Goal: Task Accomplishment & Management: Manage account settings

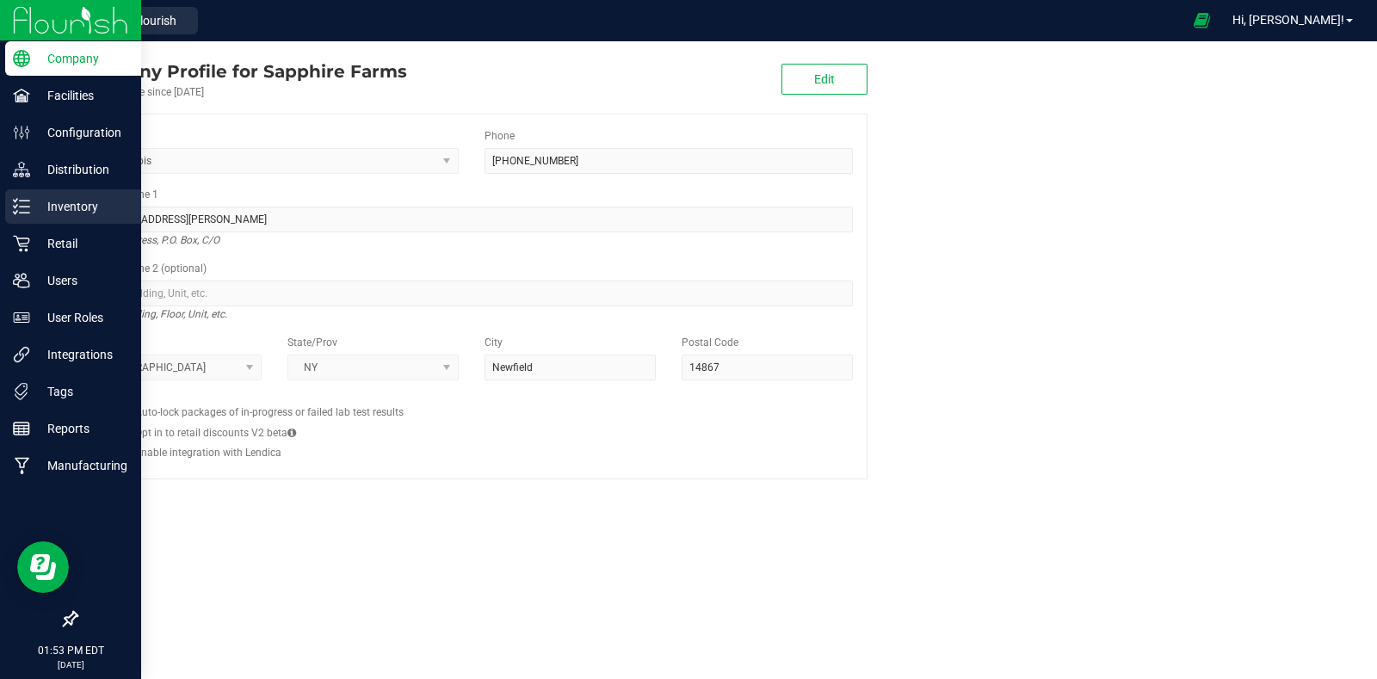
click at [23, 191] on div "Inventory" at bounding box center [73, 206] width 136 height 34
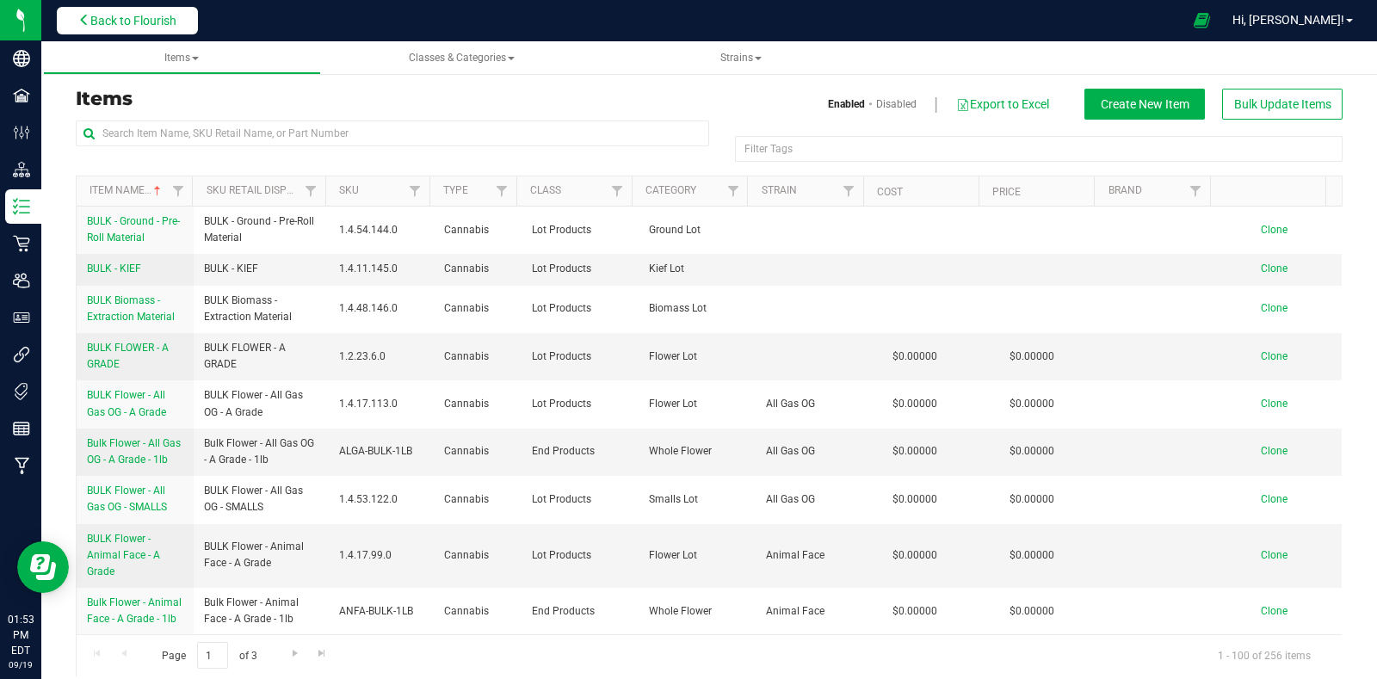
click at [169, 16] on span "Back to Flourish" at bounding box center [133, 21] width 86 height 14
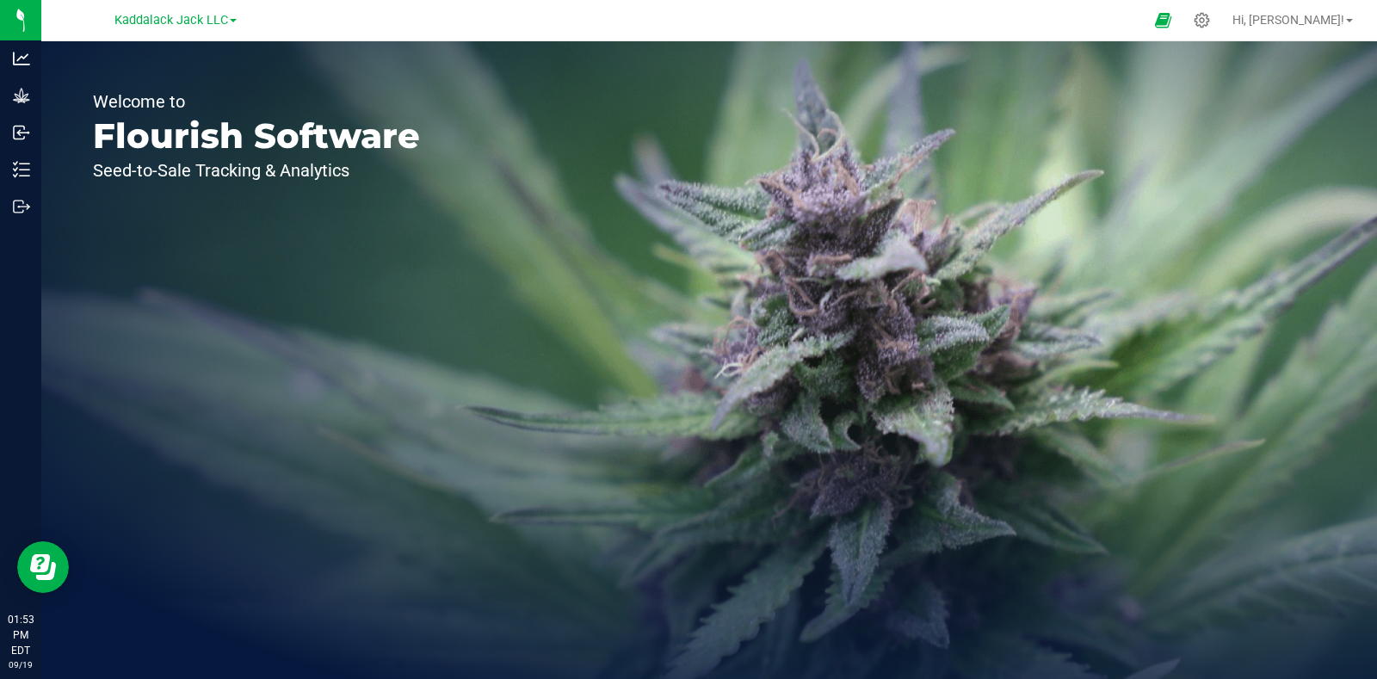
click at [231, 19] on link "Kaddalack Jack LLC" at bounding box center [175, 19] width 122 height 16
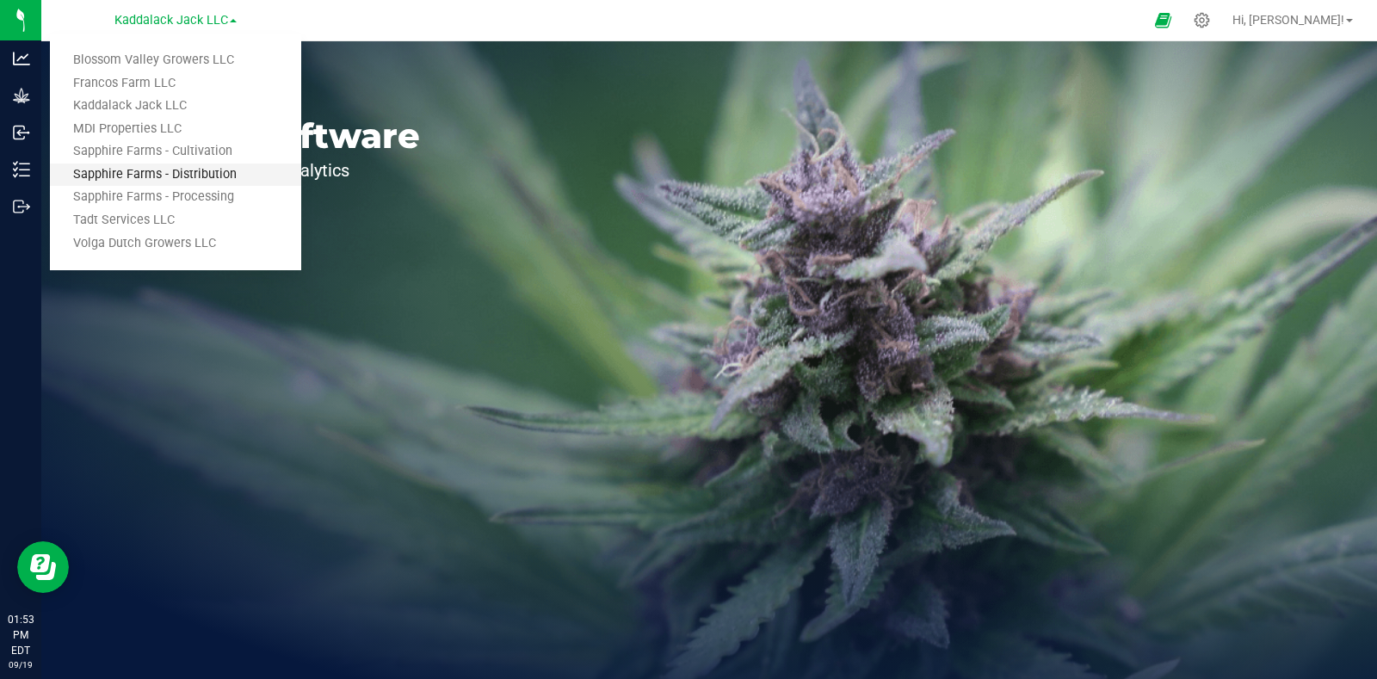
click at [188, 171] on link "Sapphire Farms - Distribution" at bounding box center [175, 174] width 251 height 23
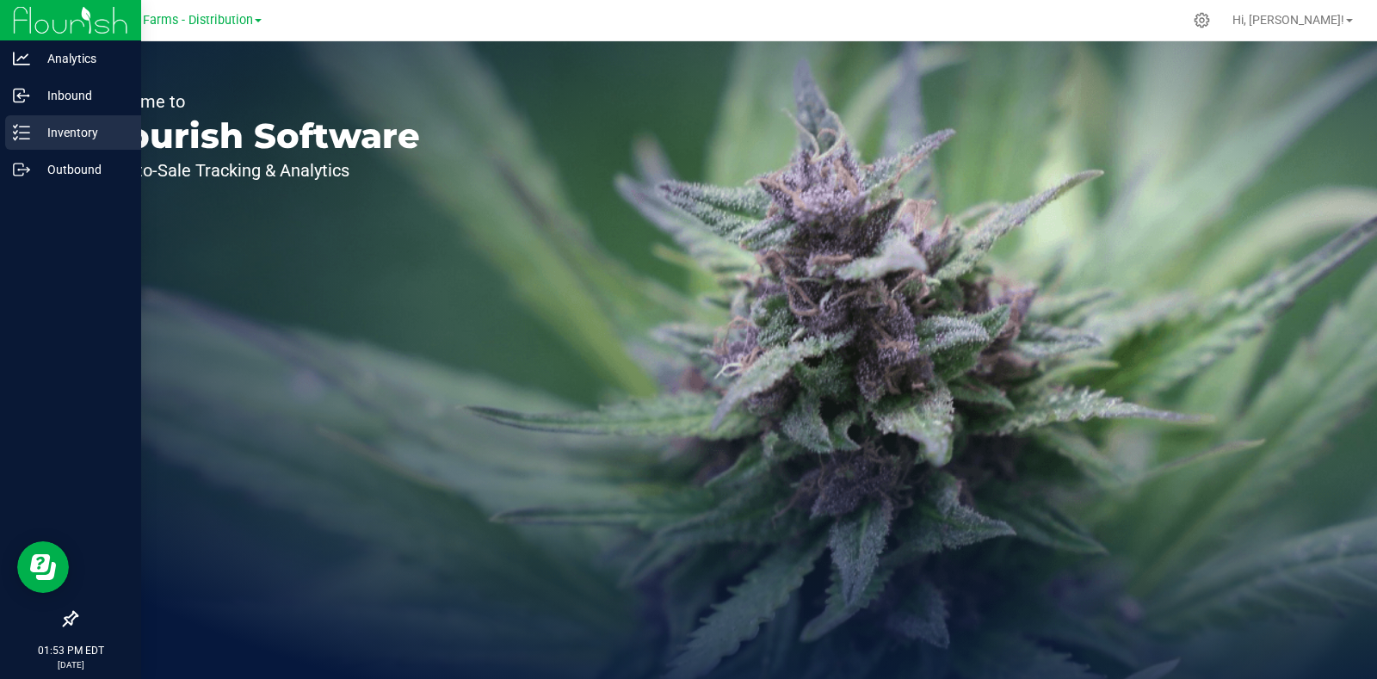
click at [52, 119] on div "Inventory" at bounding box center [73, 132] width 136 height 34
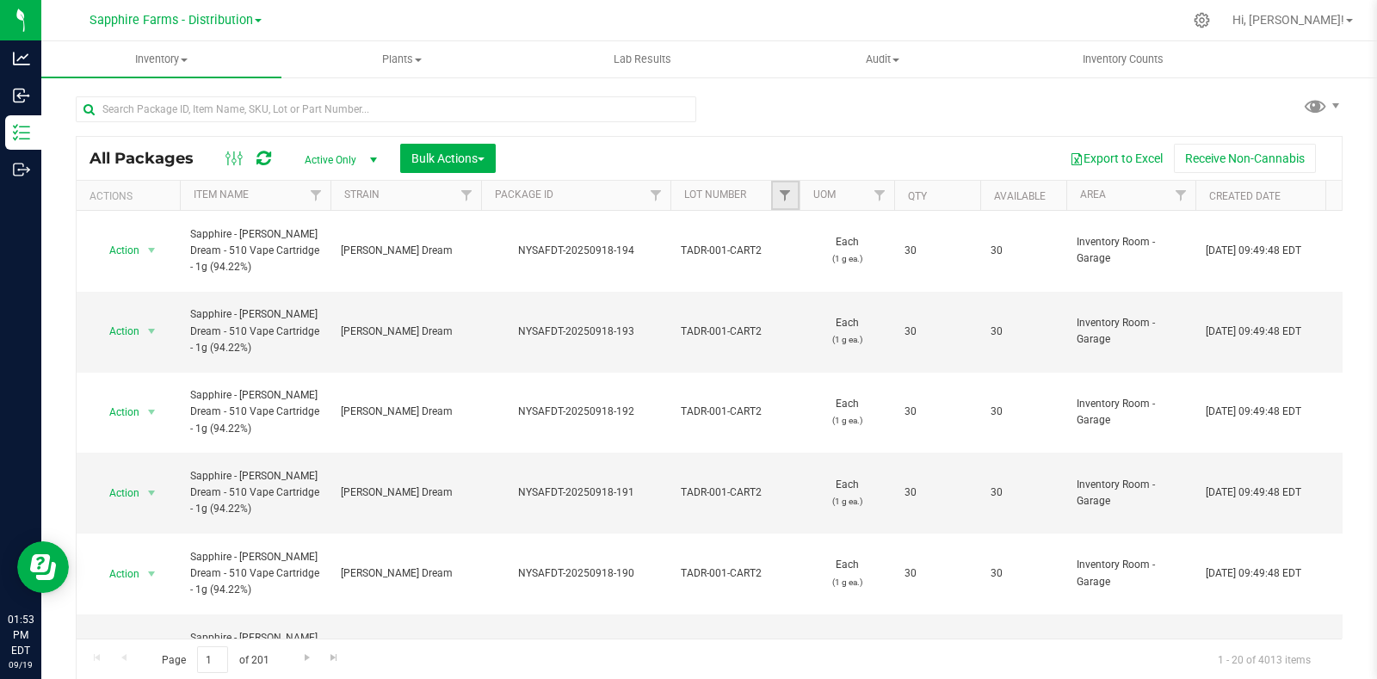
click at [776, 196] on link "Filter" at bounding box center [785, 195] width 28 height 29
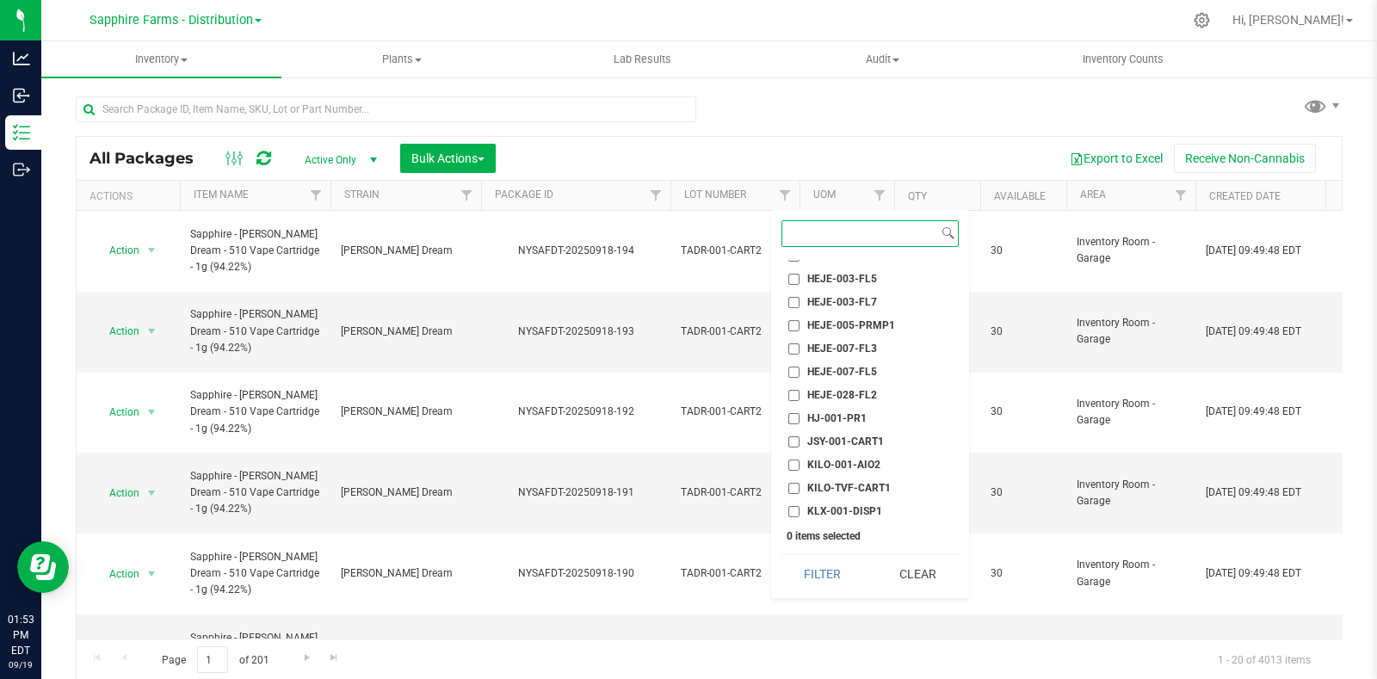
scroll to position [752, 0]
click at [865, 419] on span "JSY-001-CART1" at bounding box center [845, 422] width 77 height 10
click at [799, 419] on input "JSY-001-CART1" at bounding box center [793, 422] width 11 height 11
checkbox input "true"
click at [824, 578] on button "Filter" at bounding box center [822, 574] width 83 height 38
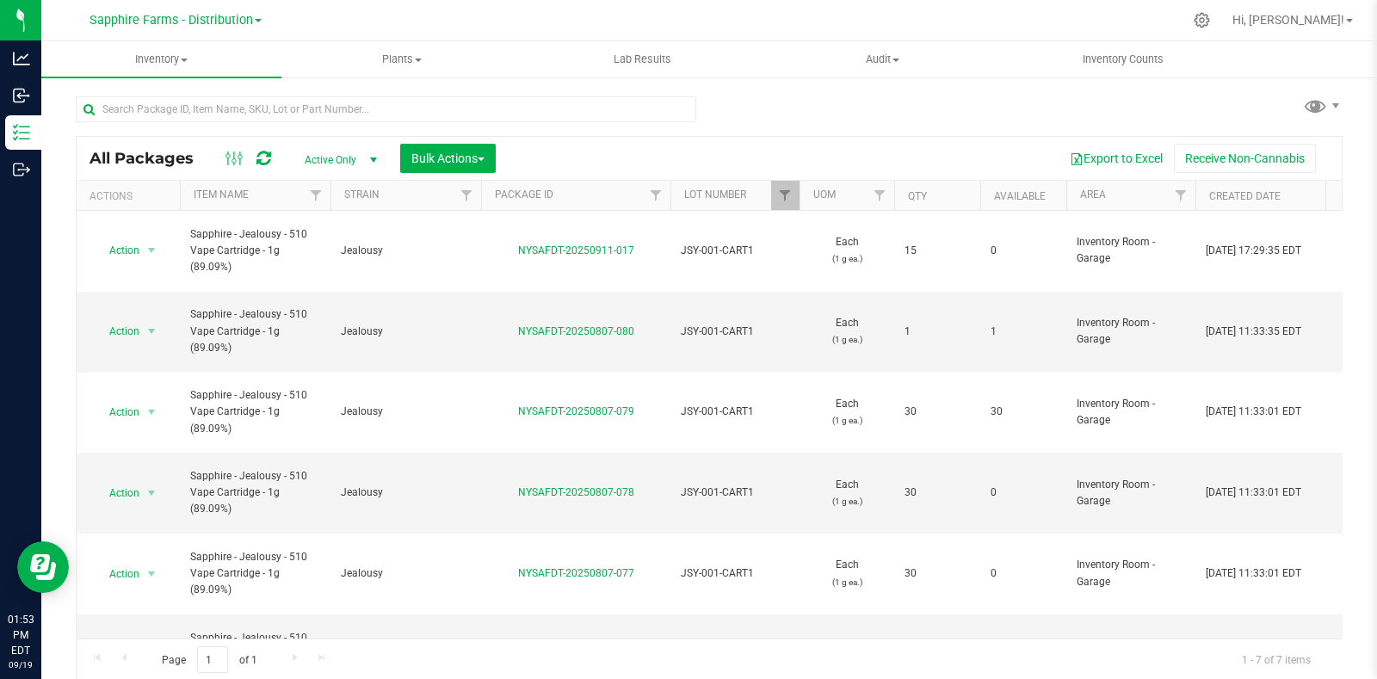
click at [989, 194] on th "Available" at bounding box center [1023, 196] width 86 height 30
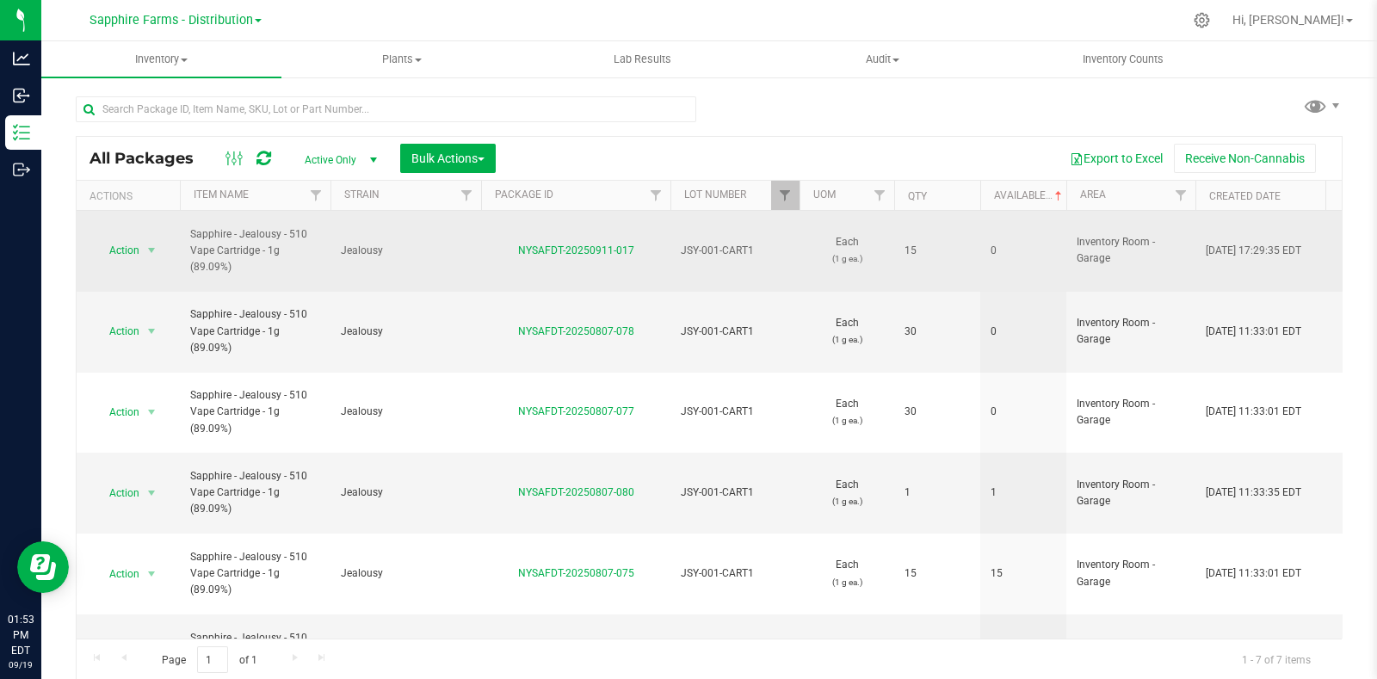
scroll to position [35, 0]
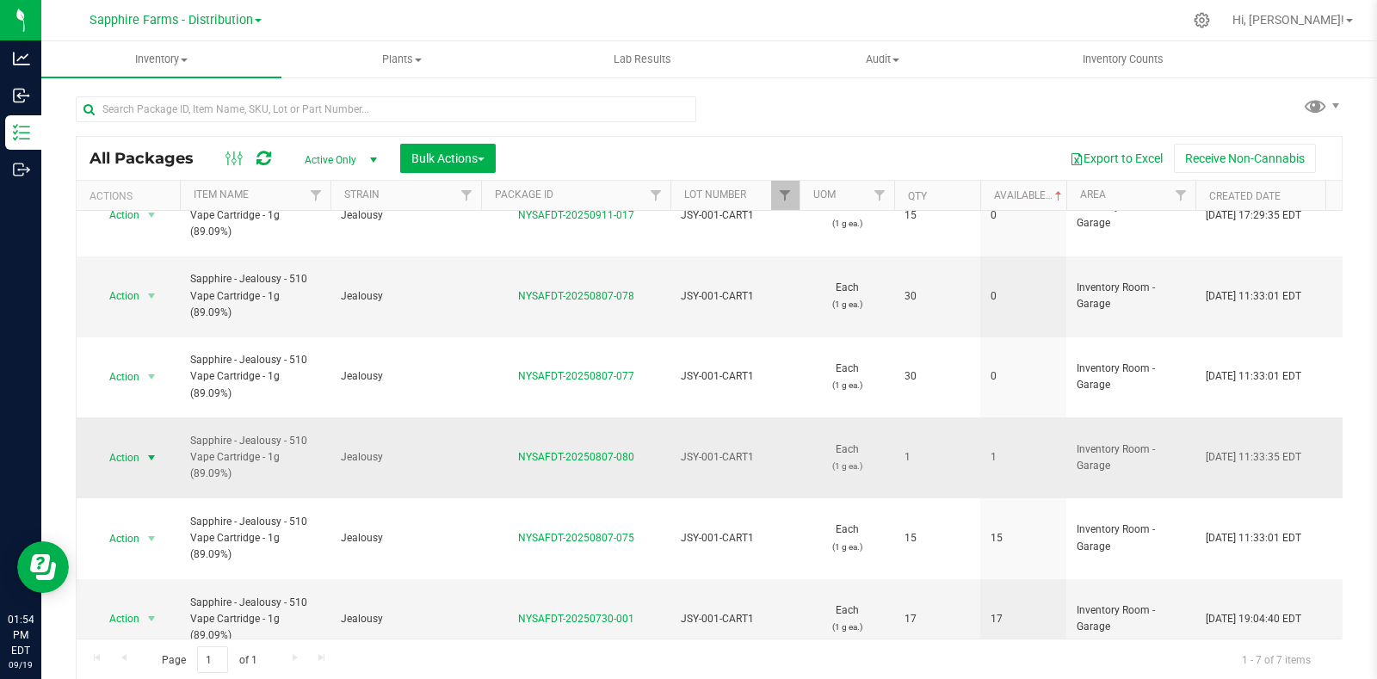
click at [126, 446] on span "Action" at bounding box center [117, 458] width 46 height 24
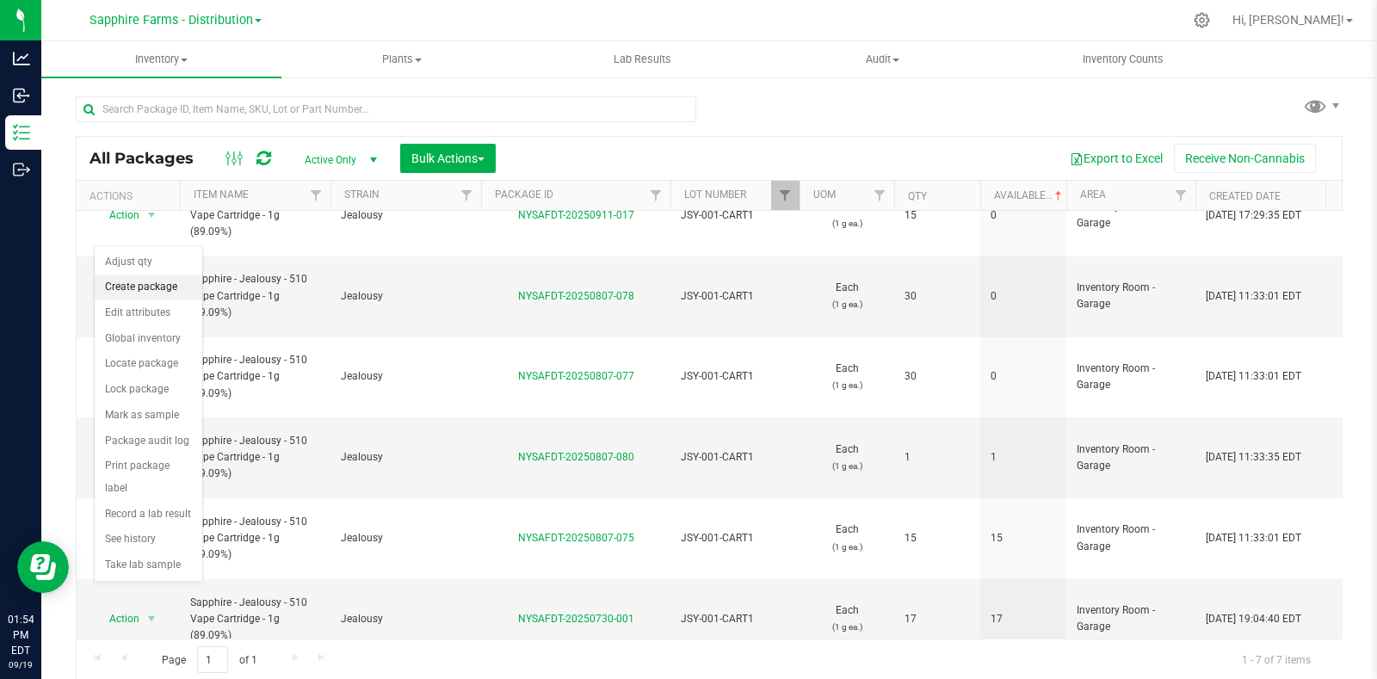
click at [148, 291] on li "Create package" at bounding box center [149, 288] width 108 height 26
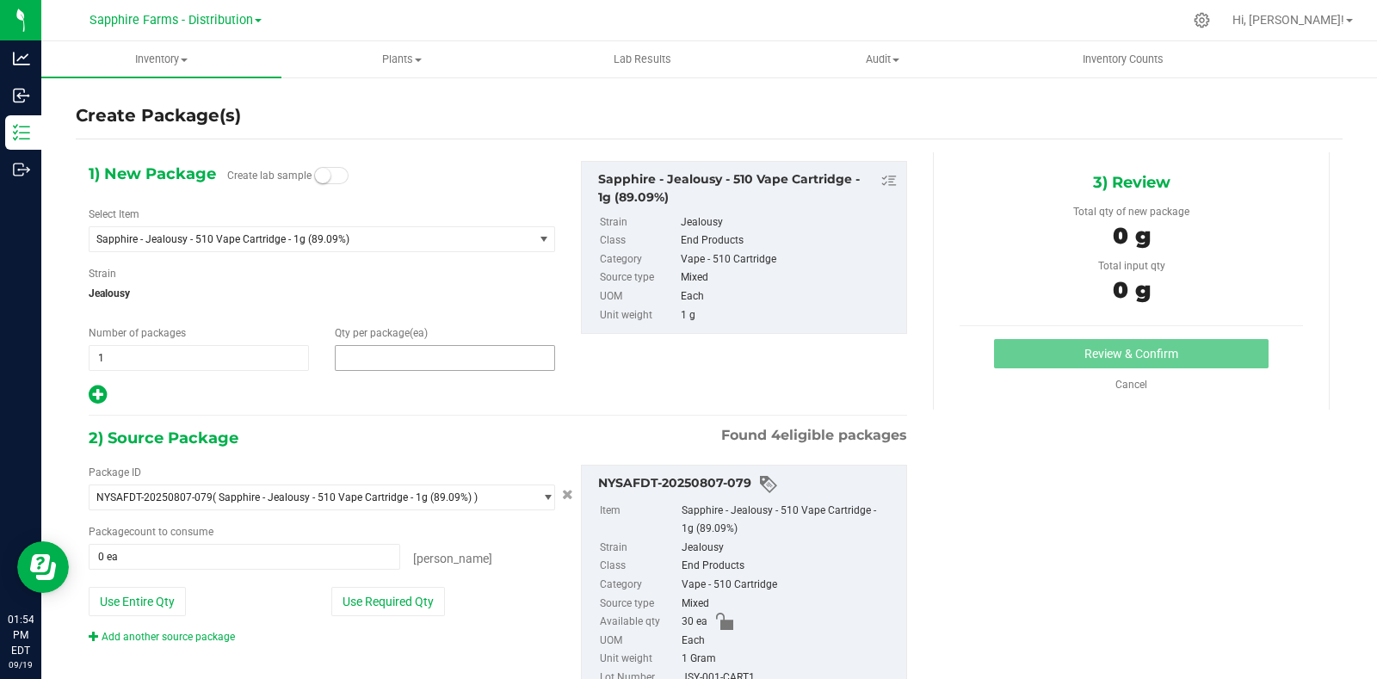
click at [392, 350] on span at bounding box center [445, 358] width 220 height 26
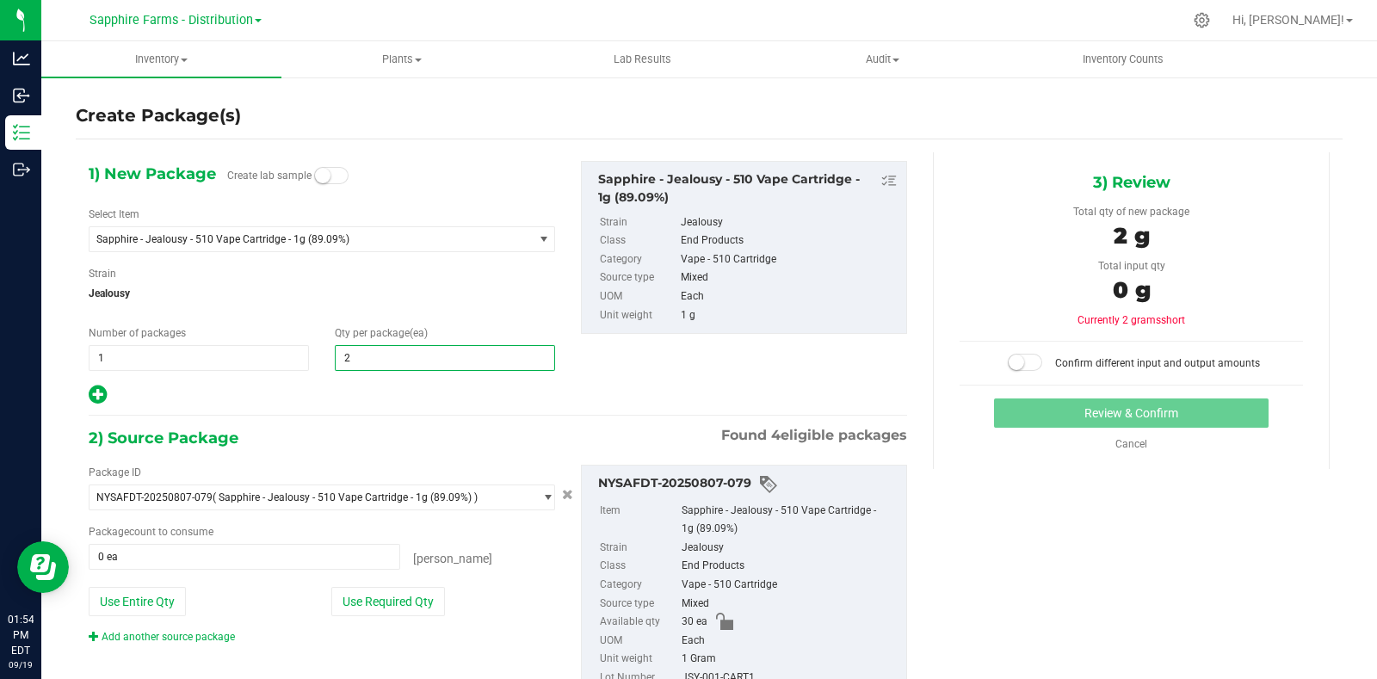
type input "27"
click at [381, 600] on button "Use Required Qty" at bounding box center [388, 601] width 114 height 29
type input "27 ea"
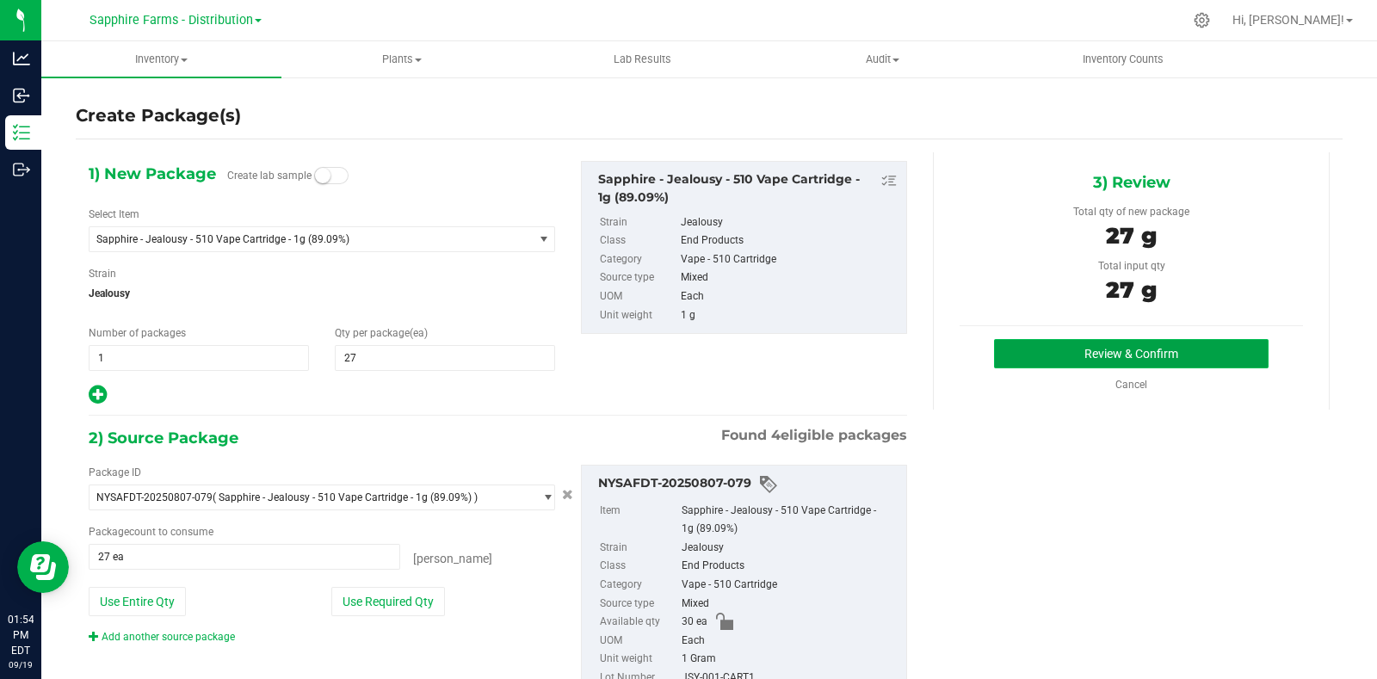
click at [1004, 347] on button "Review & Confirm" at bounding box center [1131, 353] width 275 height 29
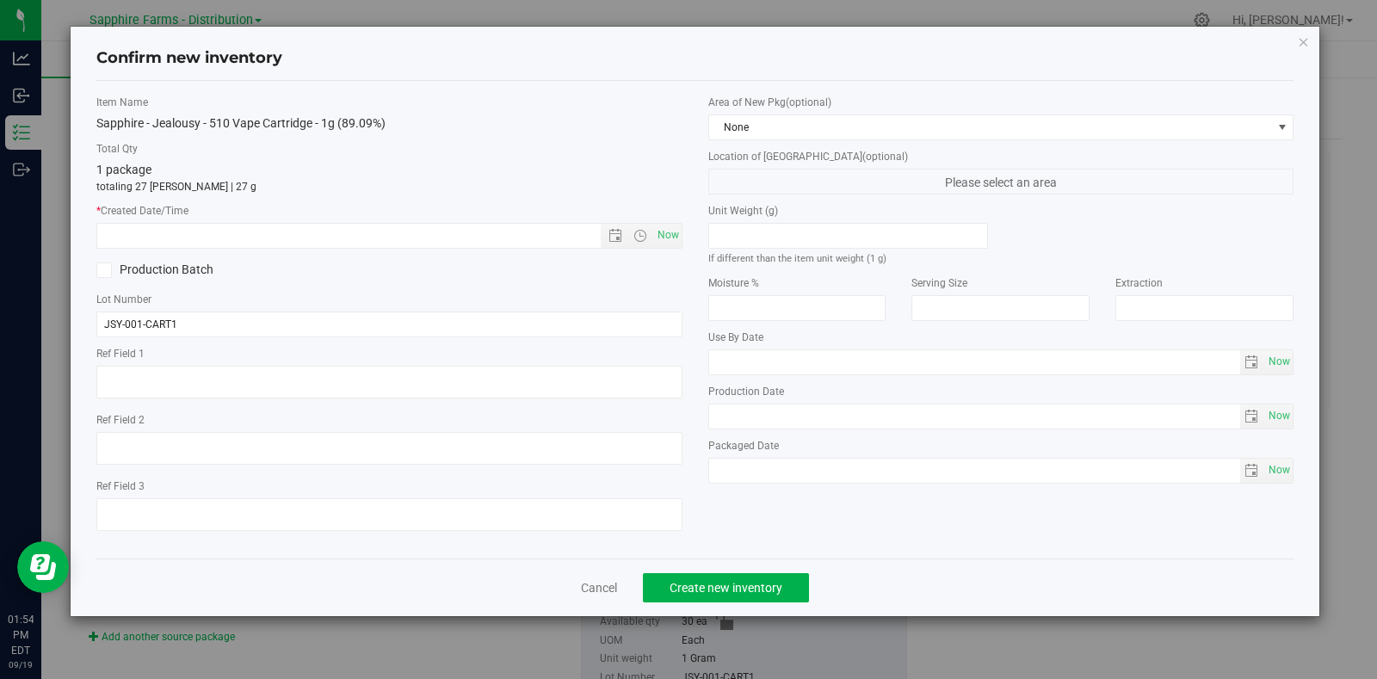
click at [687, 229] on div "Item Name Sapphire - Jealousy - 510 Vape Cartridge - 1g (89.09%) Total Qty 1 pa…" at bounding box center [389, 320] width 612 height 450
click at [675, 231] on span "Now" at bounding box center [667, 235] width 29 height 25
type input "9/19/2025 1:54 PM"
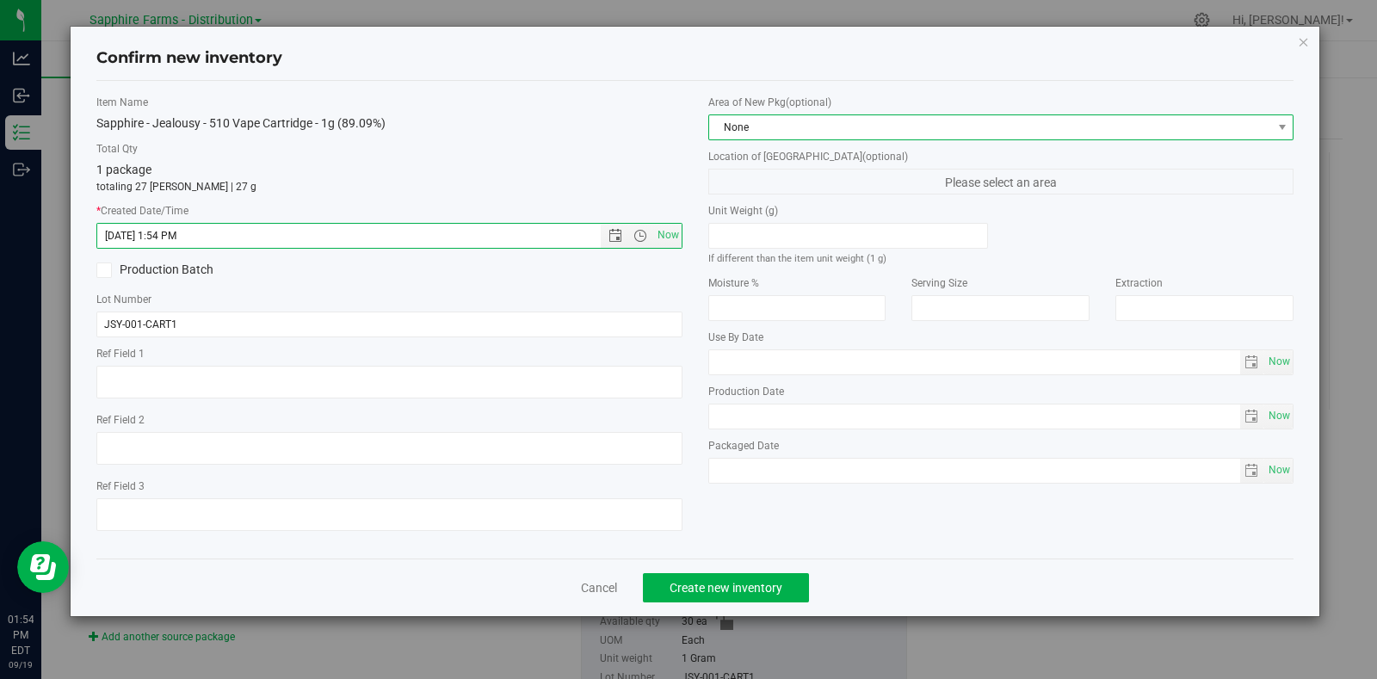
click at [790, 129] on span "None" at bounding box center [990, 127] width 563 height 24
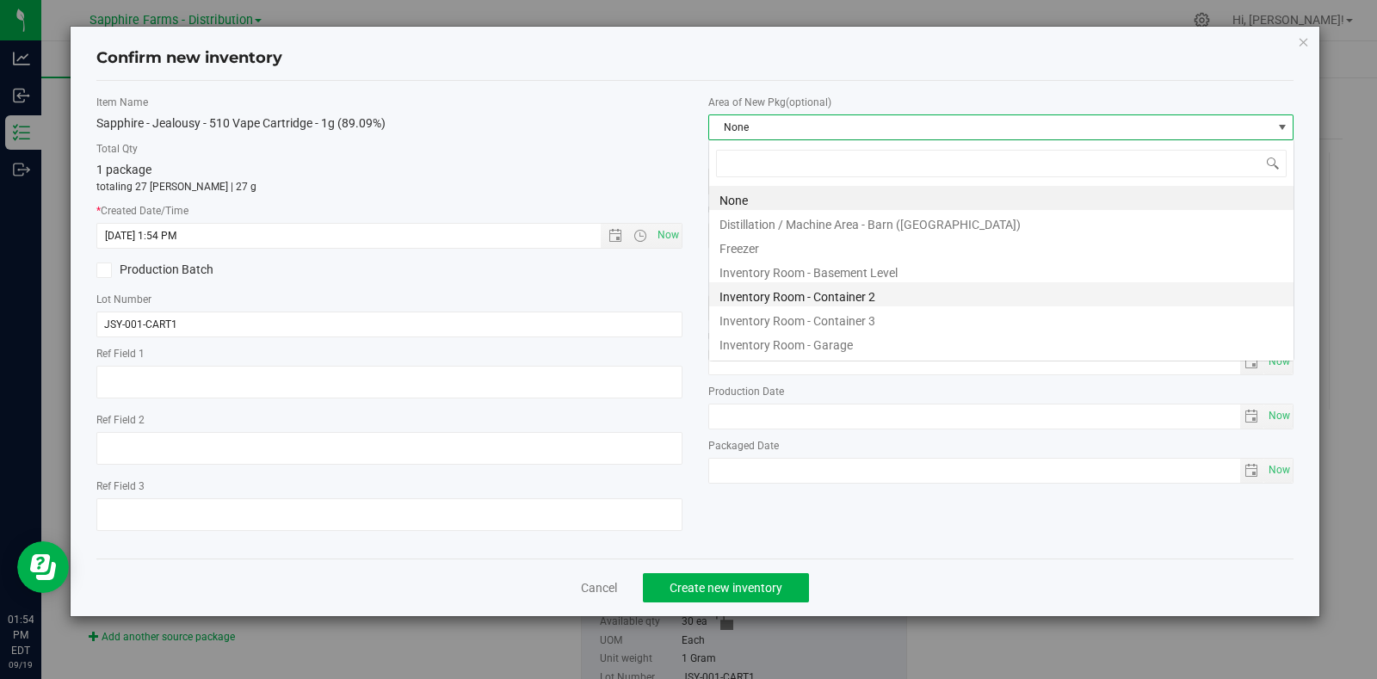
scroll to position [25, 585]
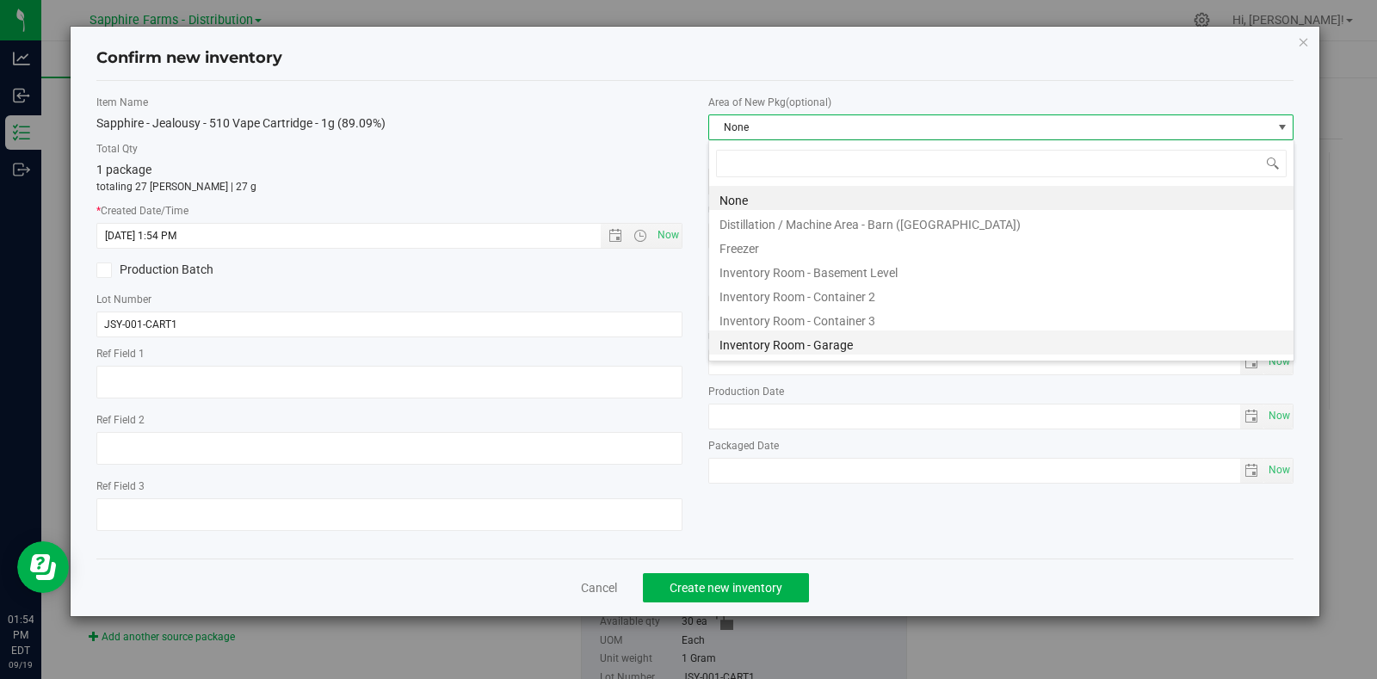
click at [837, 345] on li "Inventory Room - Garage" at bounding box center [1001, 342] width 584 height 24
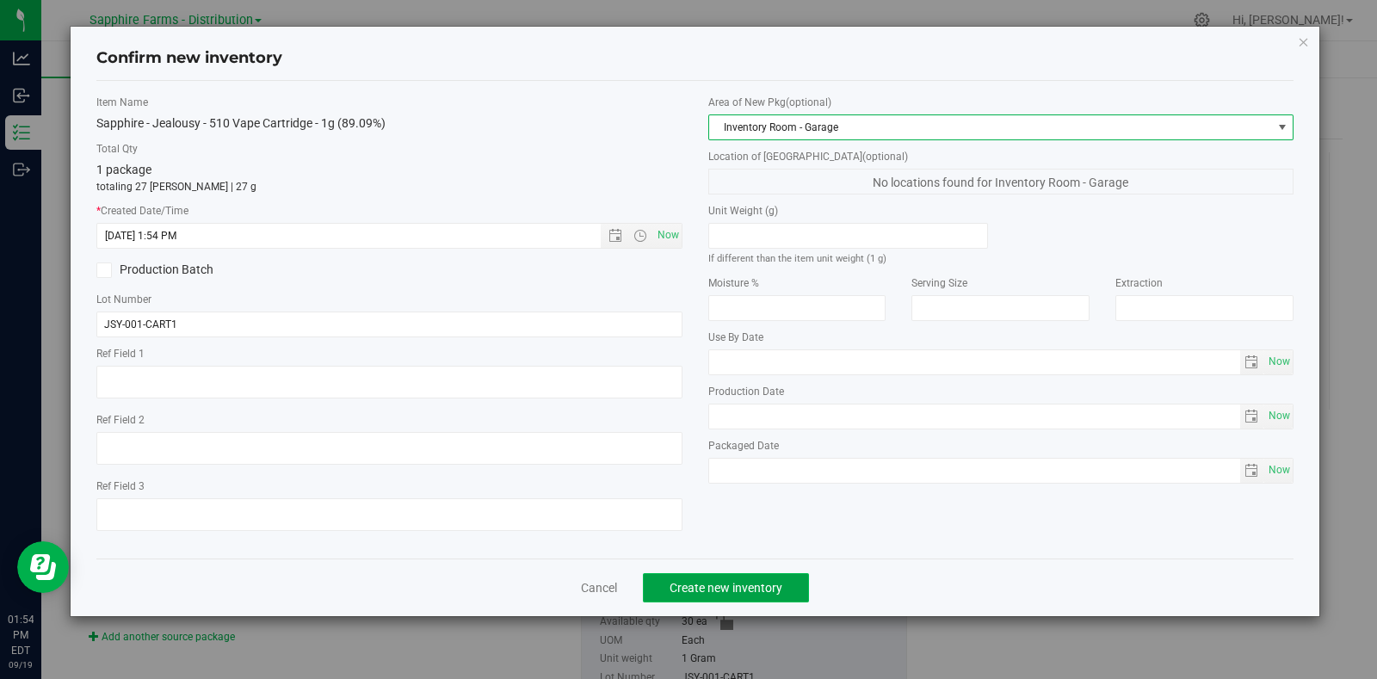
click at [703, 601] on button "Create new inventory" at bounding box center [726, 587] width 166 height 29
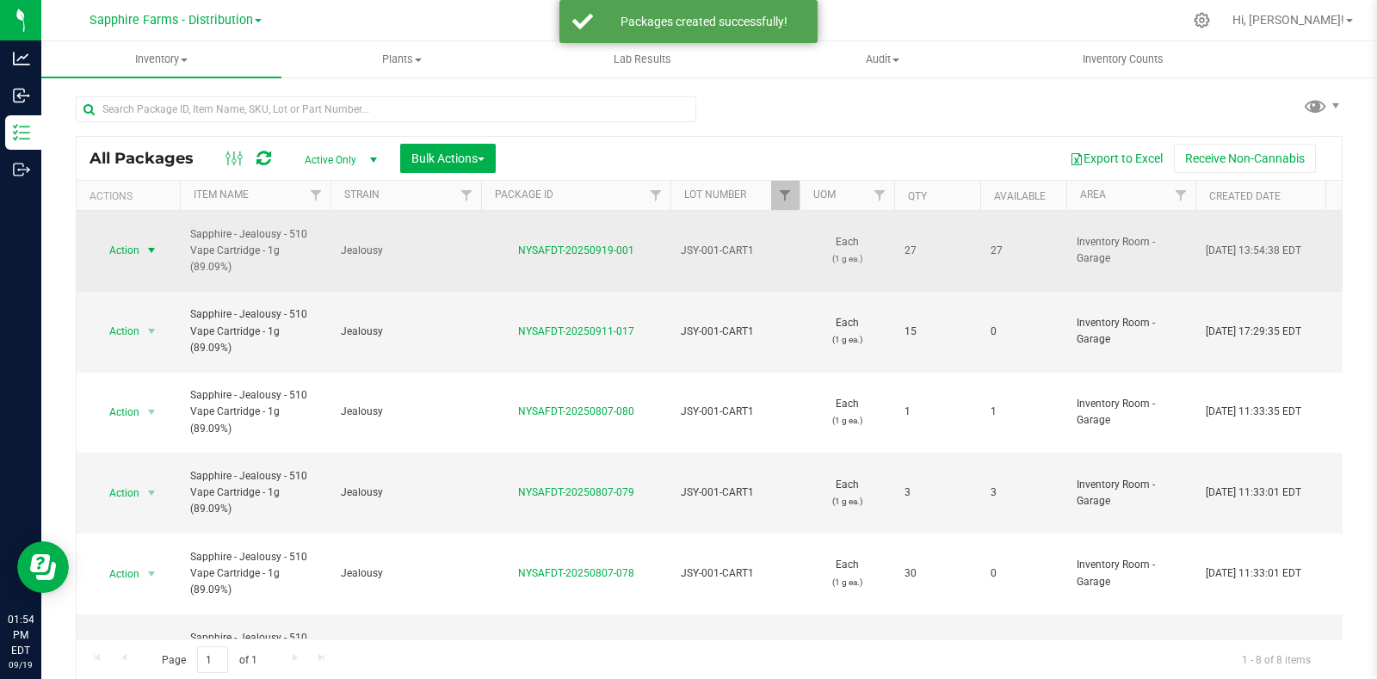
click at [154, 245] on span "select" at bounding box center [152, 251] width 14 height 14
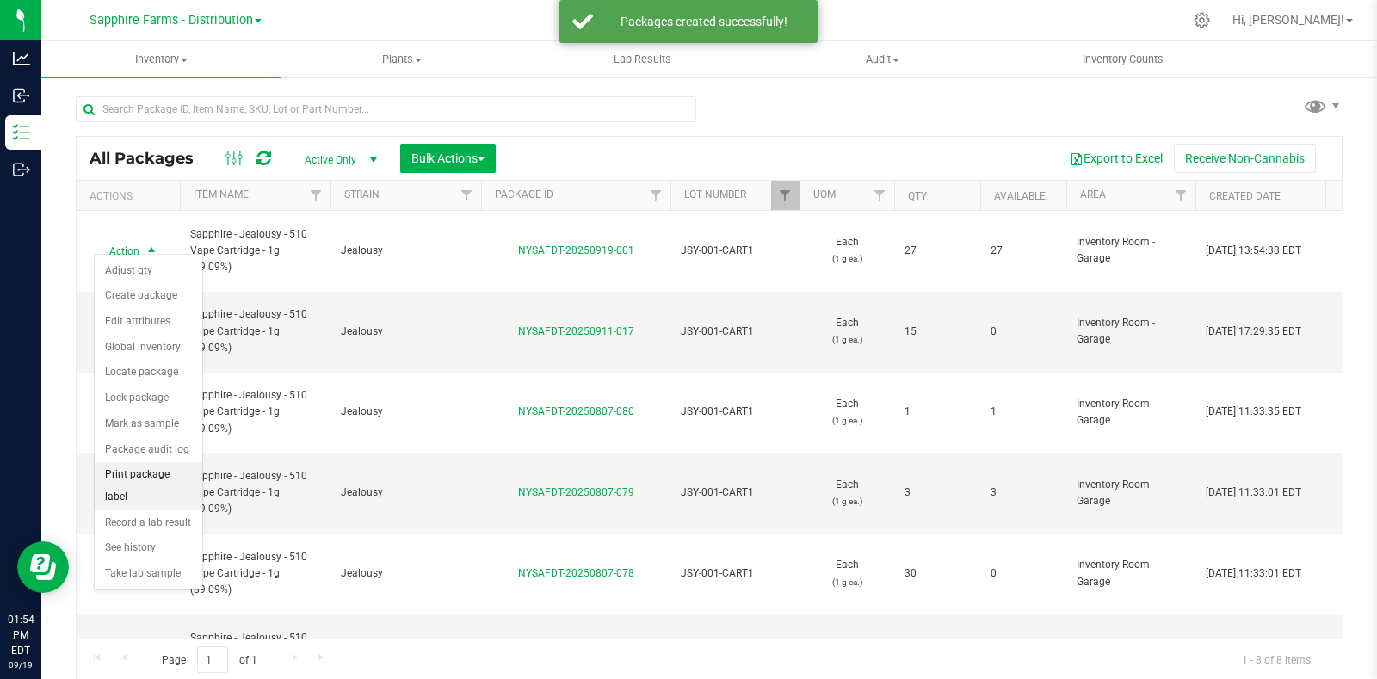
click at [142, 479] on li "Print package label" at bounding box center [149, 485] width 108 height 47
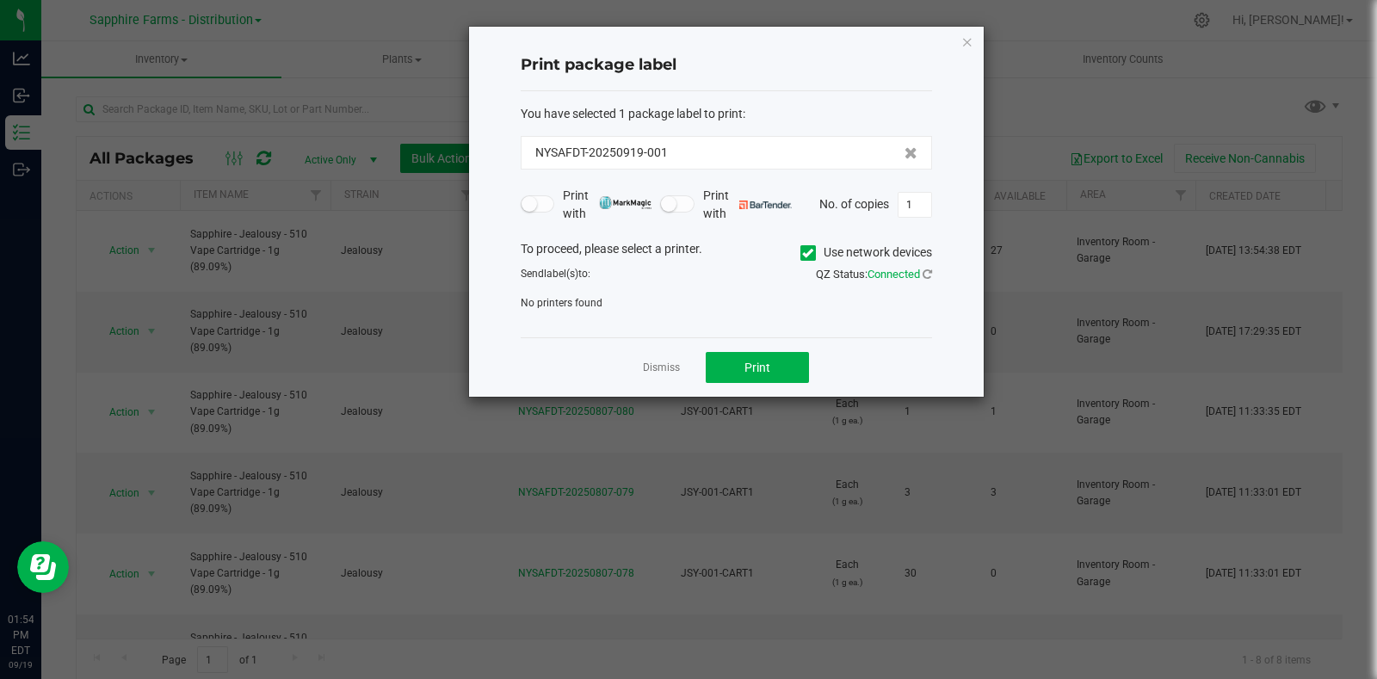
click at [802, 253] on icon at bounding box center [807, 253] width 11 height 0
click at [0, 0] on input "Use network devices" at bounding box center [0, 0] width 0 height 0
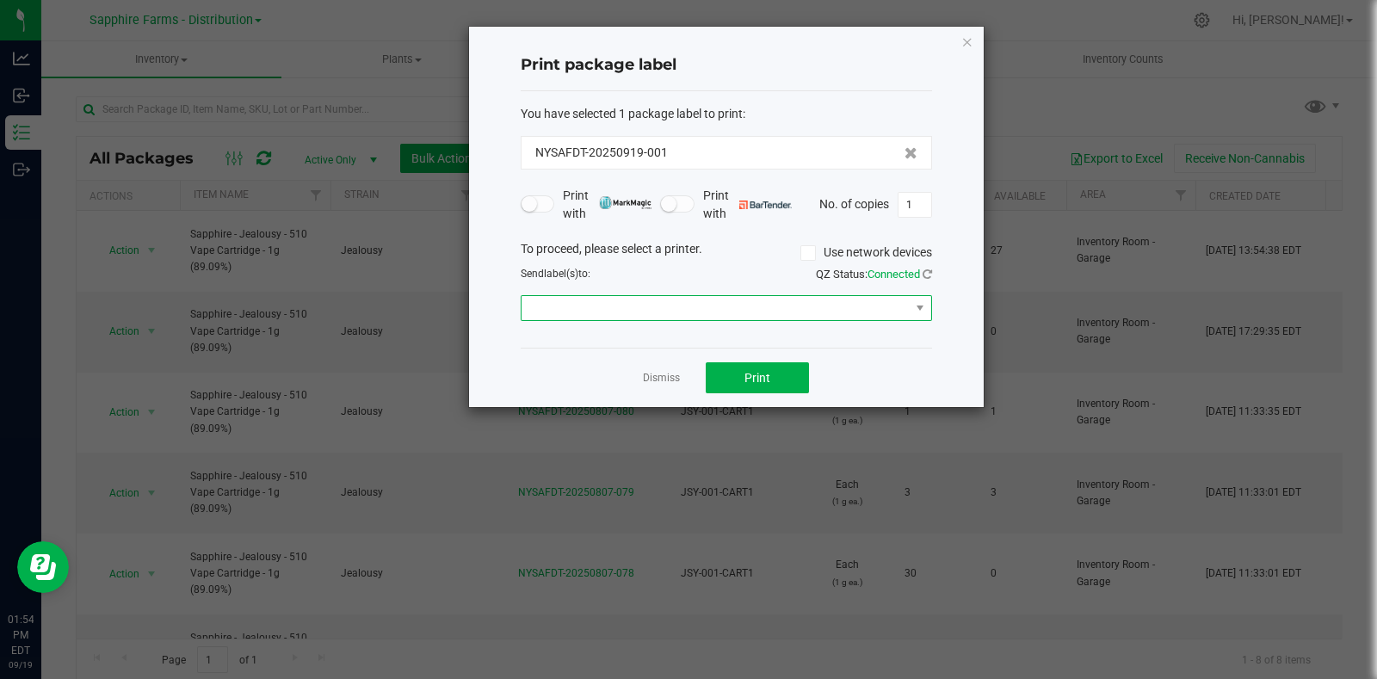
click at [684, 308] on span at bounding box center [715, 308] width 388 height 24
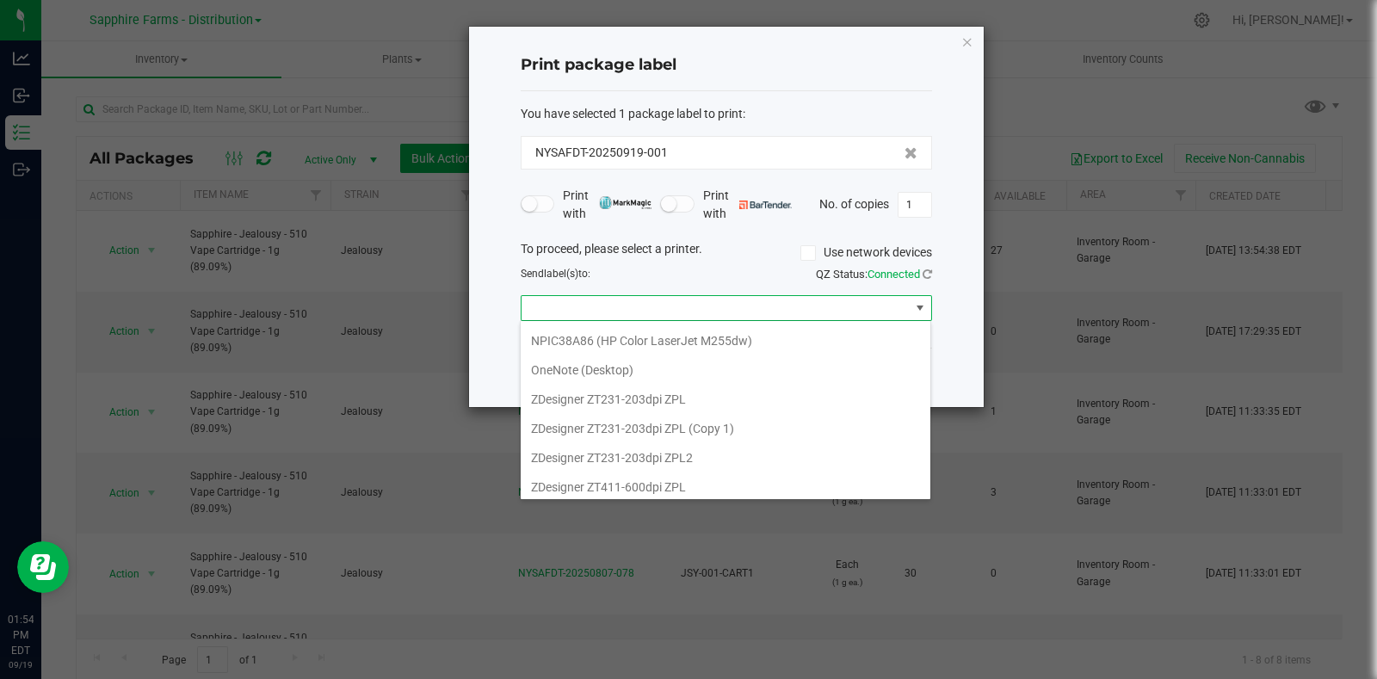
scroll to position [117, 0]
click at [725, 413] on 1\) "ZDesigner ZT231-203dpi ZPL (Copy 1)" at bounding box center [726, 426] width 410 height 29
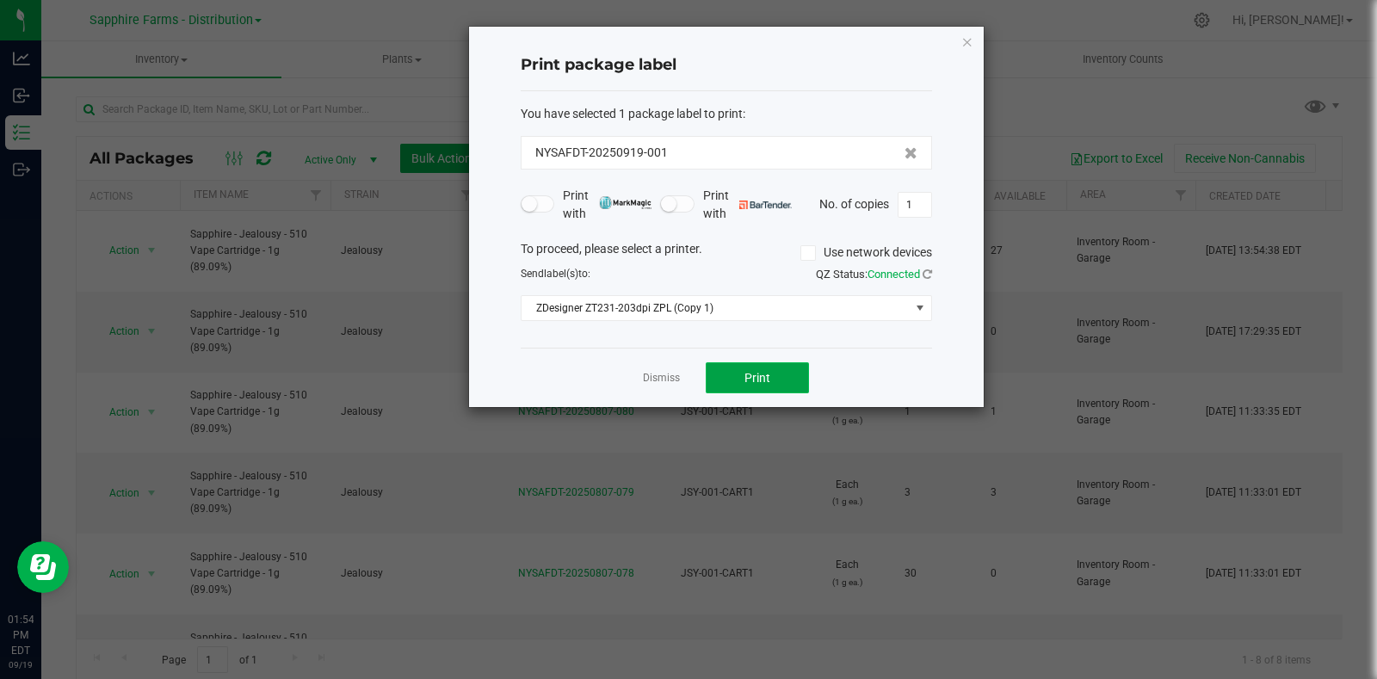
click at [774, 372] on button "Print" at bounding box center [757, 377] width 103 height 31
click at [651, 385] on app-cancel-button "Dismiss" at bounding box center [661, 378] width 37 height 18
click at [671, 374] on link "Dismiss" at bounding box center [661, 378] width 37 height 15
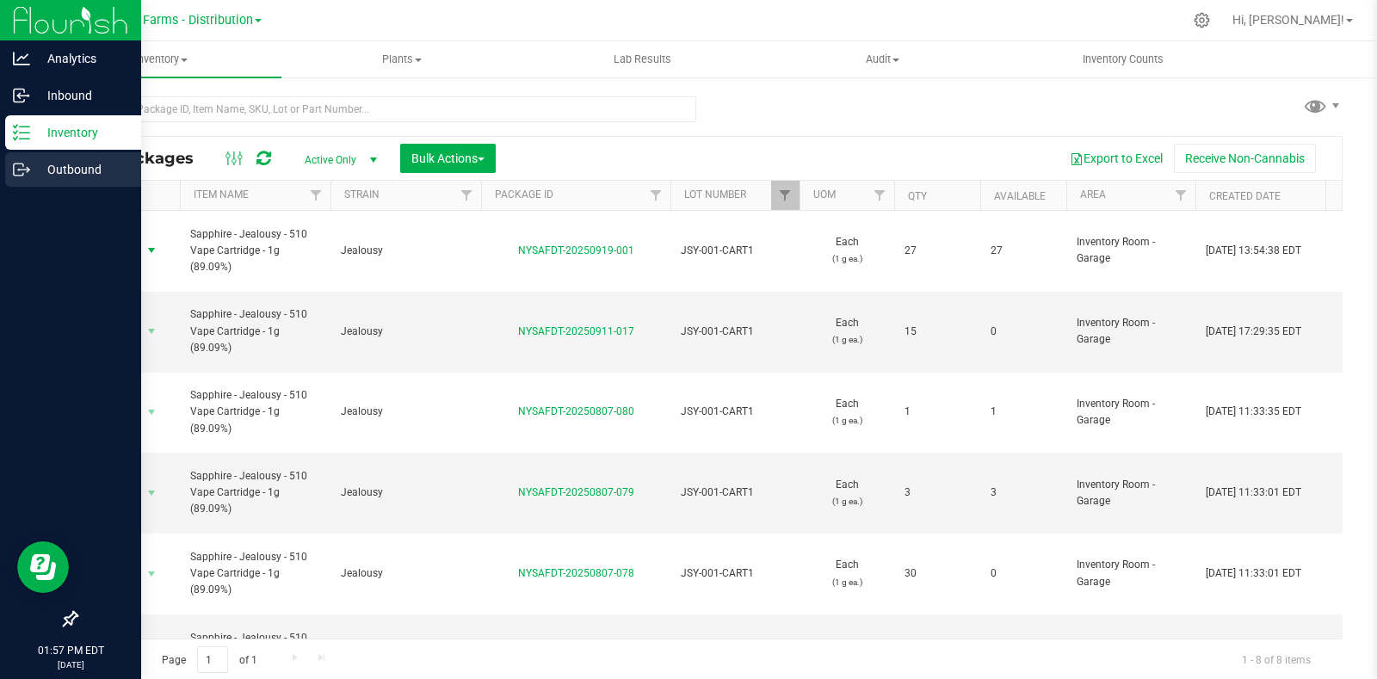
click at [35, 172] on p "Outbound" at bounding box center [81, 169] width 103 height 21
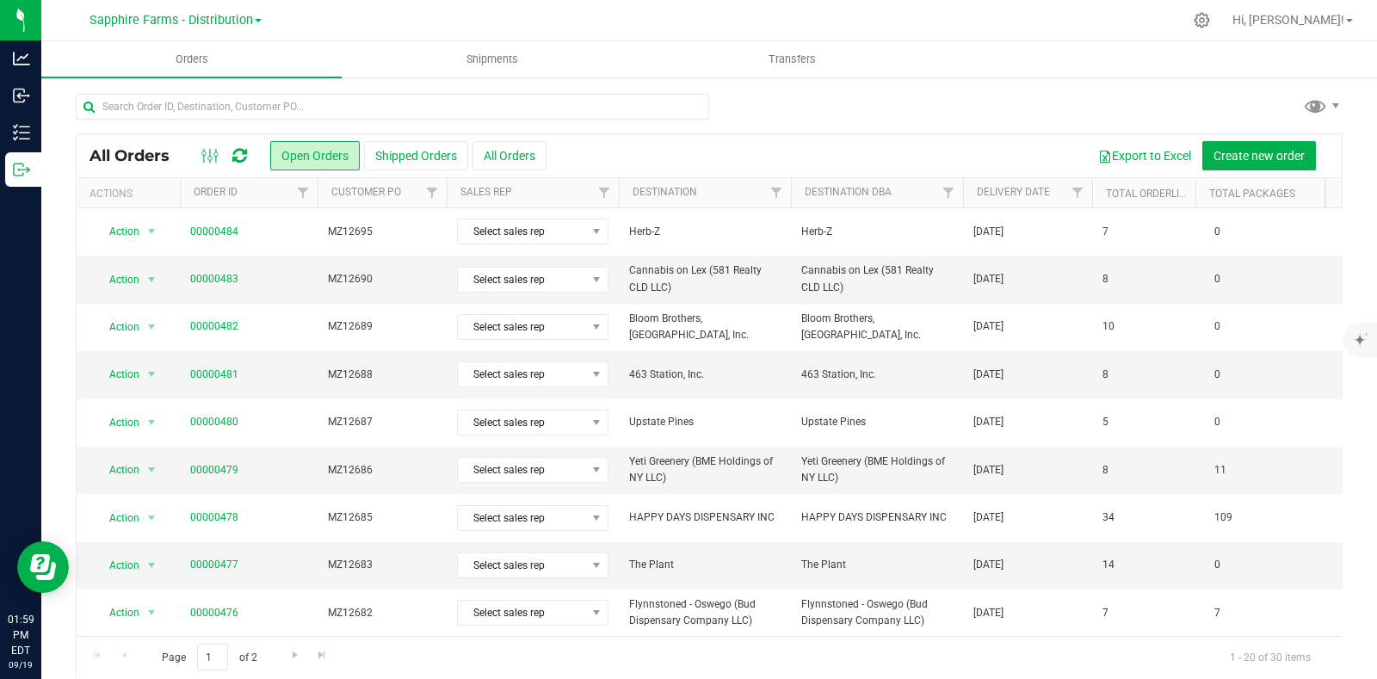
click at [965, 180] on th "Delivery Date" at bounding box center [1027, 193] width 129 height 30
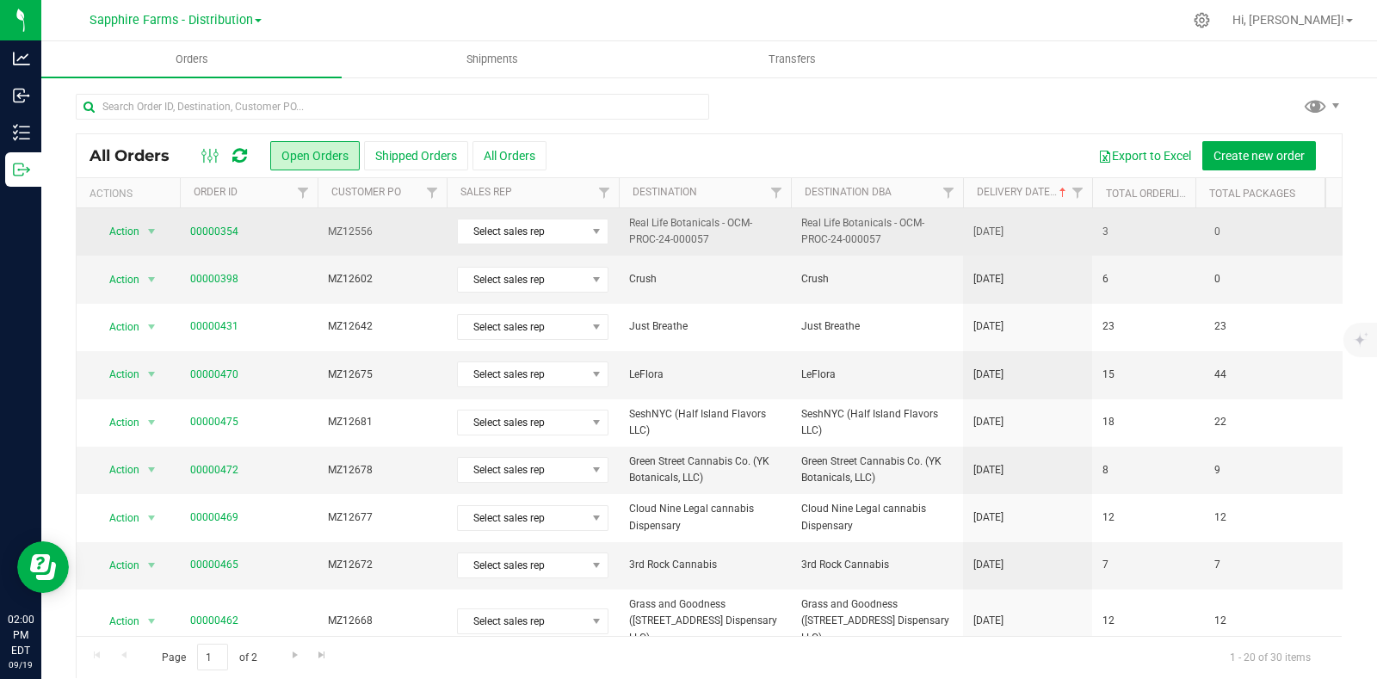
drag, startPoint x: 374, startPoint y: 232, endPoint x: 330, endPoint y: 241, distance: 44.7
click at [330, 241] on td "MZ12556" at bounding box center [382, 231] width 129 height 47
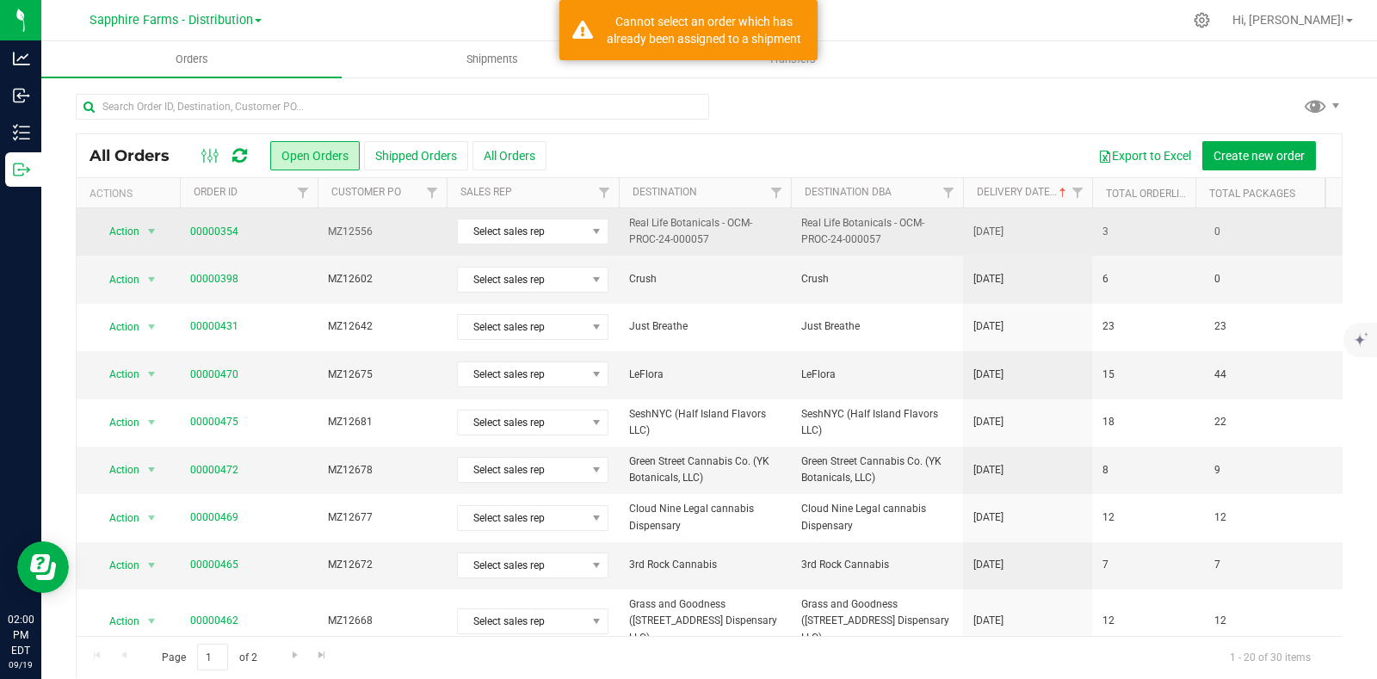
click at [355, 231] on span "MZ12556" at bounding box center [382, 232] width 108 height 16
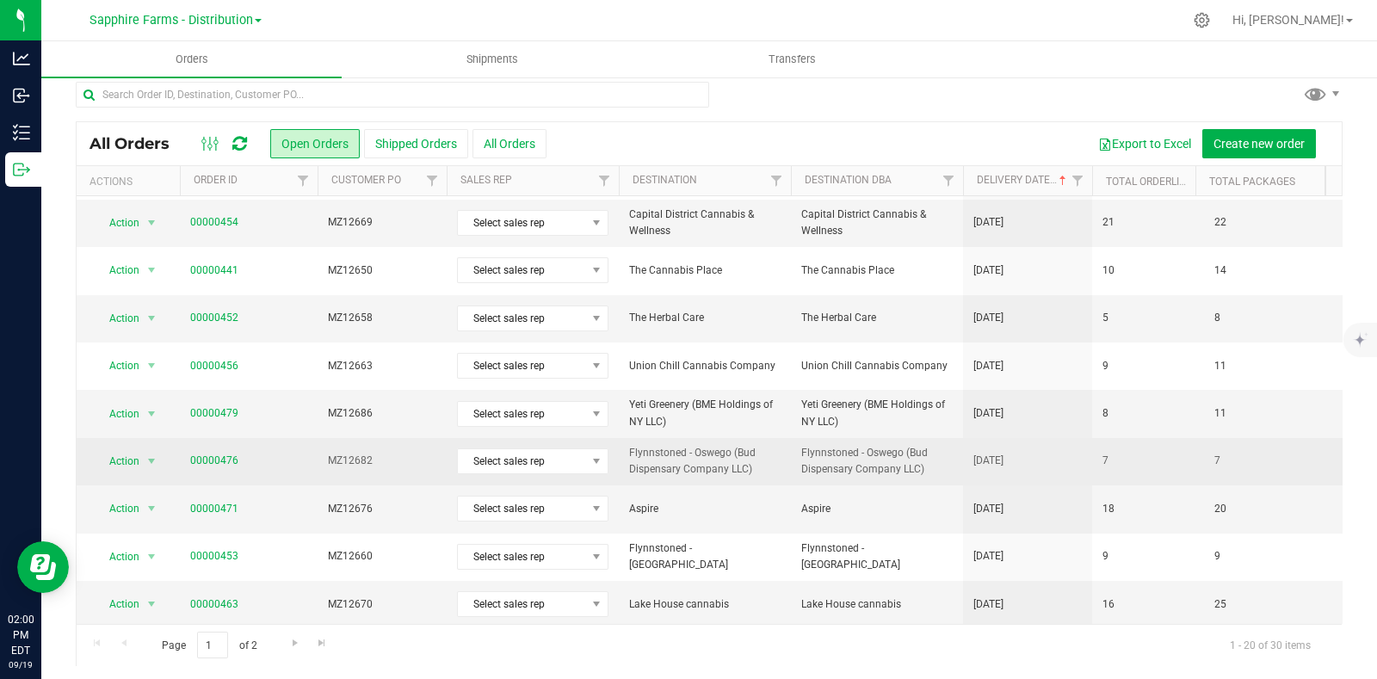
scroll to position [15, 0]
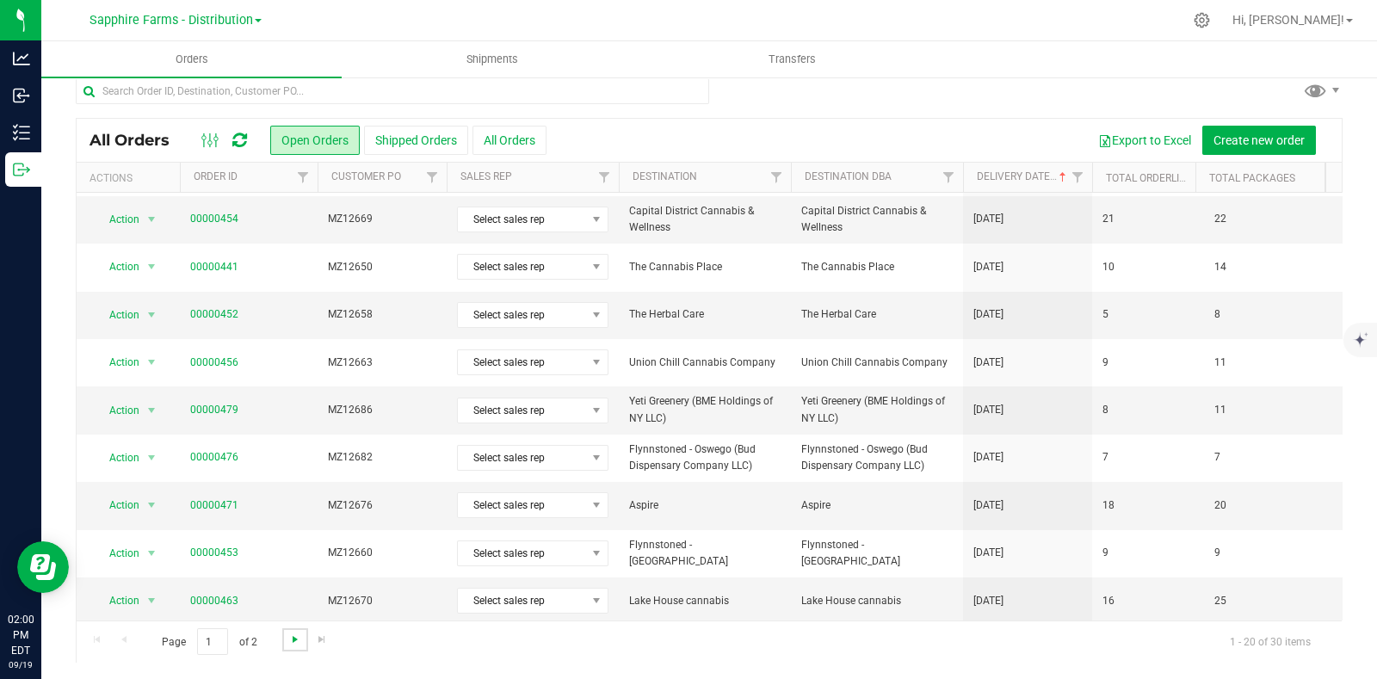
click at [297, 636] on span "Go to the next page" at bounding box center [295, 639] width 14 height 14
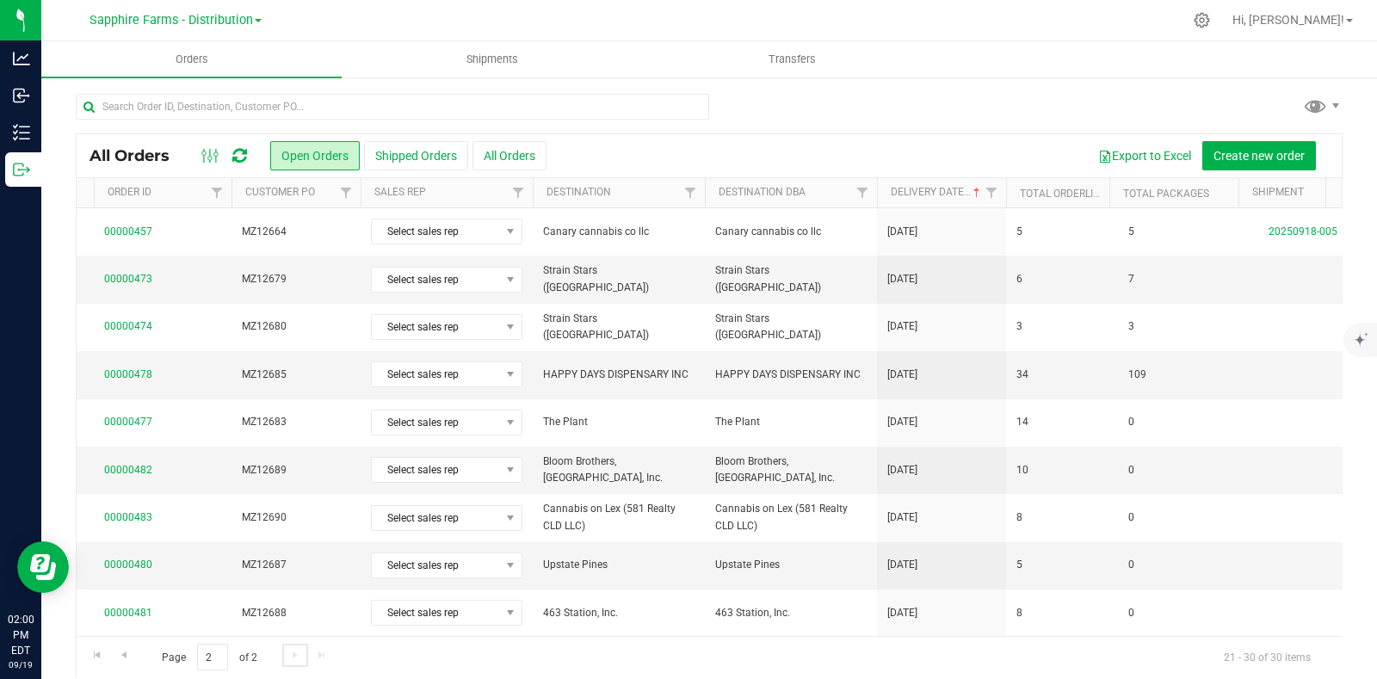
scroll to position [0, 37]
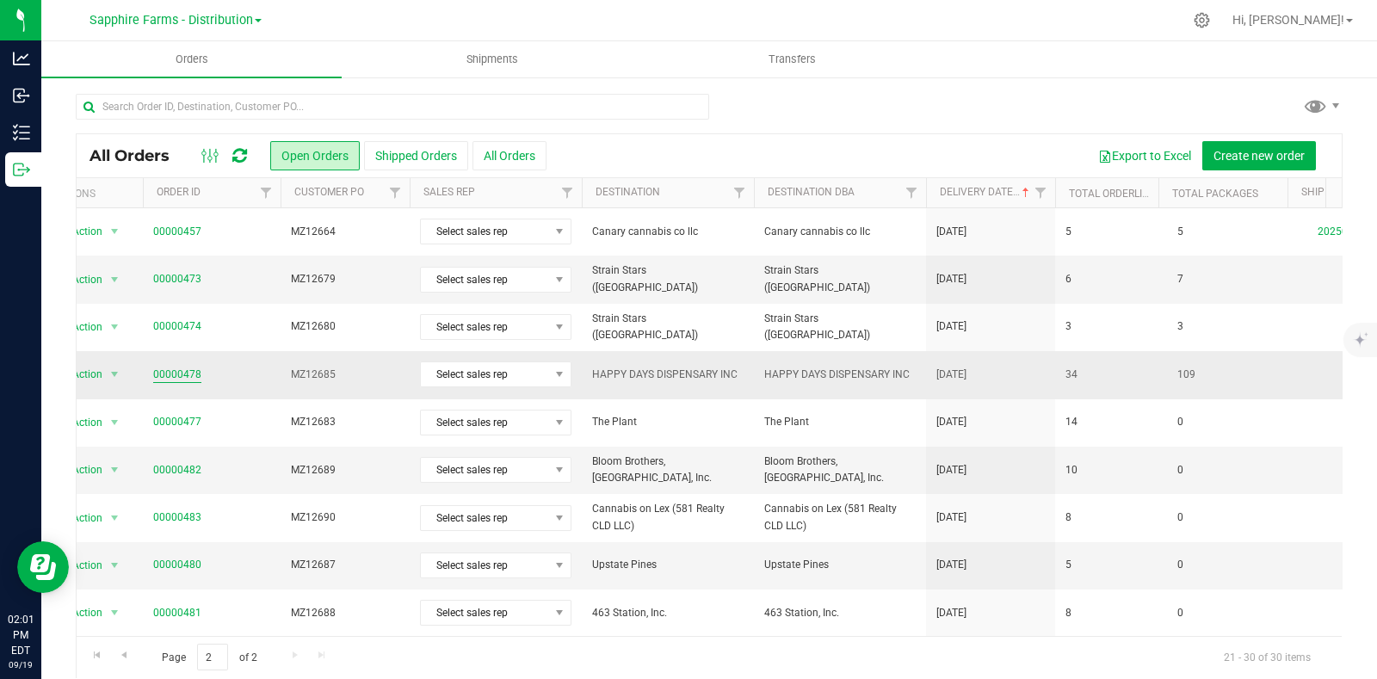
click at [168, 367] on link "00000478" at bounding box center [177, 375] width 48 height 16
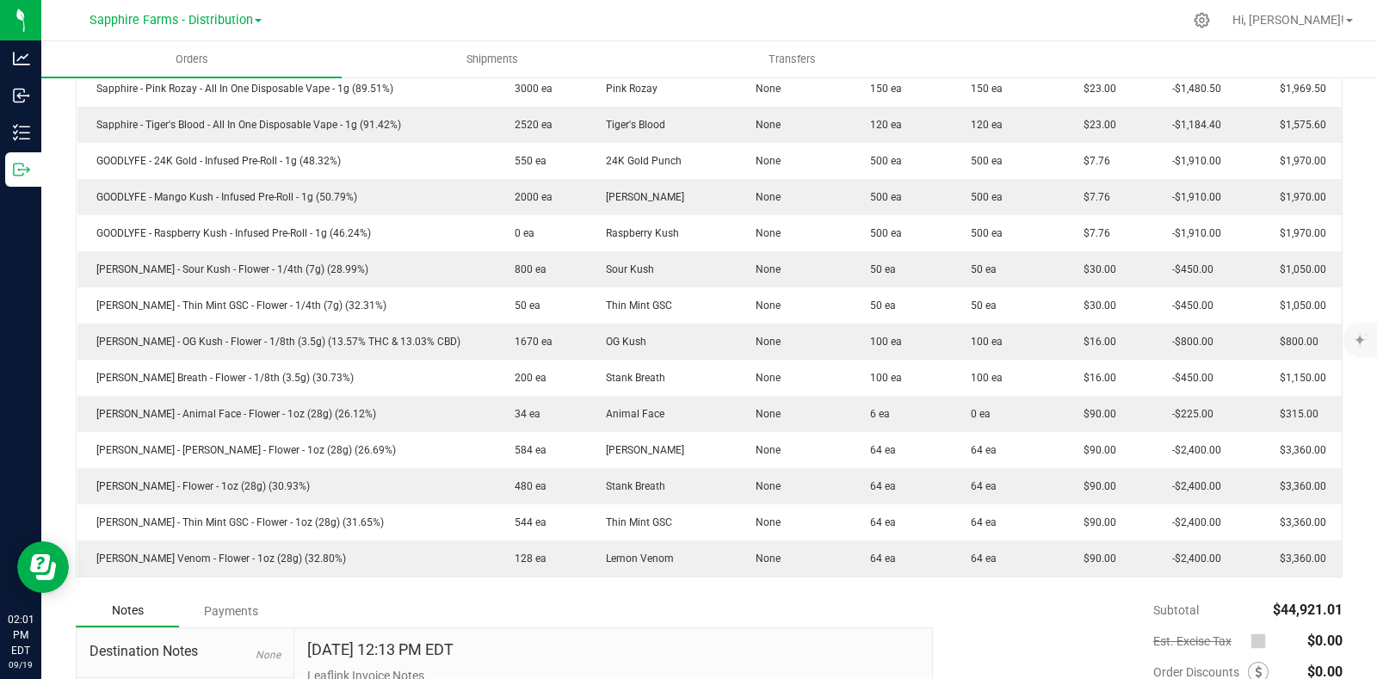
scroll to position [1291, 0]
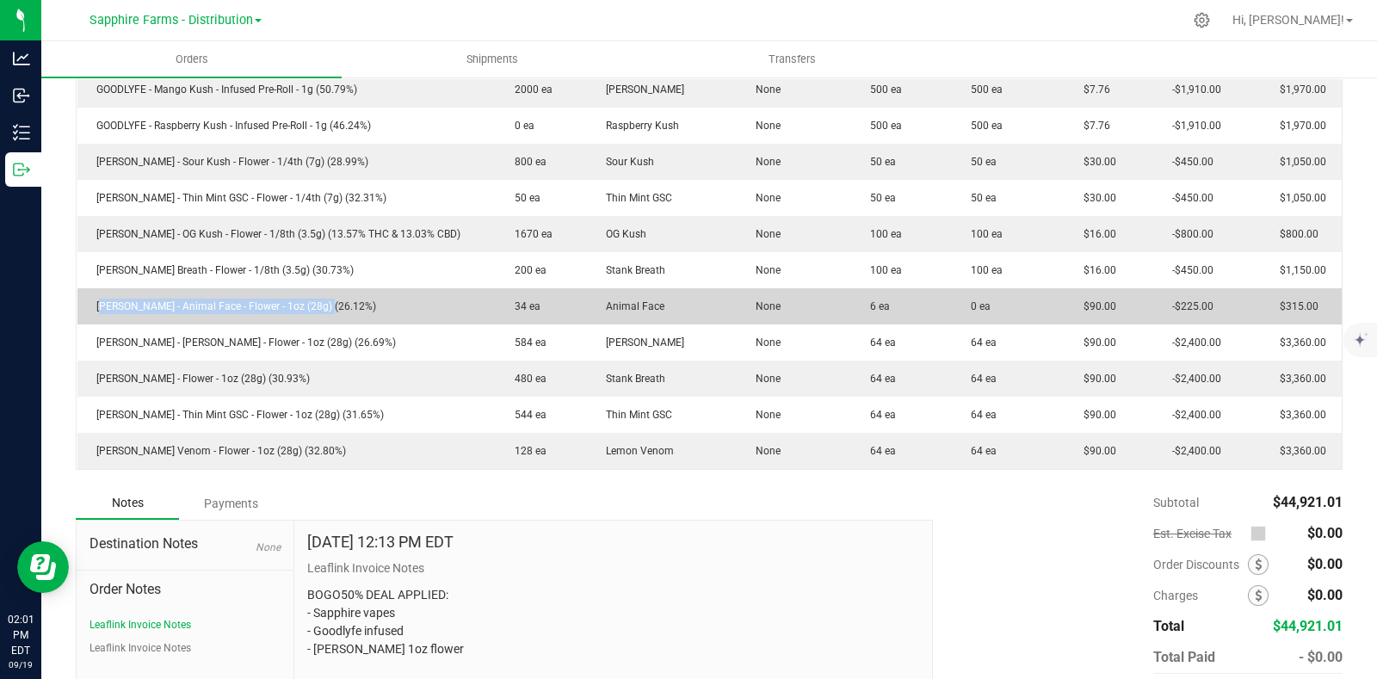
drag, startPoint x: 338, startPoint y: 304, endPoint x: 93, endPoint y: 315, distance: 245.5
click at [93, 315] on td "[PERSON_NAME] - Animal Face - Flower - 1oz (28g) (26.12%)" at bounding box center [286, 306] width 419 height 36
copy span "[PERSON_NAME] - Animal Face - Flower - 1oz (28g) (26.12%)"
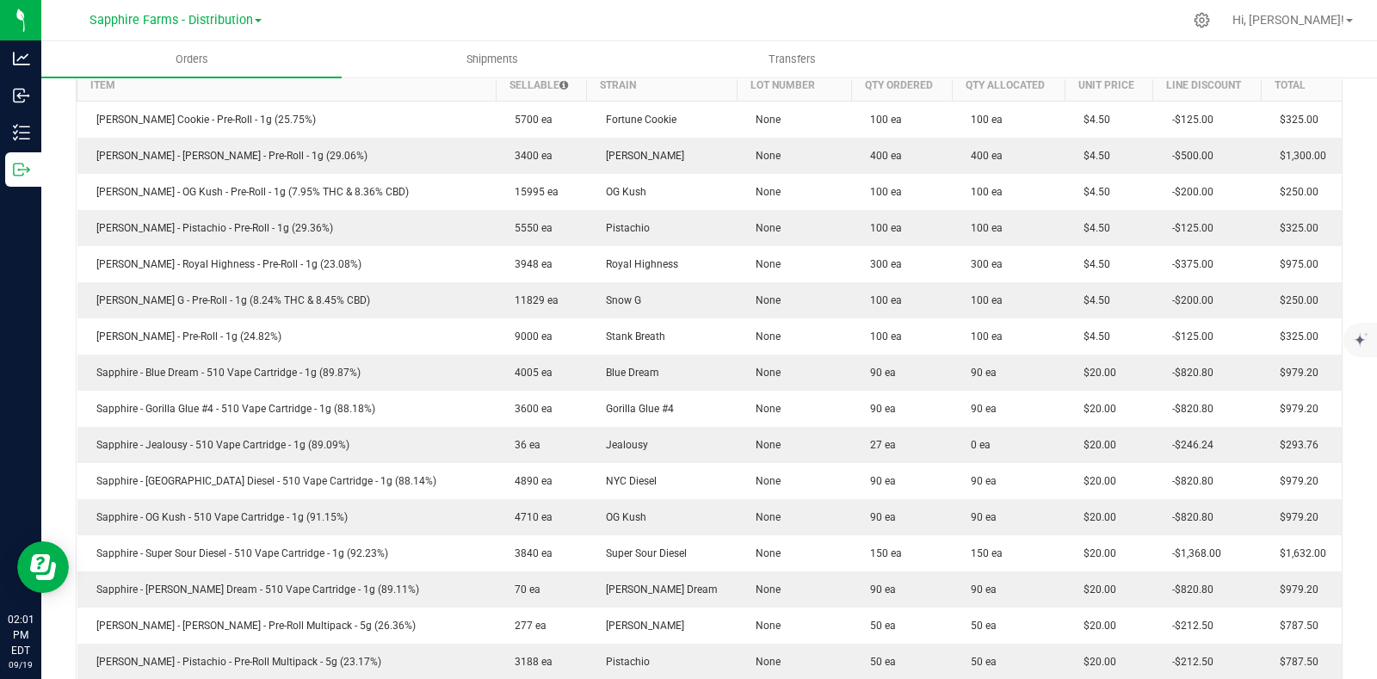
scroll to position [323, 0]
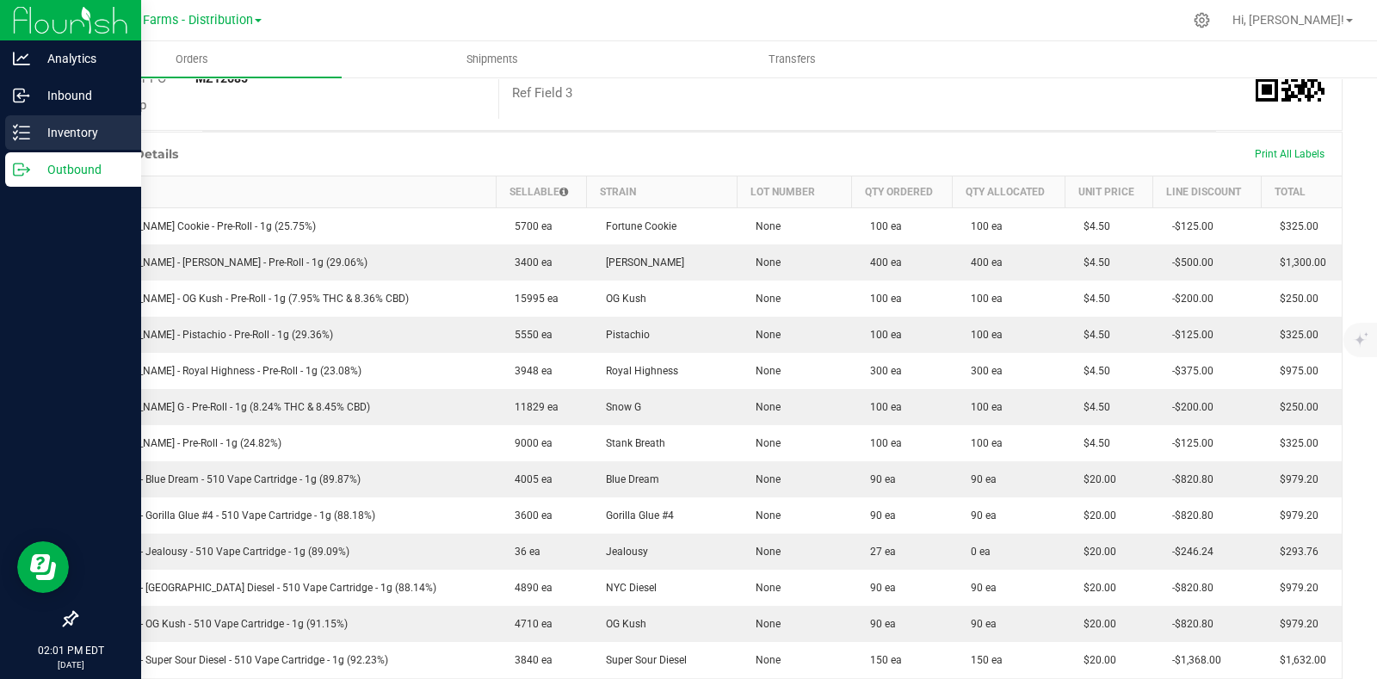
click at [34, 129] on p "Inventory" at bounding box center [81, 132] width 103 height 21
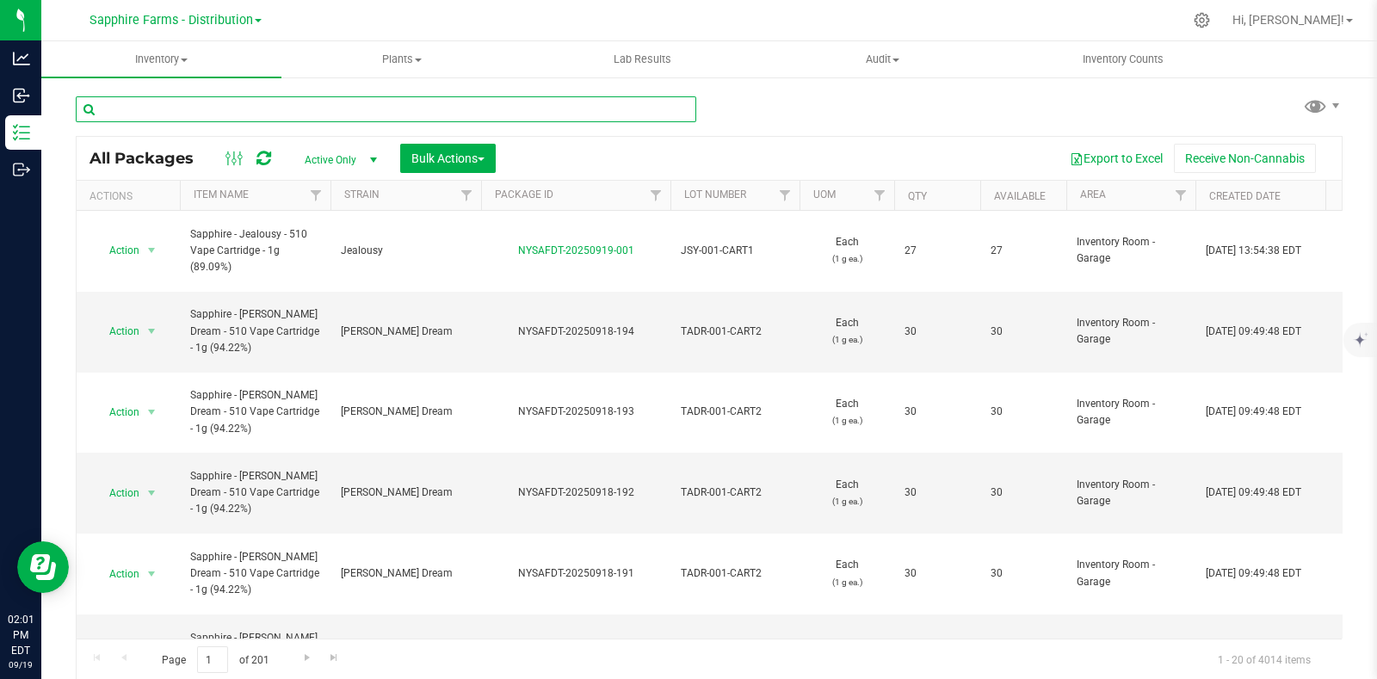
click at [379, 112] on input "text" at bounding box center [386, 109] width 620 height 26
paste input "[PERSON_NAME] - Animal Face - Flower - 1oz (28g) (26.12%)"
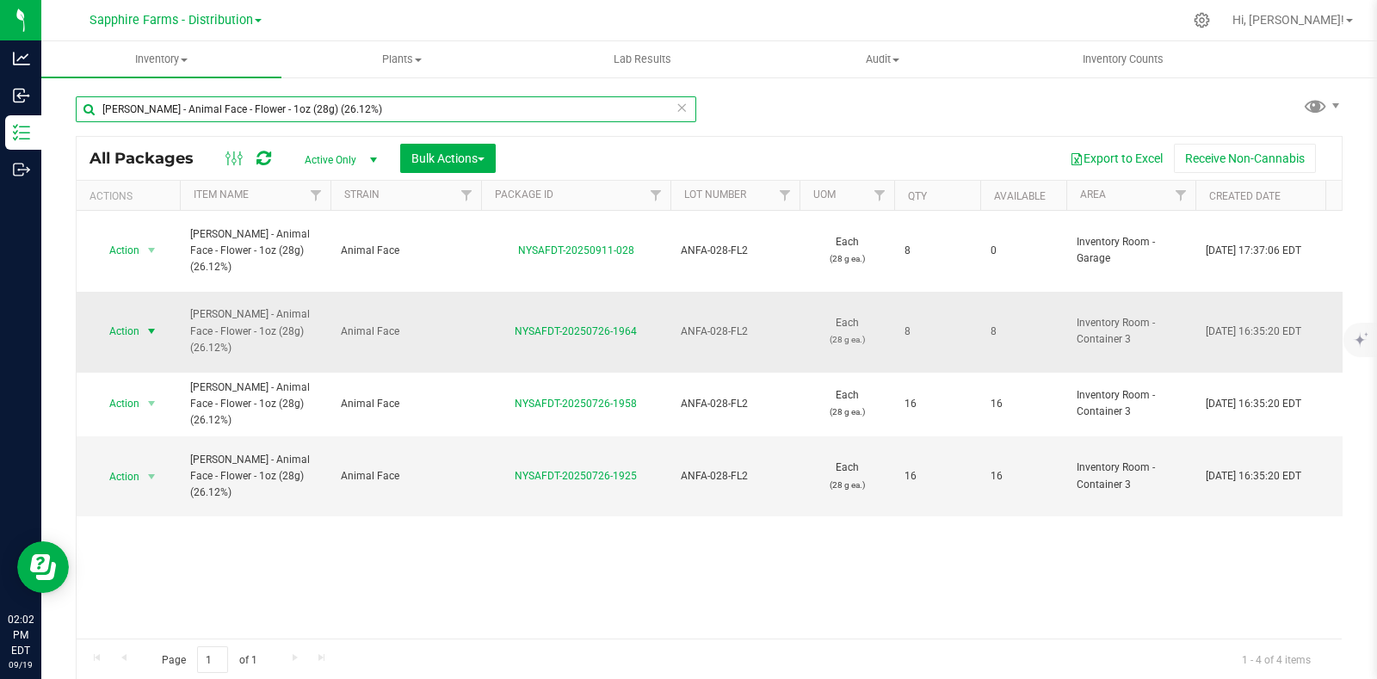
type input "[PERSON_NAME] - Animal Face - Flower - 1oz (28g) (26.12%)"
click at [149, 324] on span "select" at bounding box center [152, 331] width 14 height 14
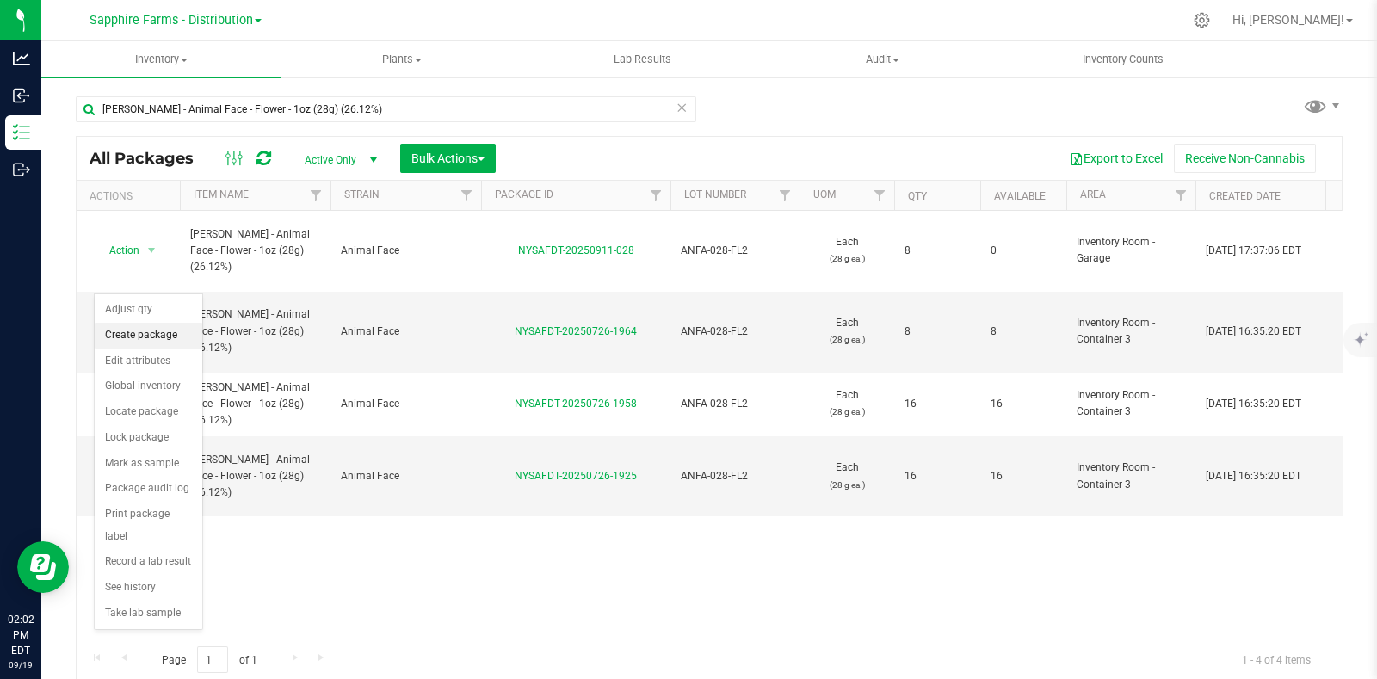
click at [147, 332] on li "Create package" at bounding box center [149, 336] width 108 height 26
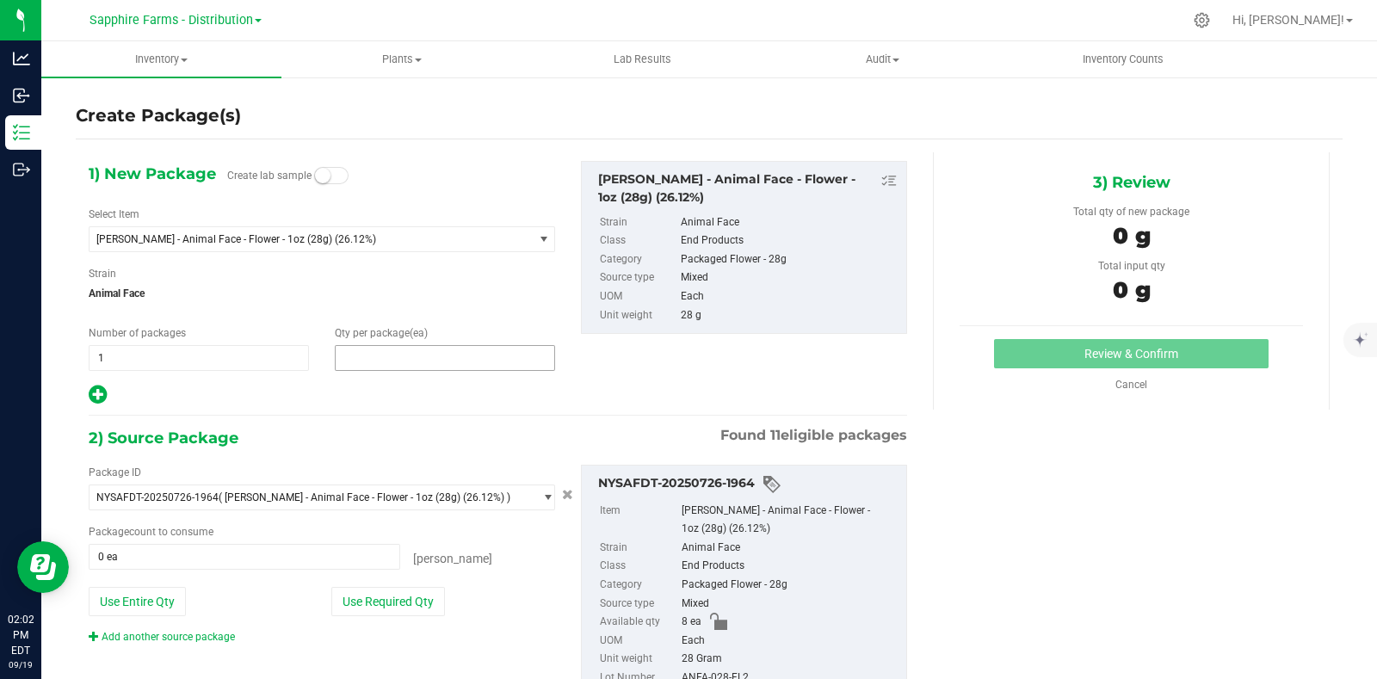
click at [369, 357] on span at bounding box center [445, 358] width 220 height 26
type input "6"
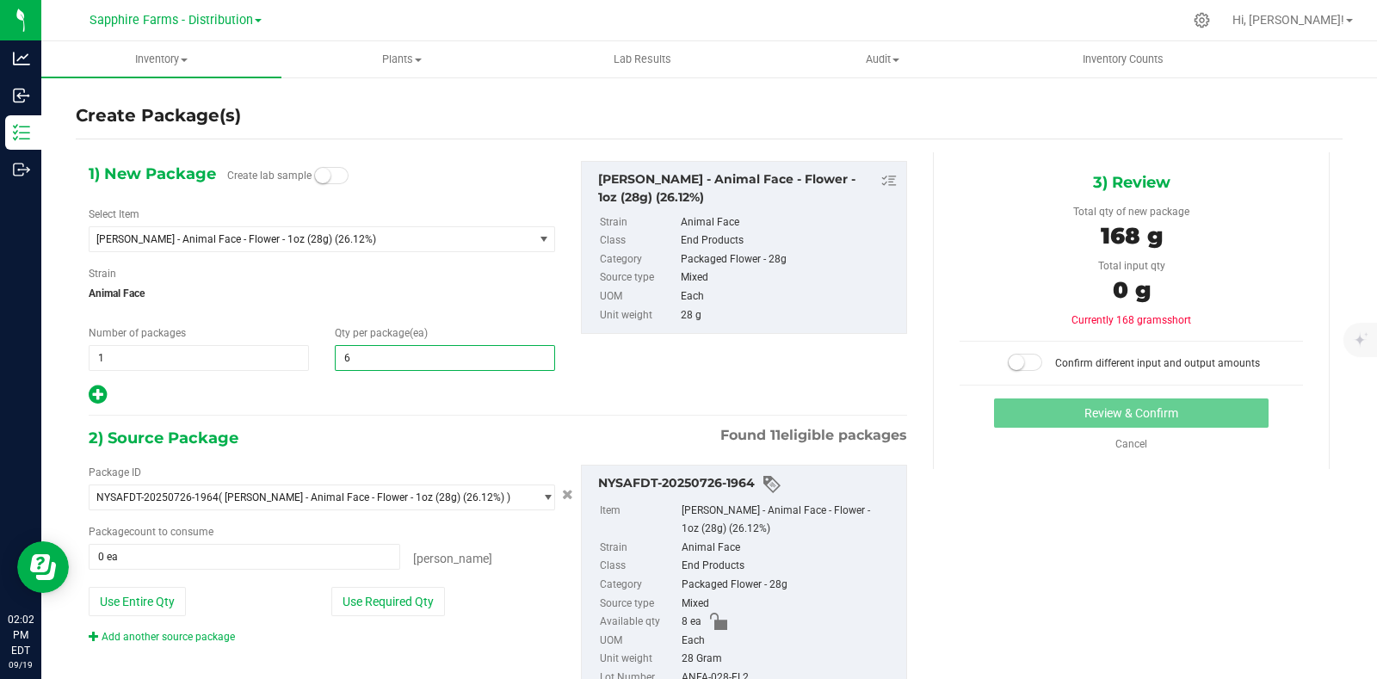
type input "6"
click at [349, 388] on div at bounding box center [322, 395] width 466 height 22
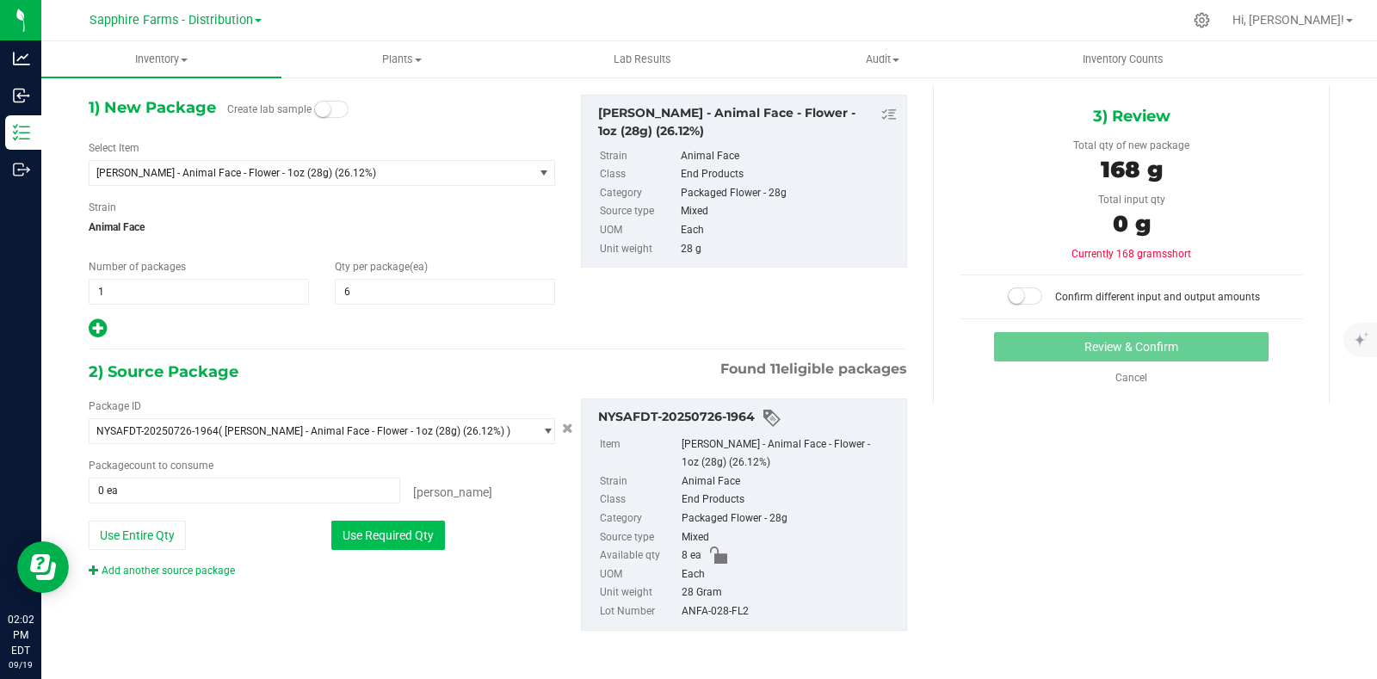
click at [396, 527] on button "Use Required Qty" at bounding box center [388, 535] width 114 height 29
type input "6 ea"
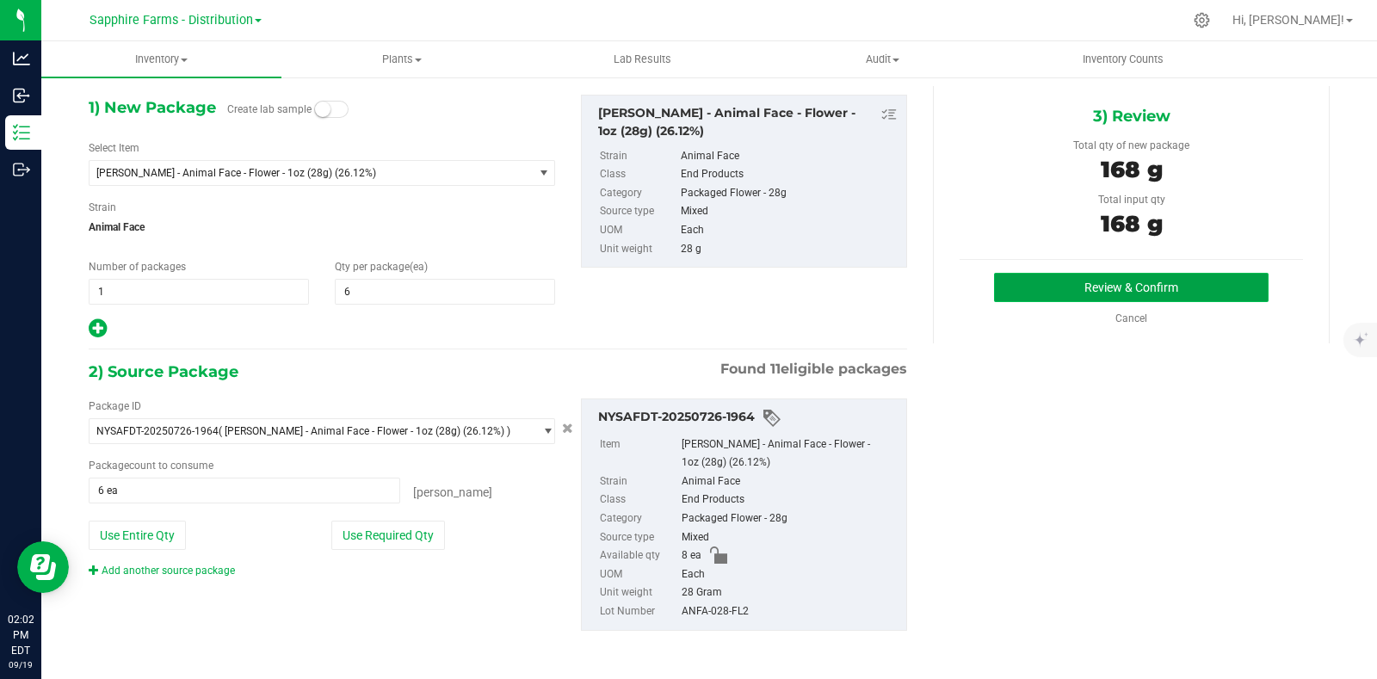
click at [1010, 286] on button "Review & Confirm" at bounding box center [1131, 287] width 275 height 29
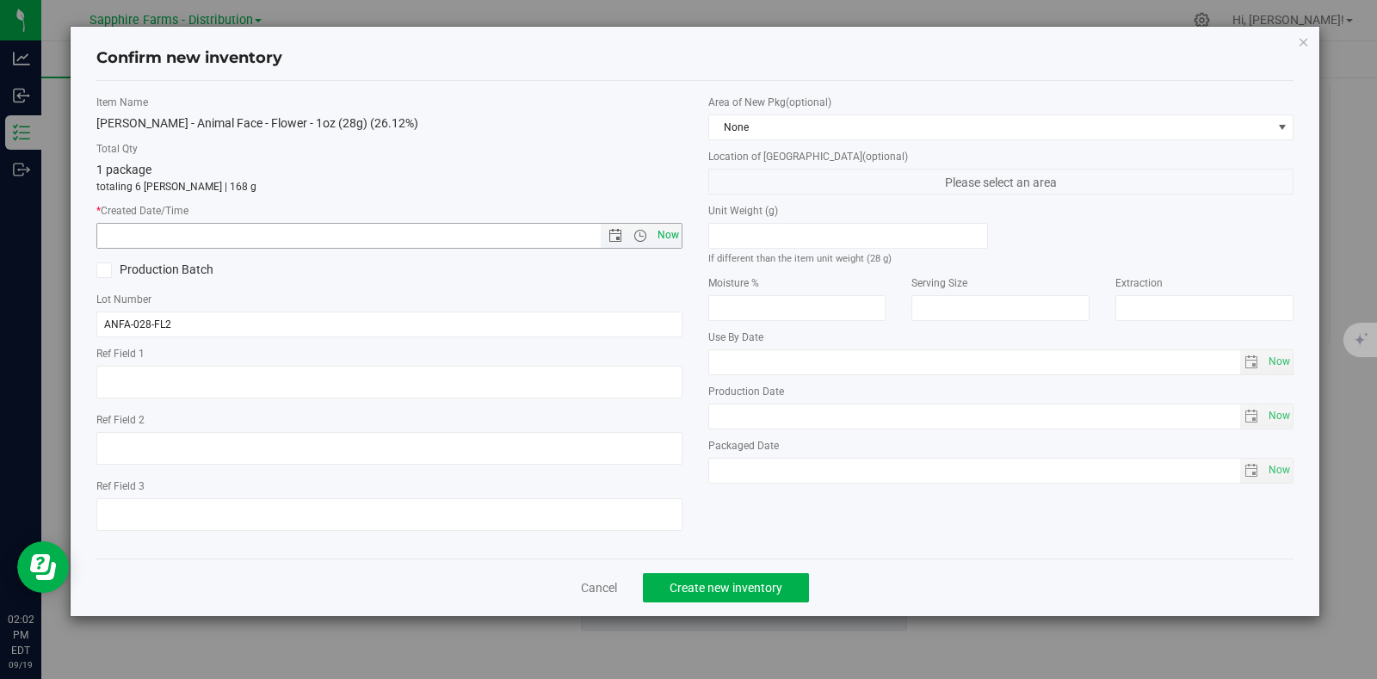
click at [659, 234] on span "Now" at bounding box center [667, 235] width 29 height 25
type input "9/19/2025 2:02 PM"
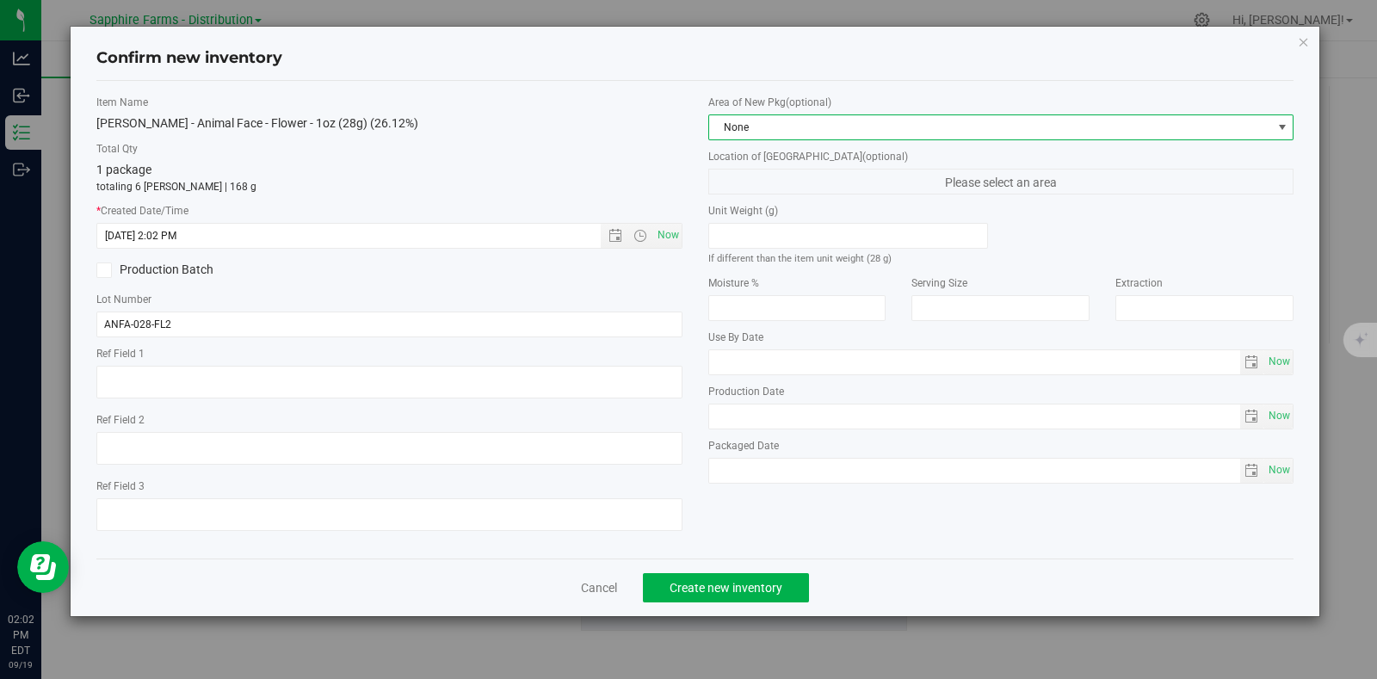
click at [861, 121] on span "None" at bounding box center [990, 127] width 563 height 24
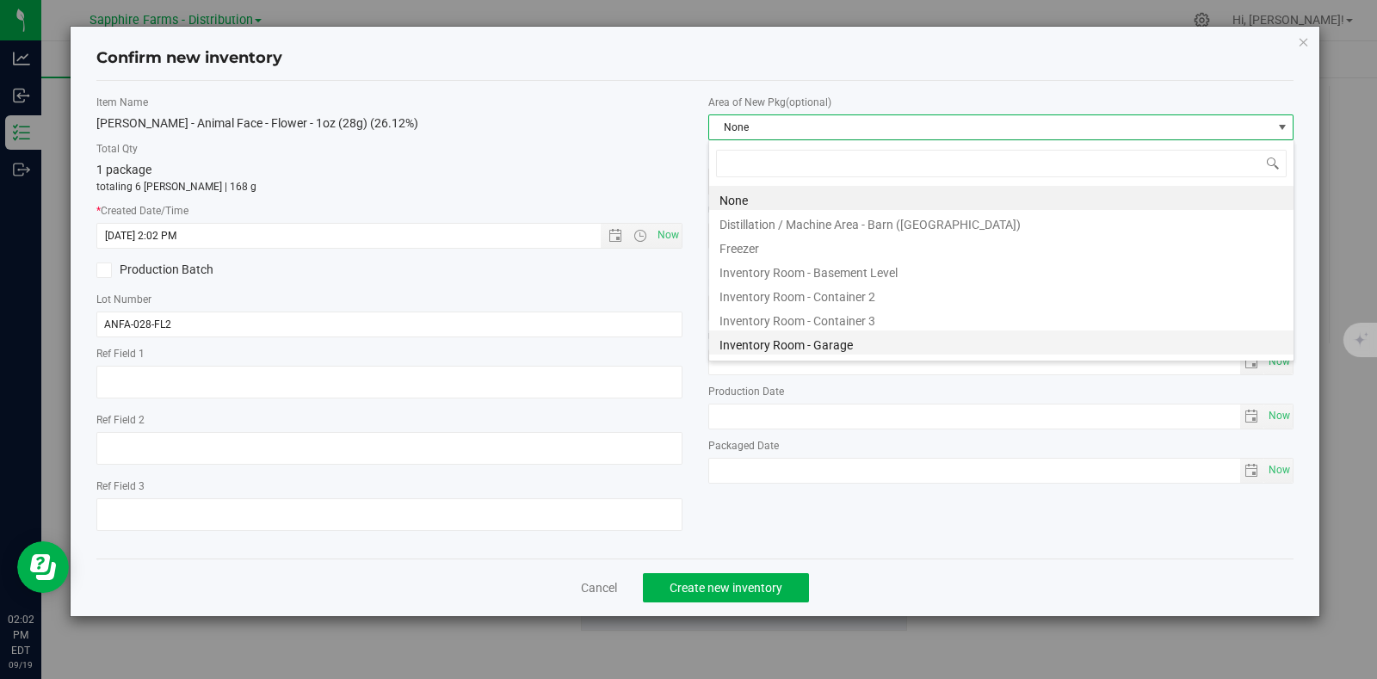
click at [813, 342] on li "Inventory Room - Garage" at bounding box center [1001, 342] width 584 height 24
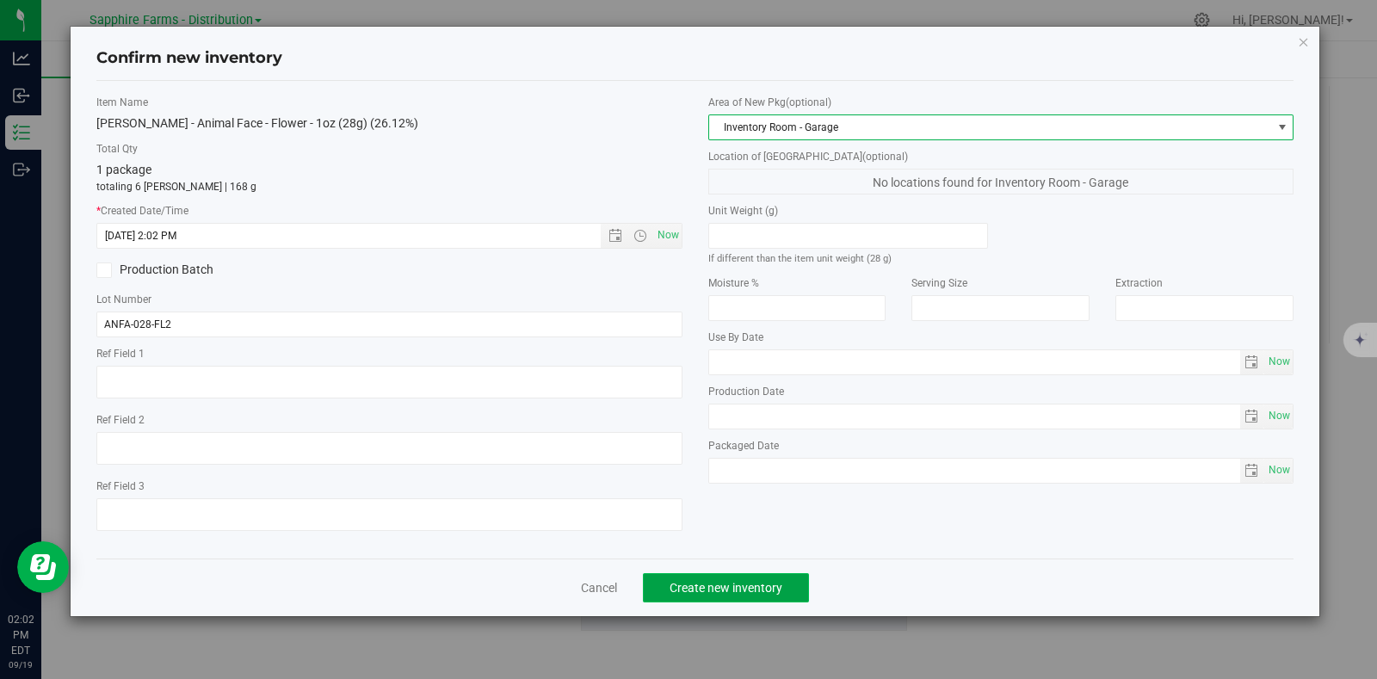
click at [723, 591] on span "Create new inventory" at bounding box center [725, 588] width 113 height 14
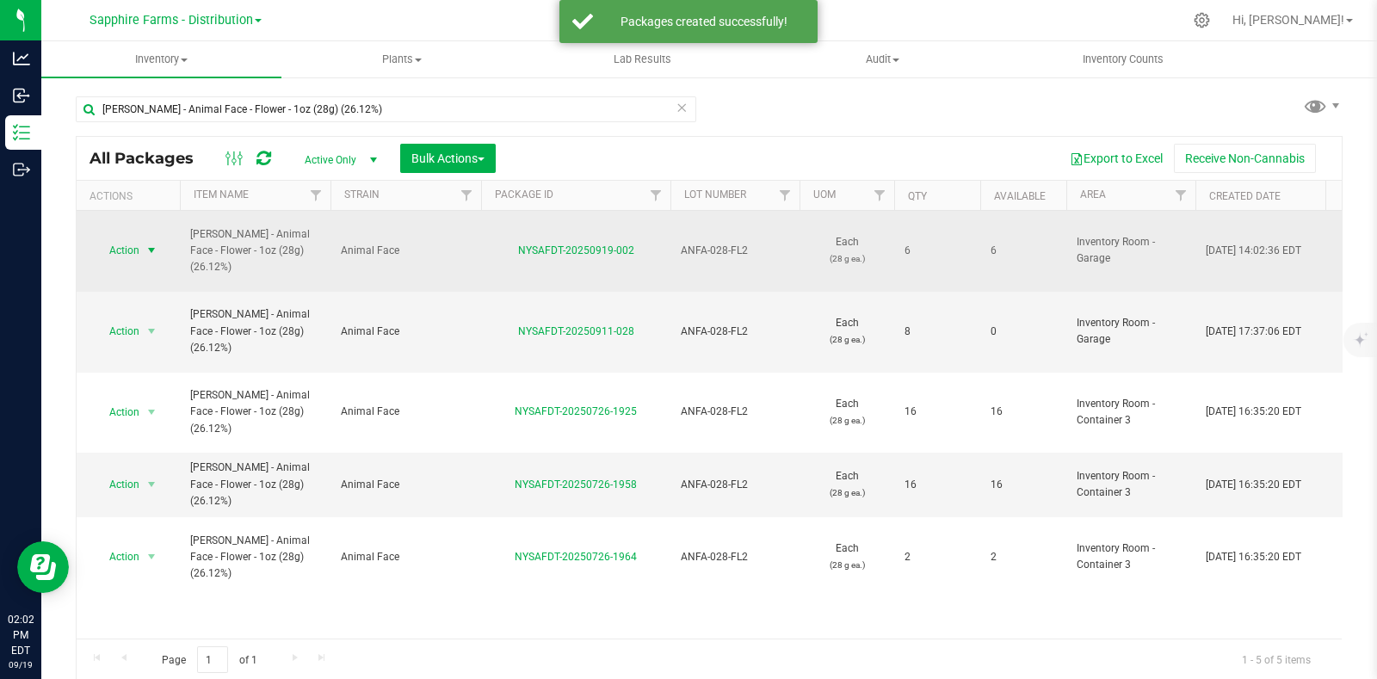
click at [141, 238] on span "select" at bounding box center [152, 250] width 22 height 24
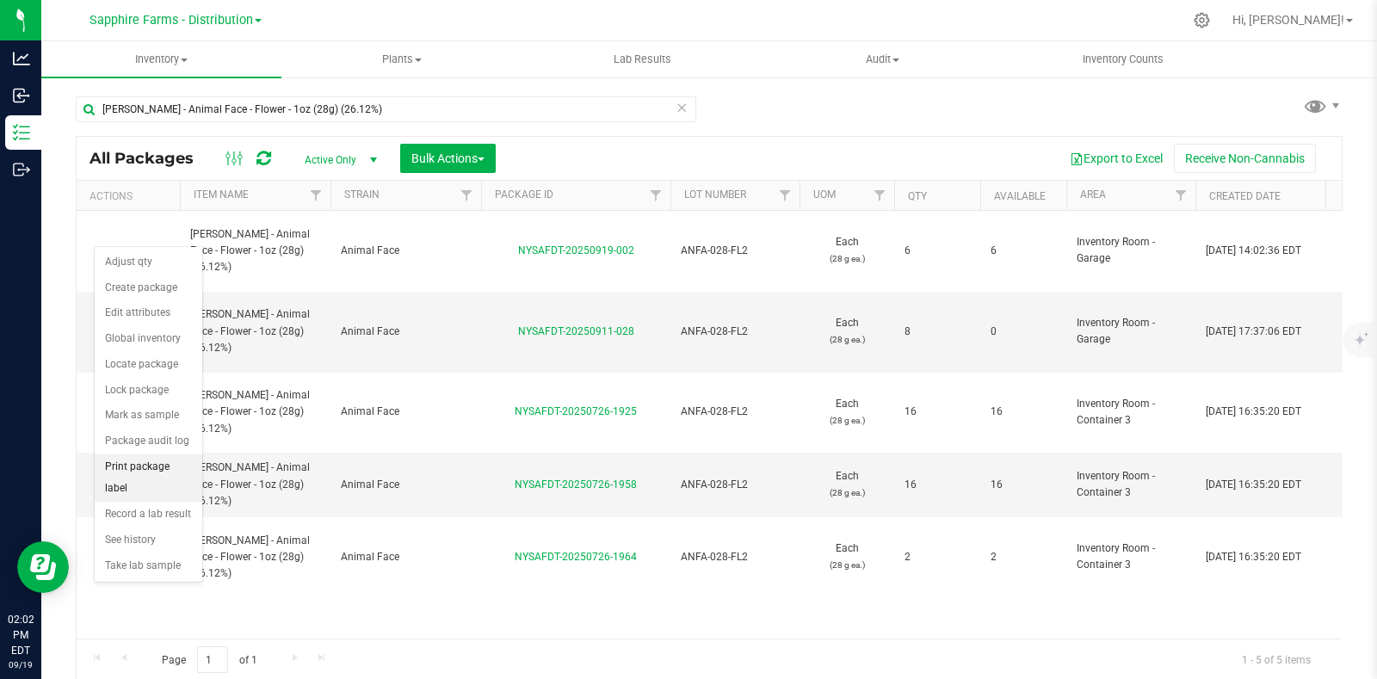
click at [163, 472] on li "Print package label" at bounding box center [149, 477] width 108 height 47
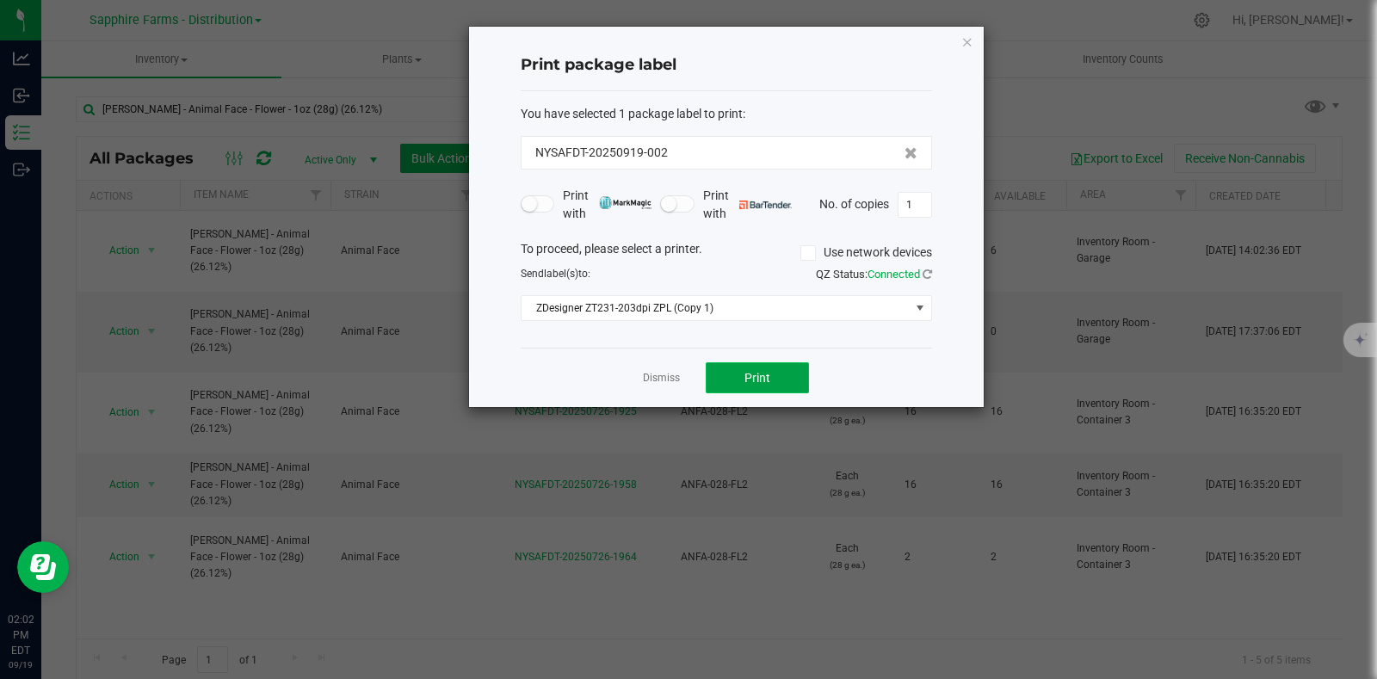
click at [736, 380] on button "Print" at bounding box center [757, 377] width 103 height 31
click at [967, 40] on icon "button" at bounding box center [967, 41] width 12 height 21
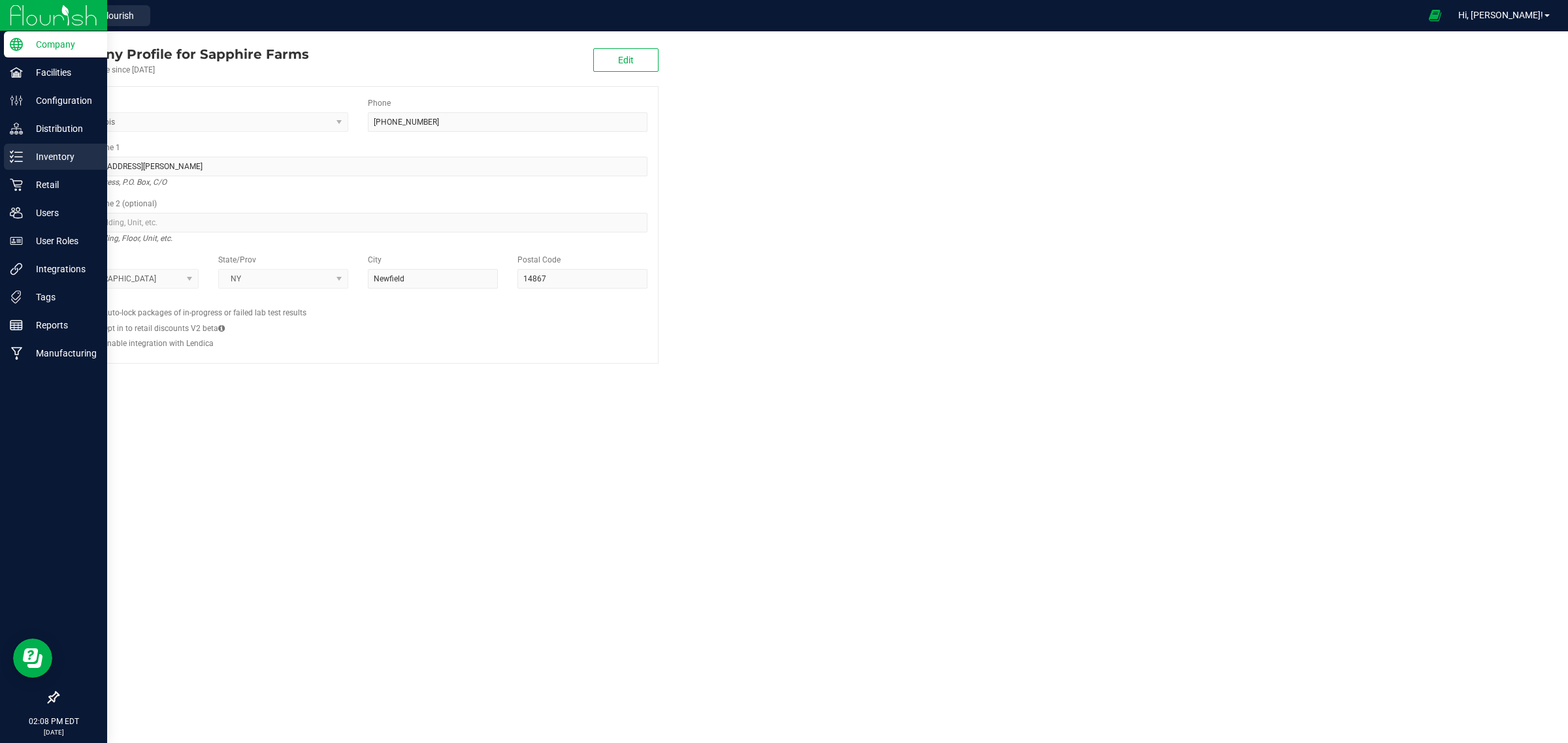
click at [43, 166] on div "Inventory" at bounding box center [55, 156] width 103 height 26
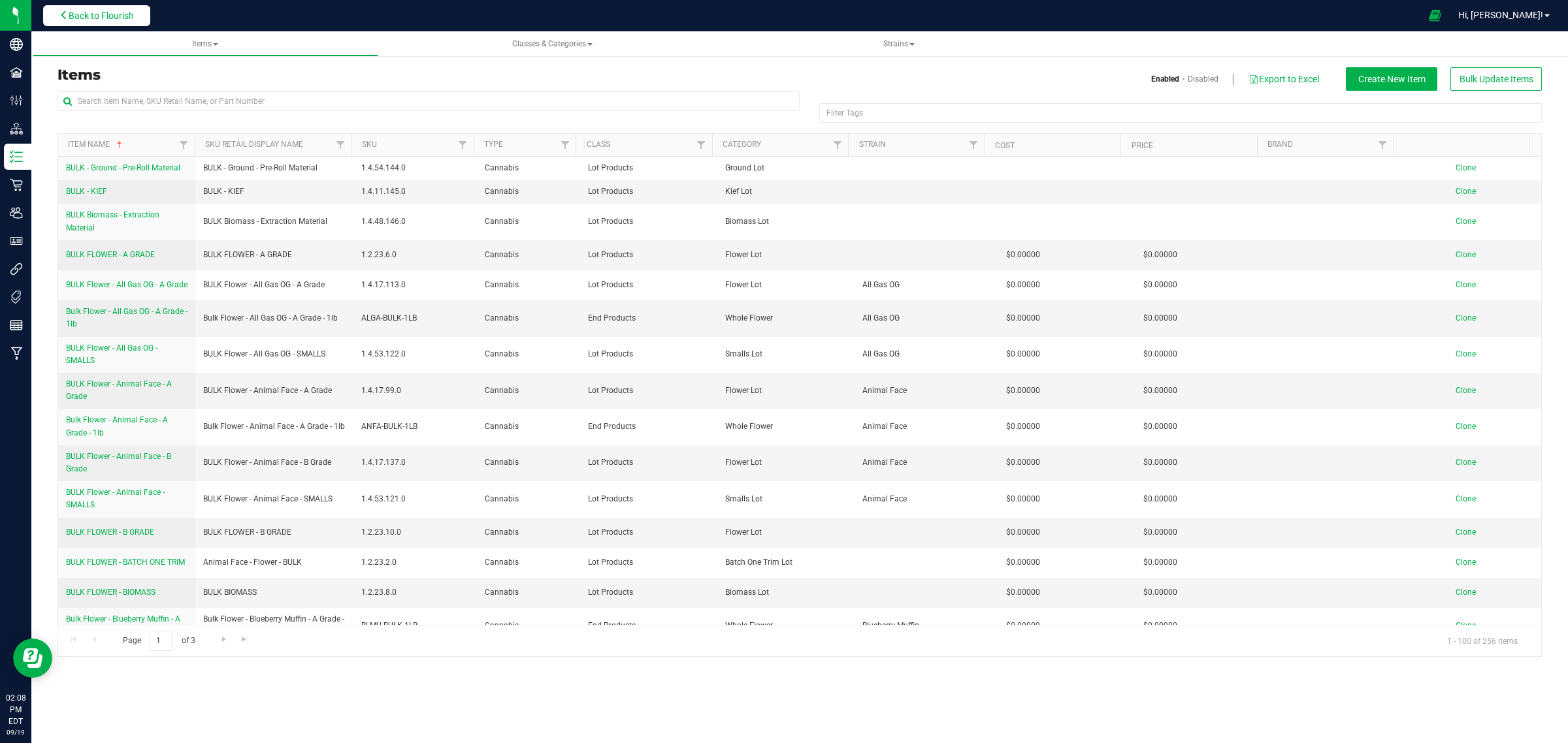
click at [137, 15] on button "Back to Flourish" at bounding box center [96, 16] width 107 height 21
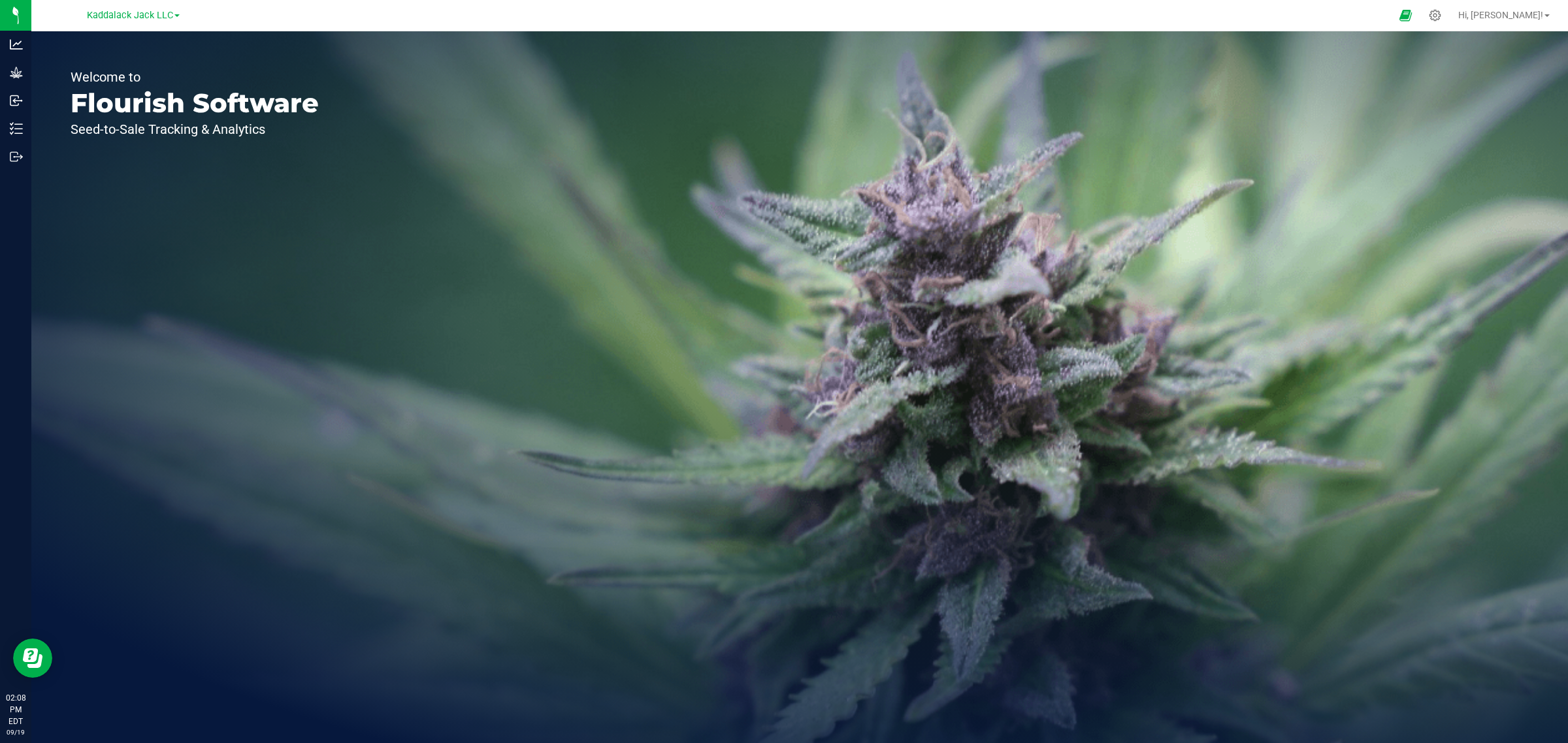
click at [181, 14] on div "Kaddalack Jack LLC" at bounding box center [133, 15] width 191 height 20
click at [178, 14] on span at bounding box center [177, 15] width 5 height 2
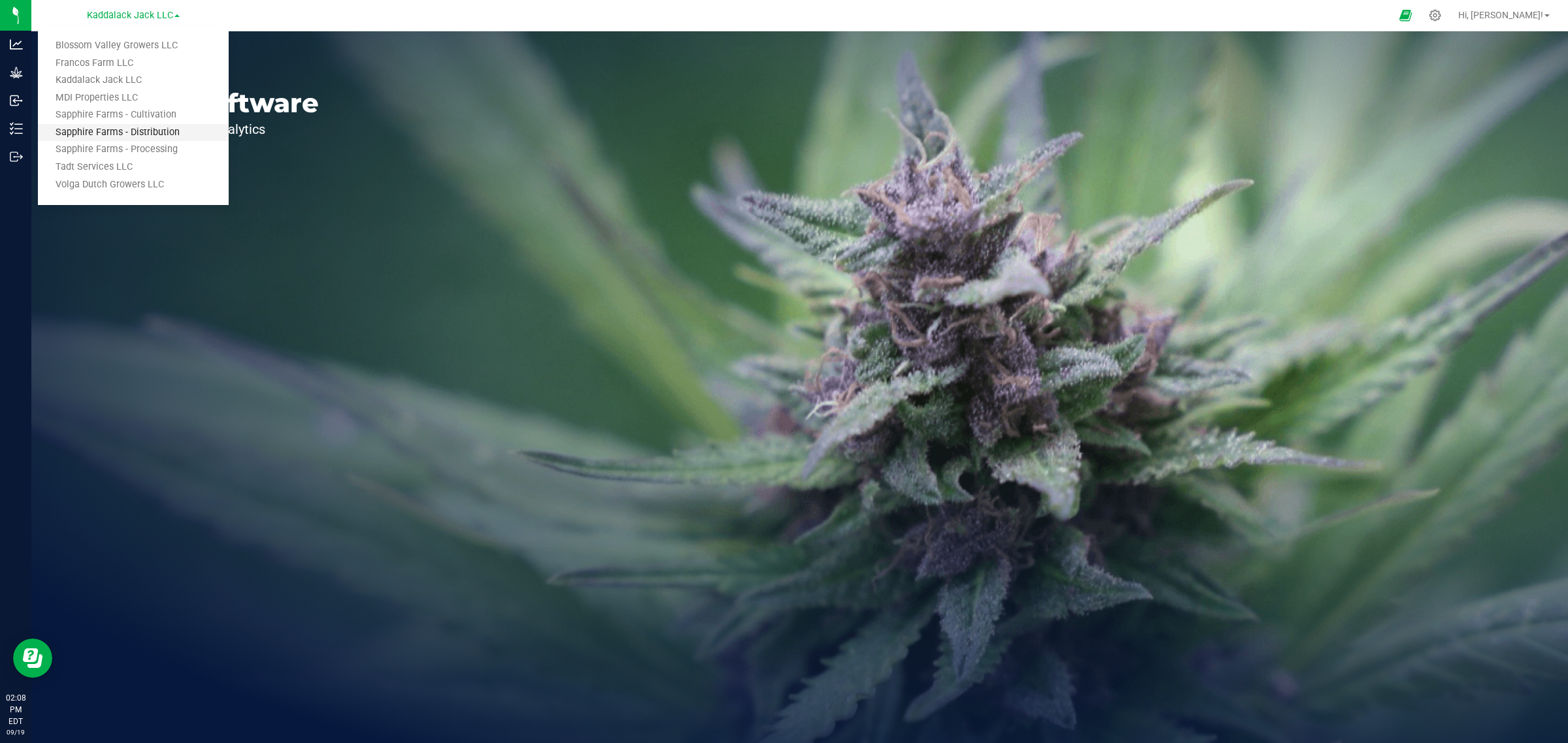
click at [160, 132] on link "Sapphire Farms - Distribution" at bounding box center [133, 132] width 191 height 17
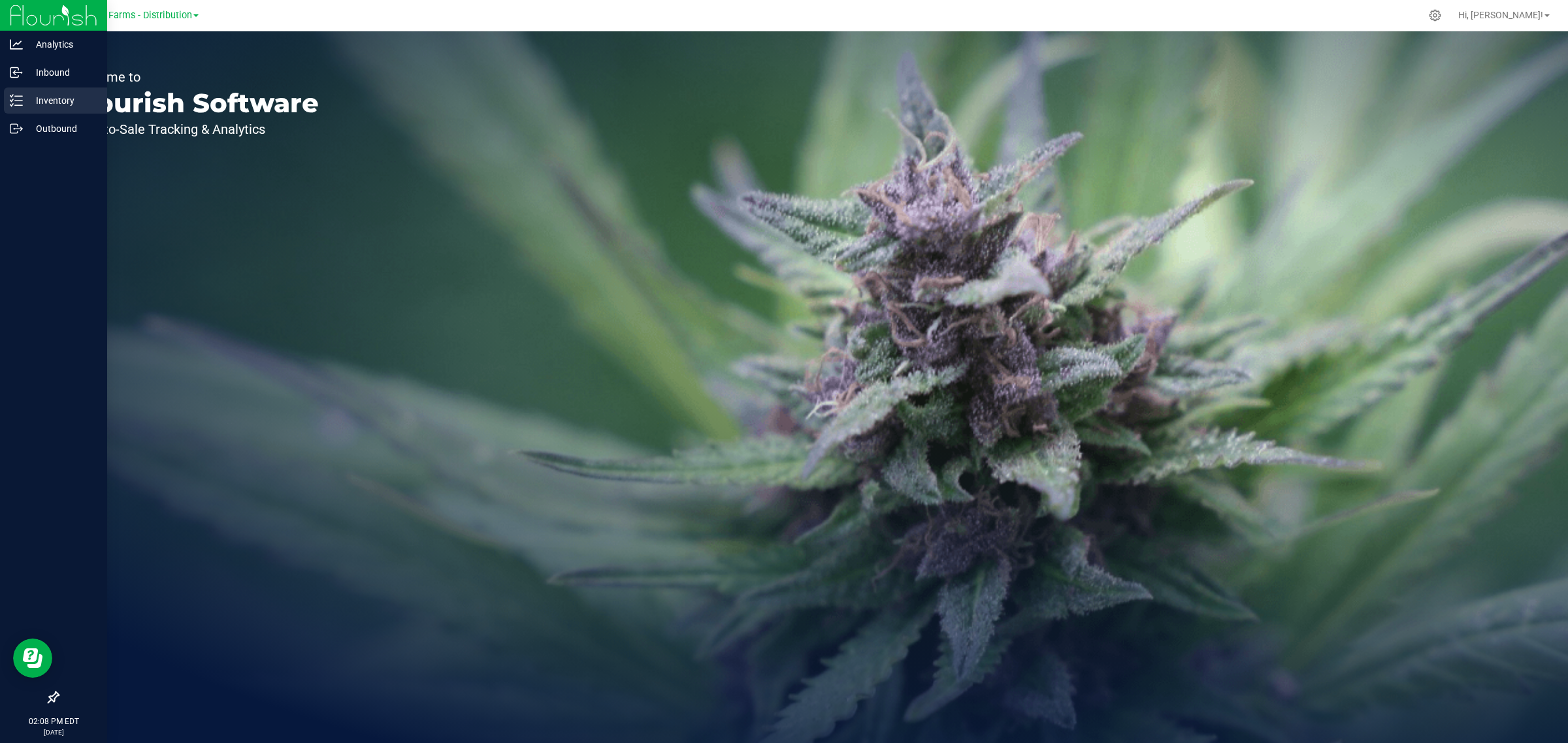
click at [13, 96] on icon at bounding box center [16, 100] width 13 height 13
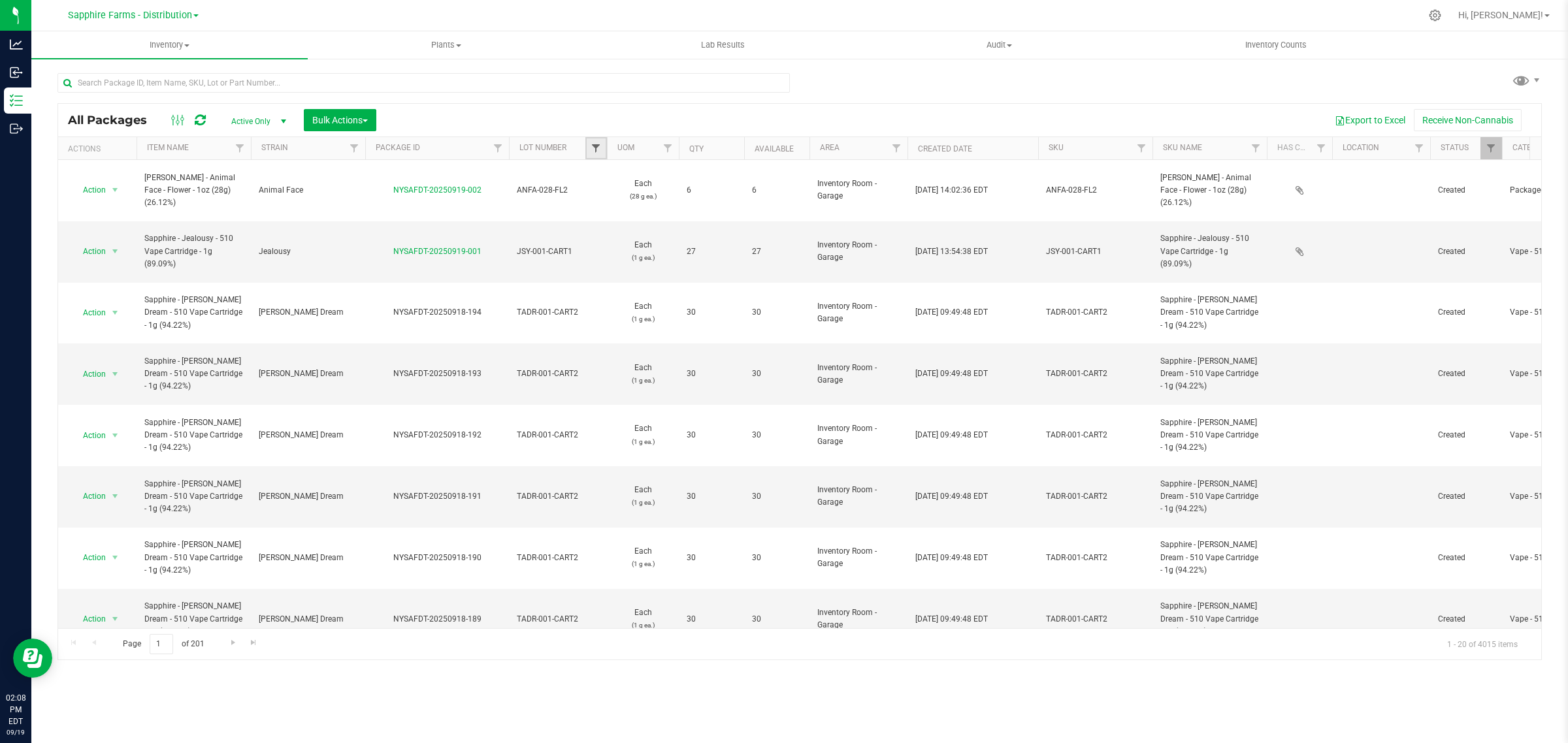
click at [595, 144] on span "Filter" at bounding box center [596, 148] width 11 height 11
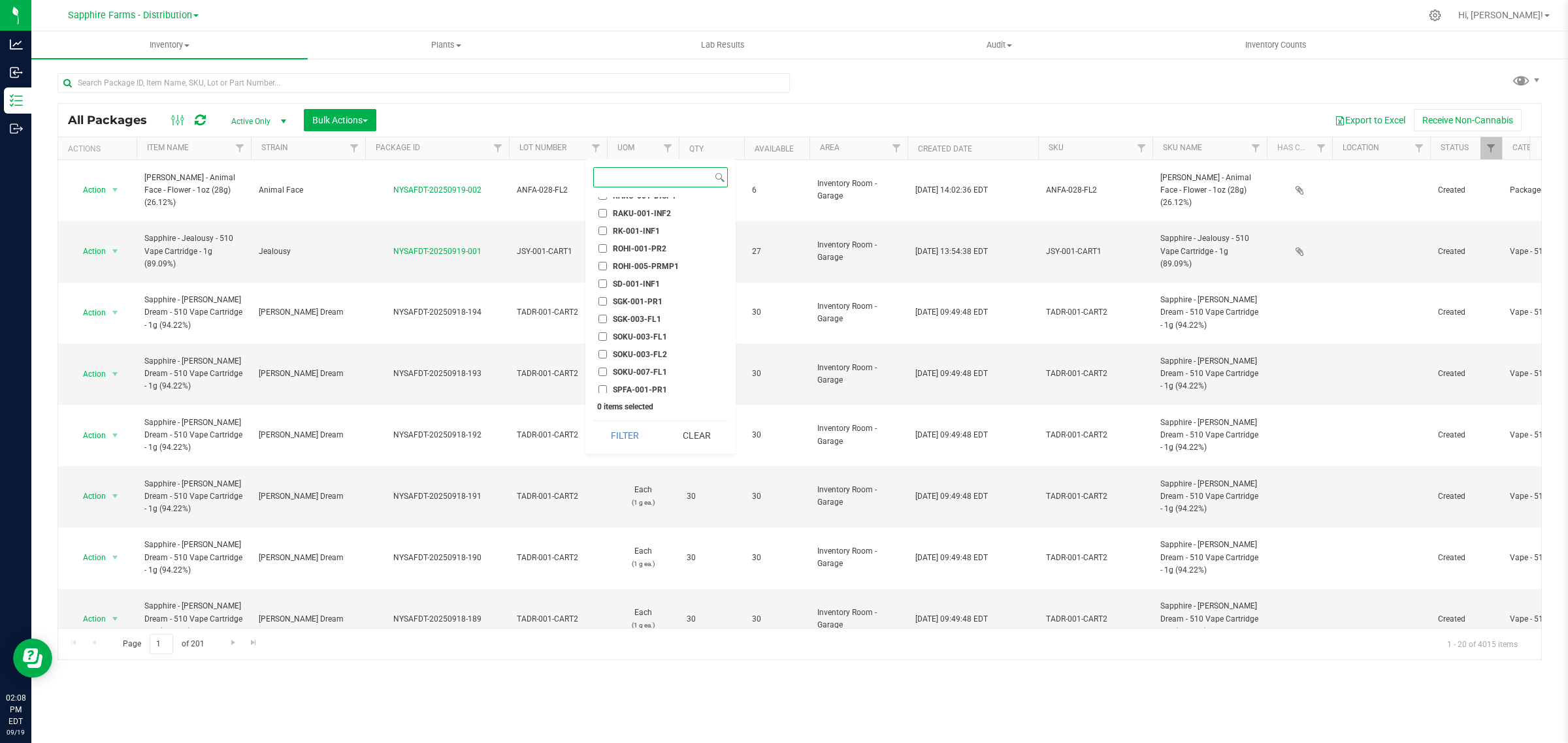
scroll to position [1551, 0]
click at [644, 272] on span "ROHI-001-PR2" at bounding box center [639, 275] width 54 height 8
click at [607, 271] on input "ROHI-001-PR2" at bounding box center [602, 275] width 8 height 8
checkbox input "true"
click at [617, 433] on button "Filter" at bounding box center [624, 436] width 63 height 29
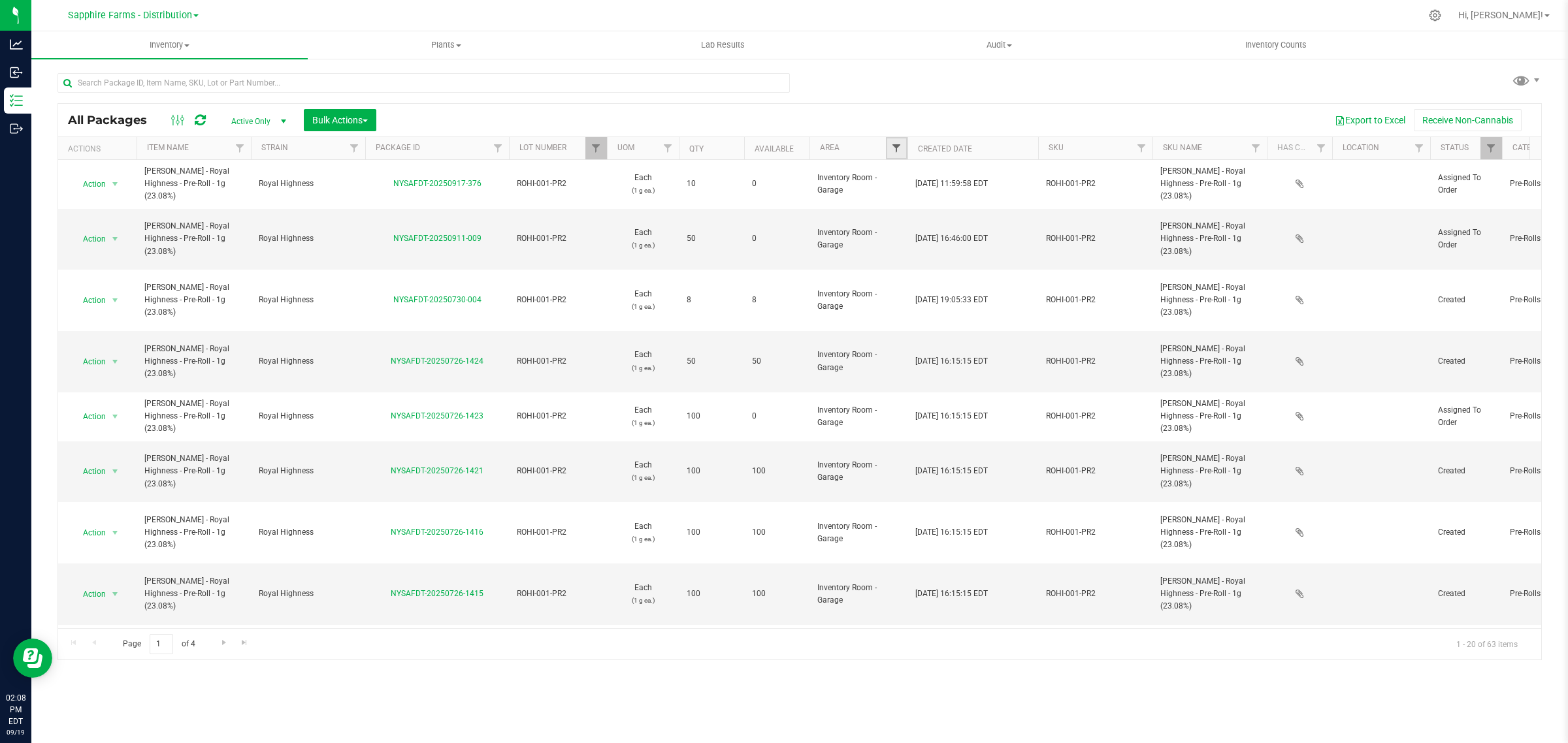
click at [897, 147] on span "Filter" at bounding box center [897, 148] width 11 height 11
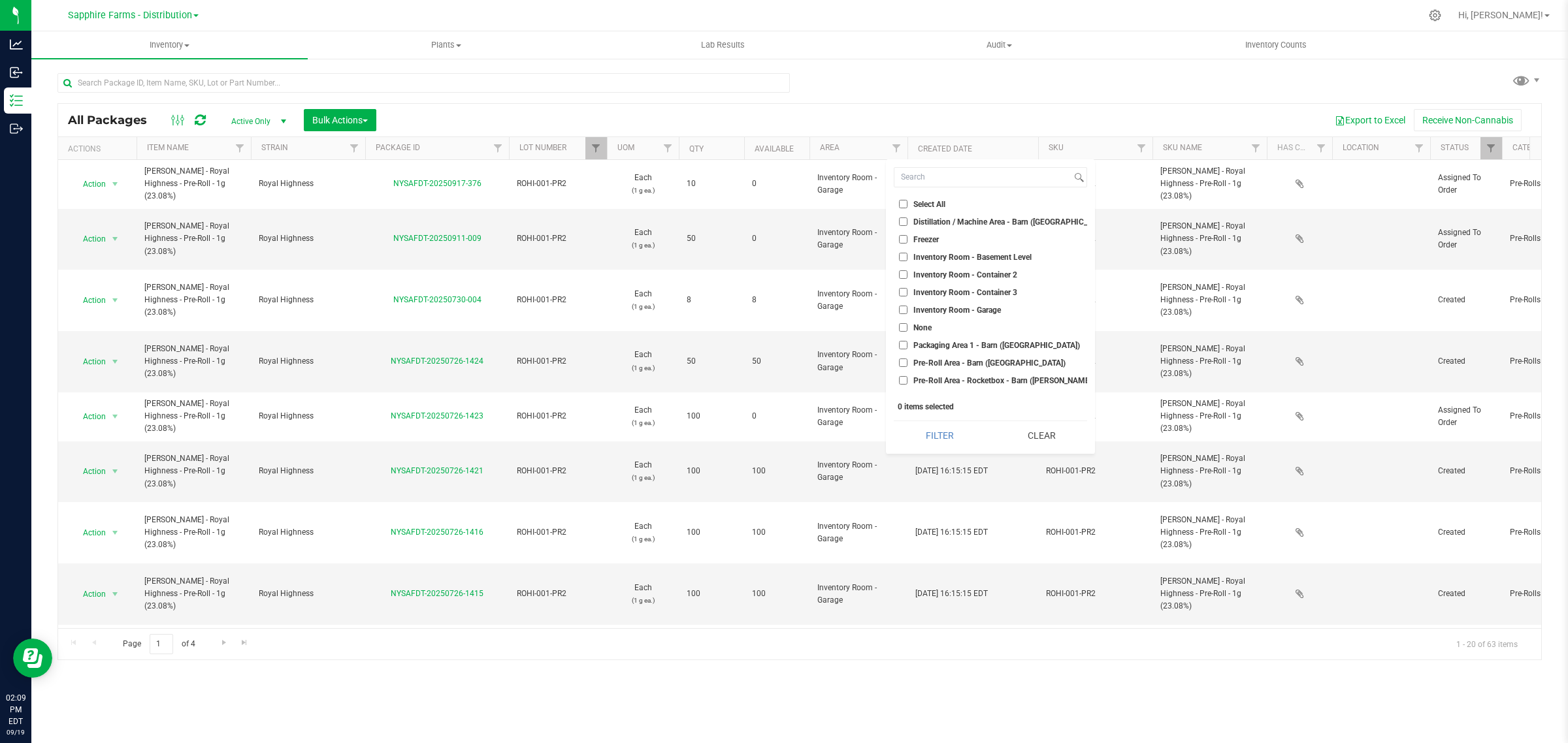
click at [990, 271] on span "Inventory Room - Container 2" at bounding box center [965, 275] width 104 height 8
click at [907, 270] on input "Inventory Room - Container 2" at bounding box center [903, 274] width 8 height 8
checkbox input "true"
click at [931, 438] on button "Filter" at bounding box center [939, 436] width 92 height 29
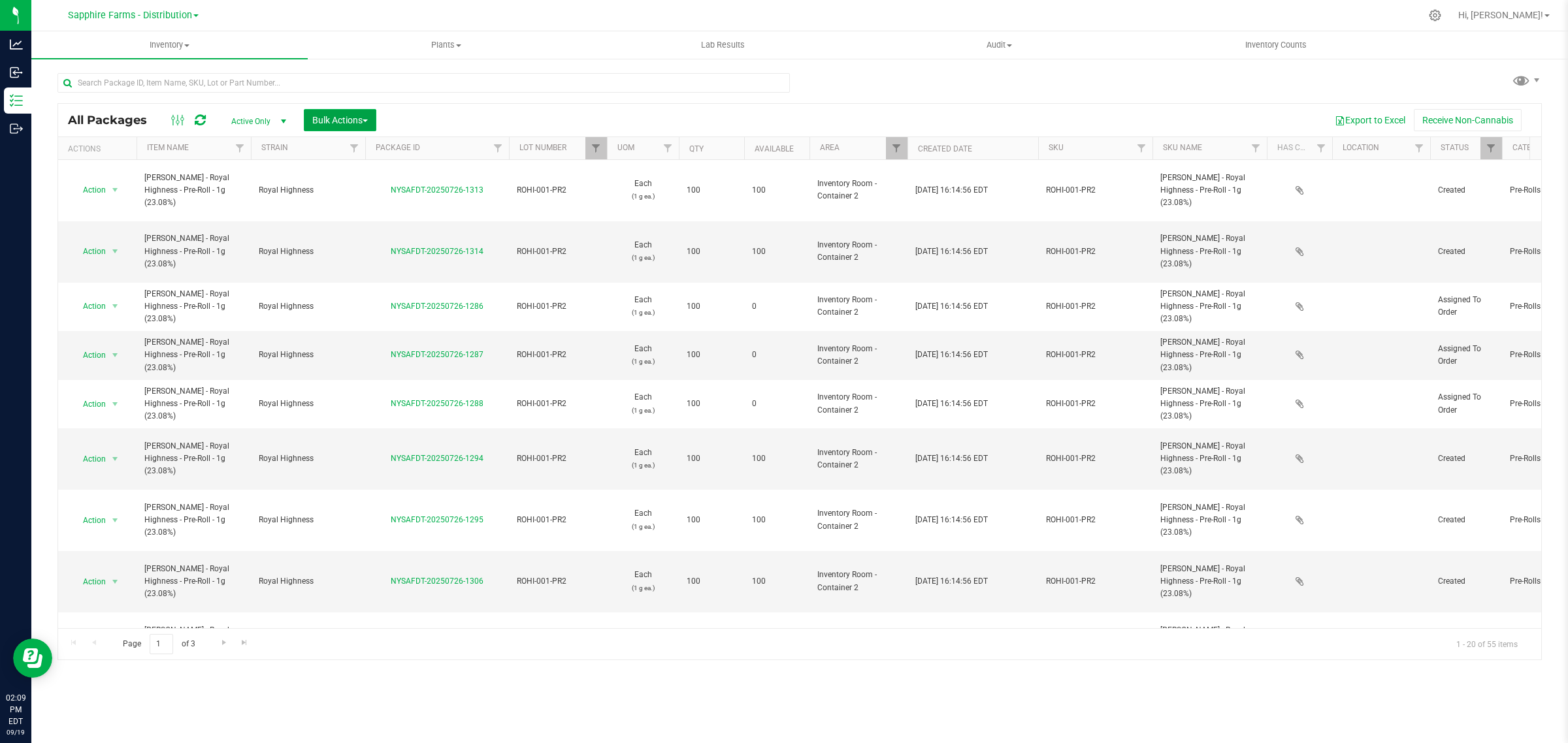
click at [356, 122] on span "Bulk Actions" at bounding box center [339, 120] width 55 height 11
click at [371, 194] on span "Locate packages" at bounding box center [344, 197] width 66 height 11
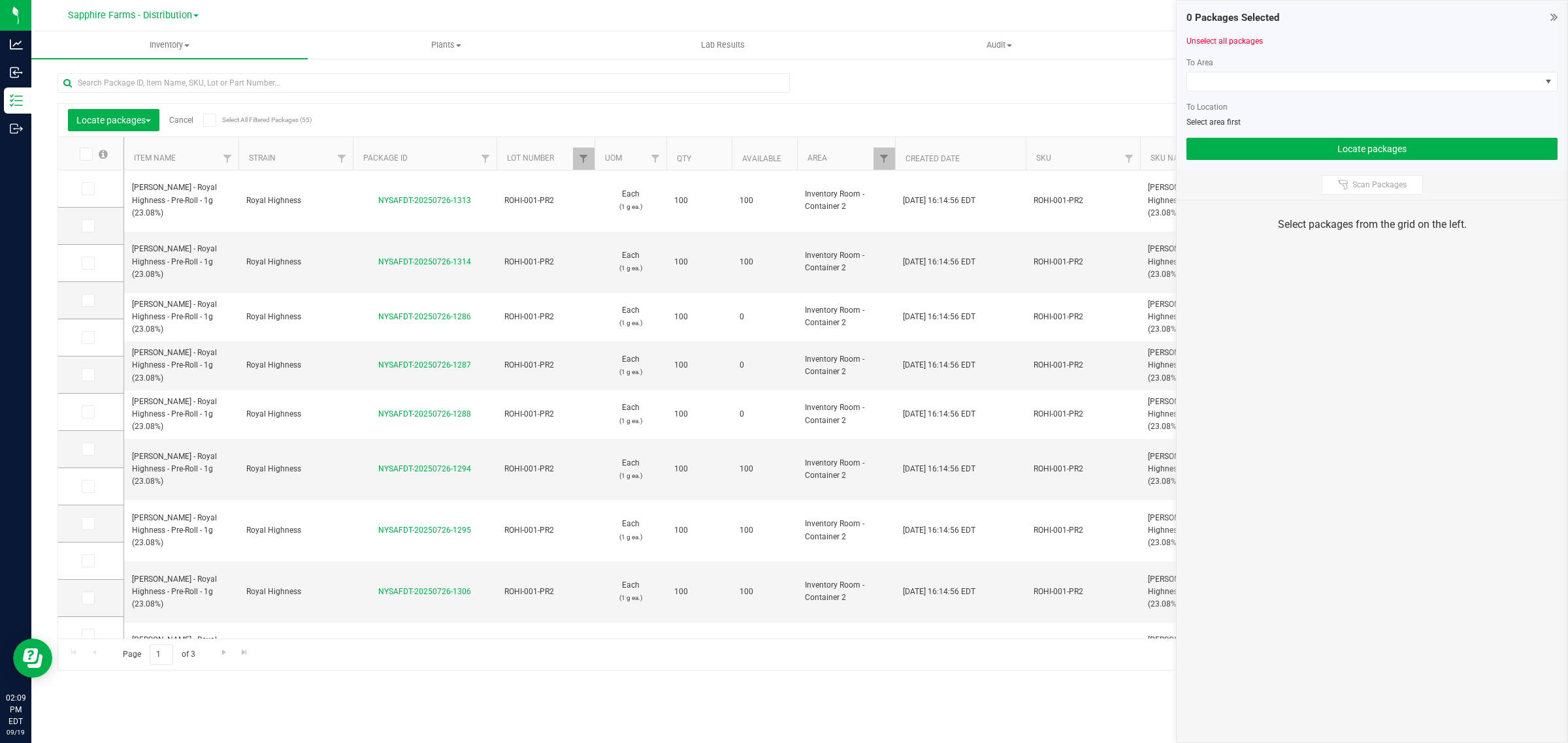
click at [87, 154] on icon at bounding box center [85, 154] width 8 height 0
click at [0, 0] on input "checkbox" at bounding box center [0, 0] width 0 height 0
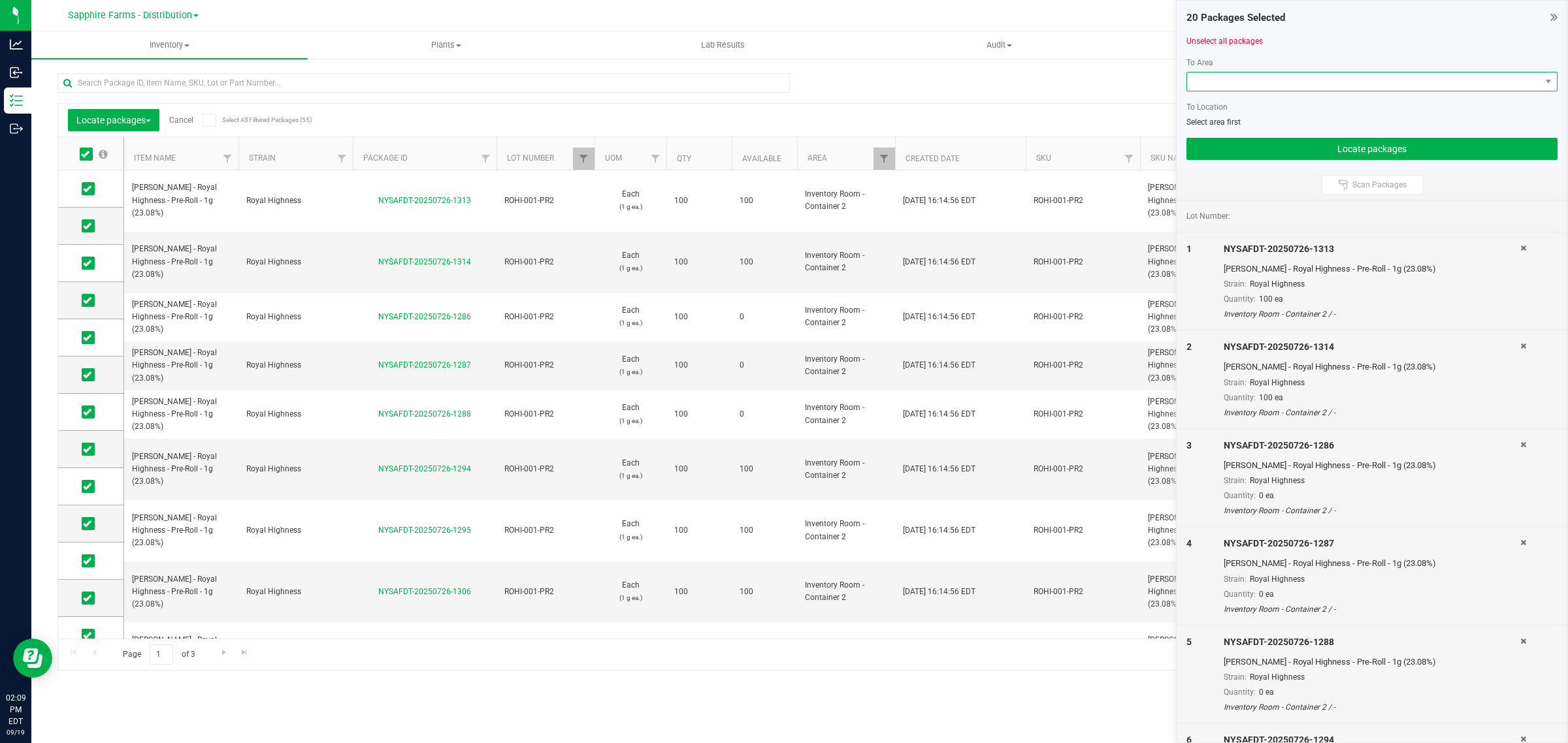
click at [1251, 82] on span at bounding box center [1365, 82] width 354 height 18
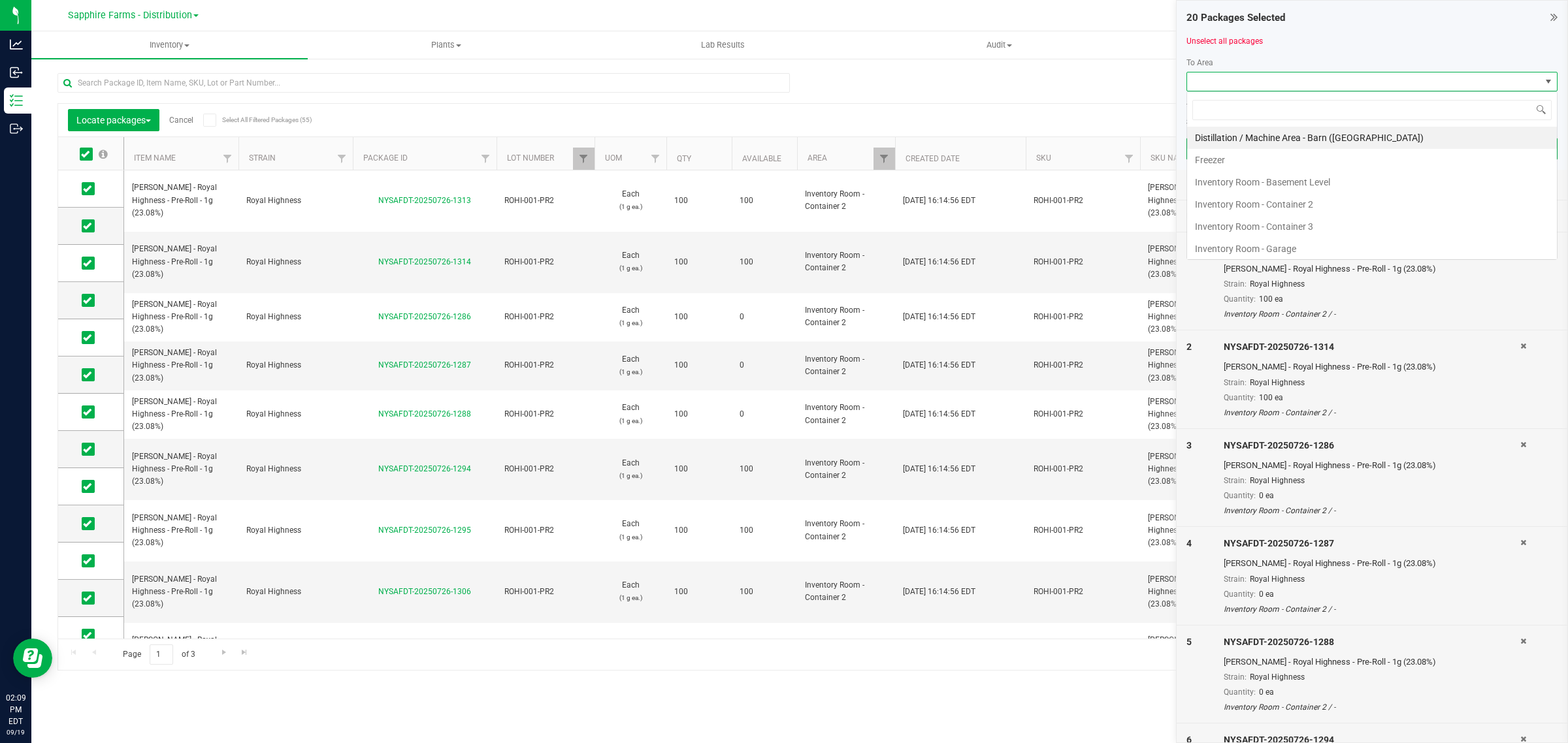
scroll to position [20, 371]
click at [1271, 253] on li "Inventory Room - Garage" at bounding box center [1372, 248] width 370 height 22
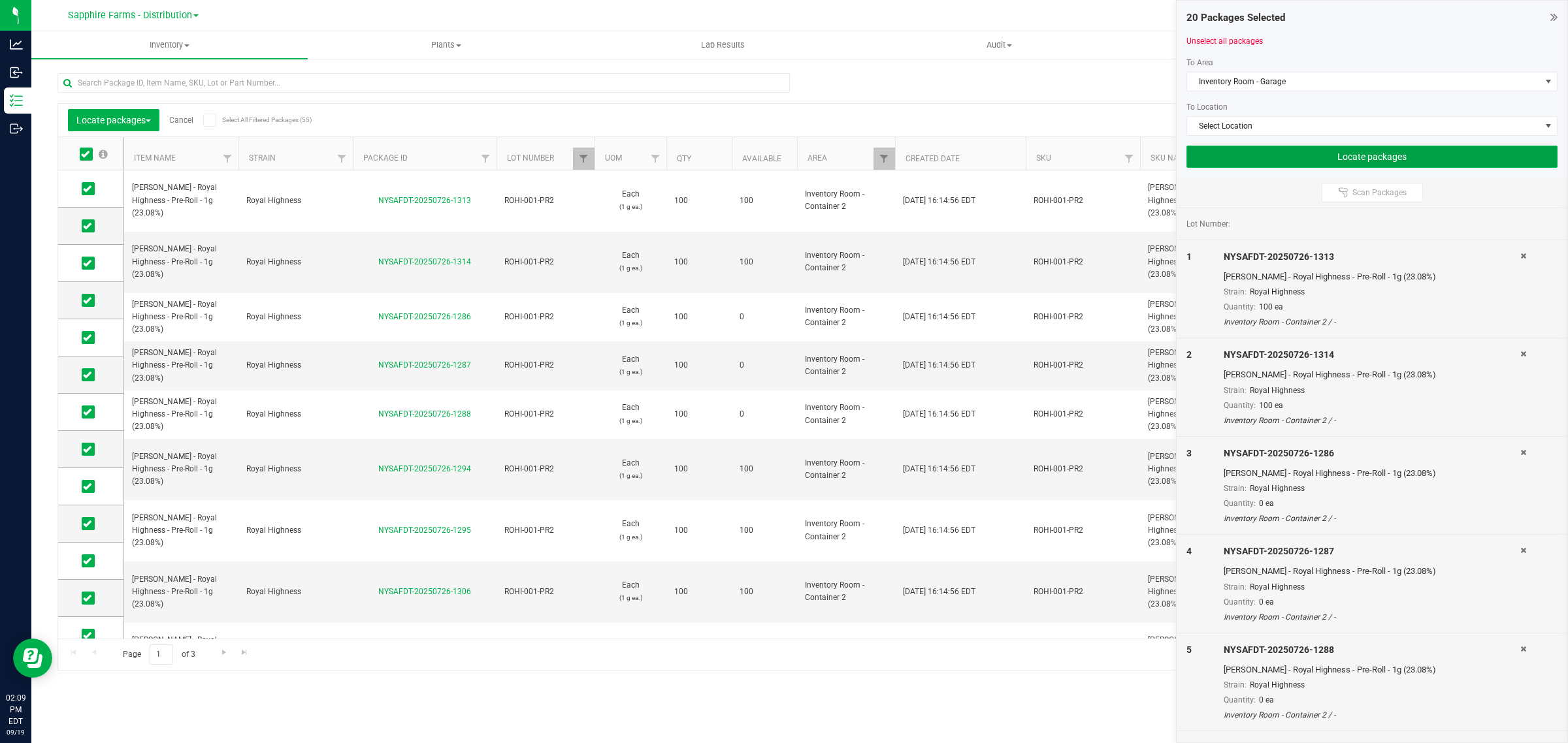
click at [1276, 146] on button "Locate packages" at bounding box center [1372, 156] width 371 height 22
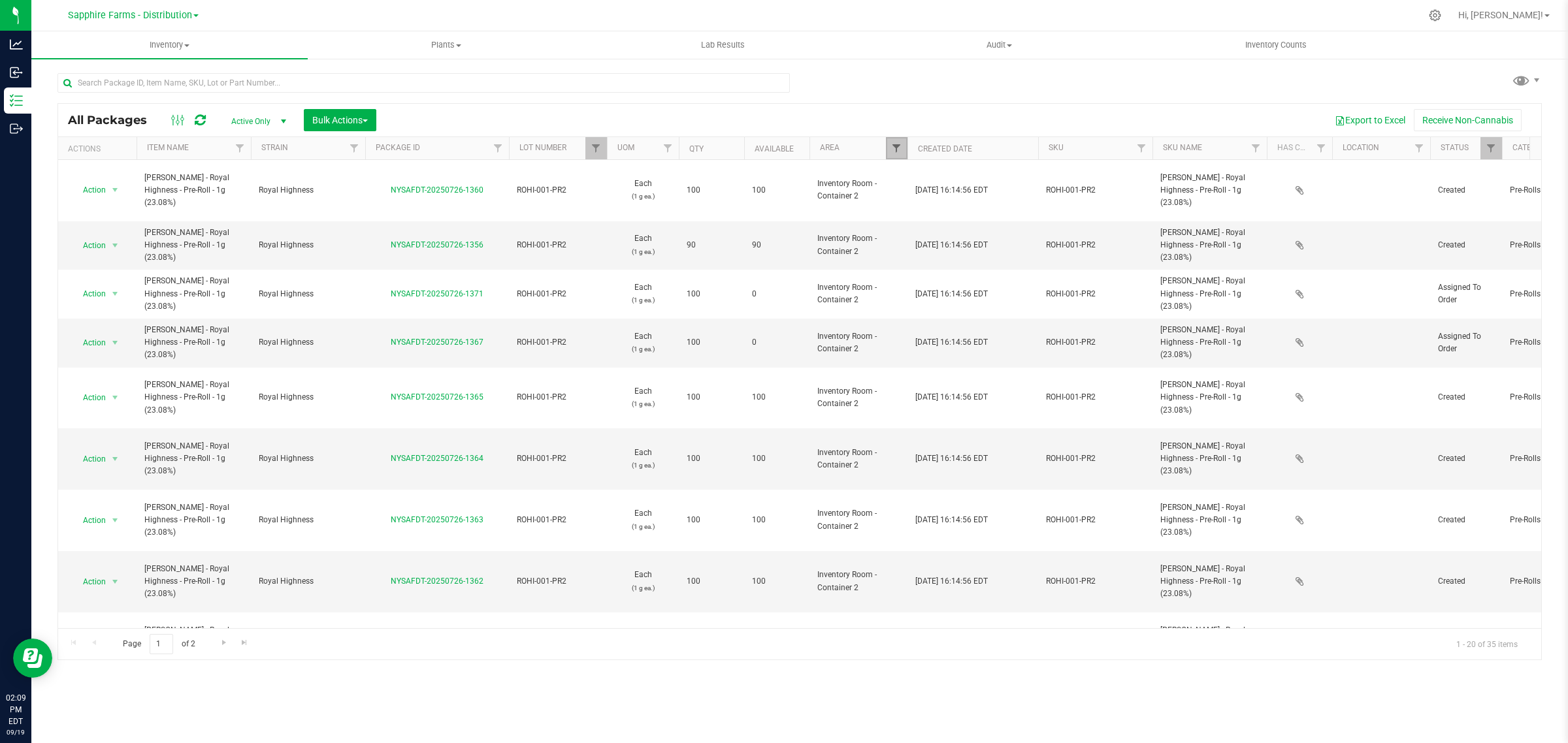
click at [895, 145] on span "Filter" at bounding box center [897, 148] width 11 height 11
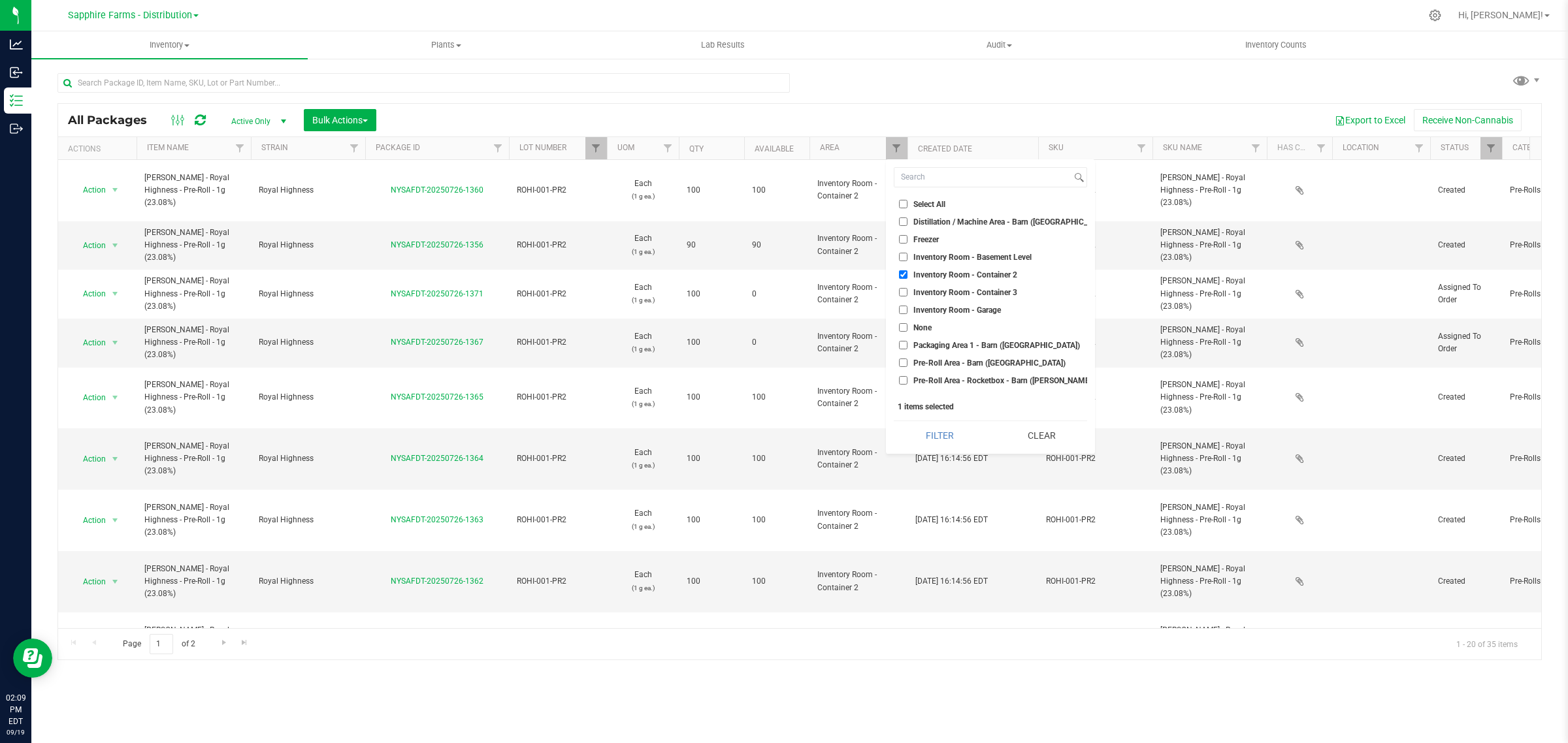
click at [939, 274] on span "Inventory Room - Container 2" at bounding box center [965, 275] width 104 height 8
click at [907, 274] on input "Inventory Room - Container 2" at bounding box center [903, 274] width 8 height 8
checkbox input "false"
click at [931, 434] on button "Filter" at bounding box center [939, 436] width 92 height 29
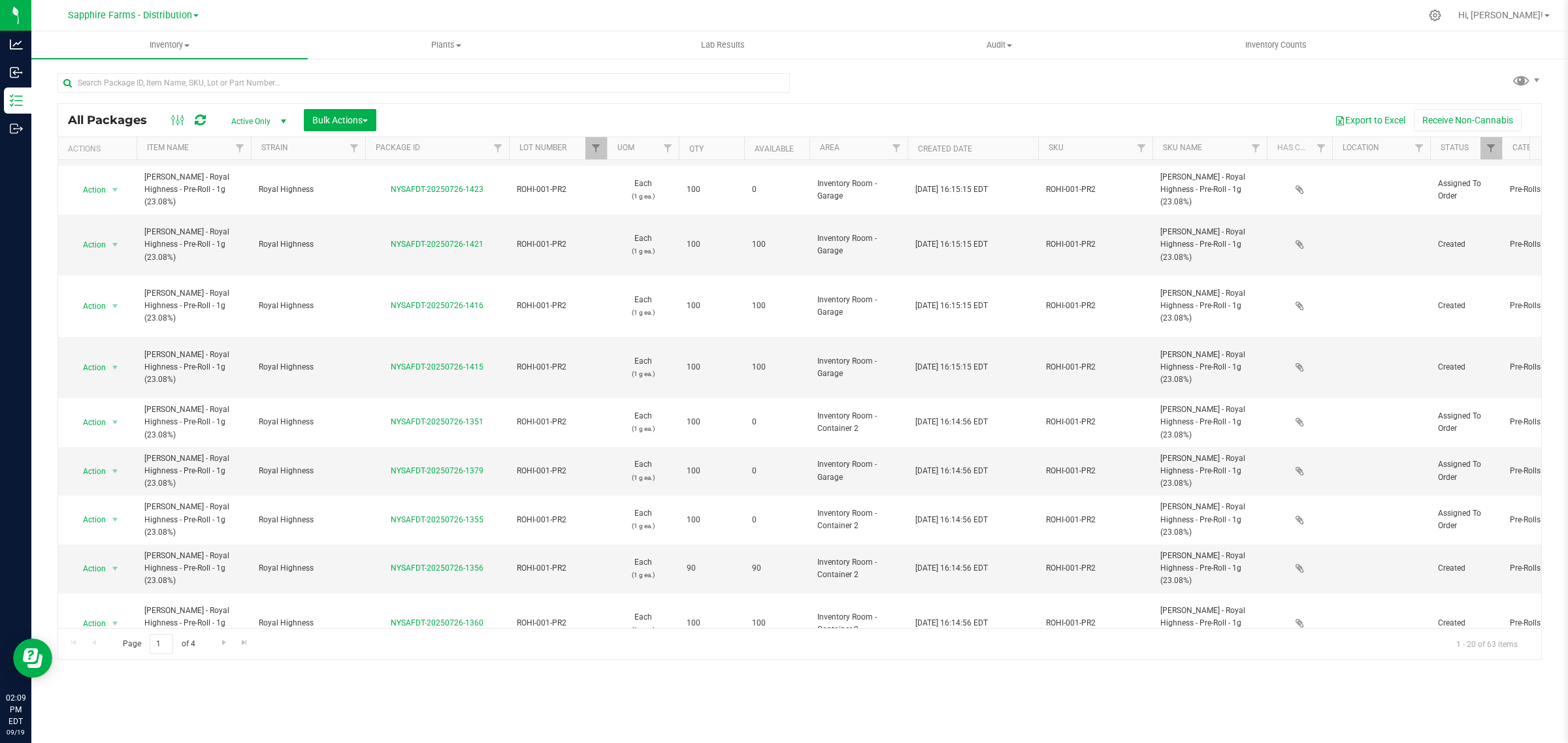
scroll to position [187, 0]
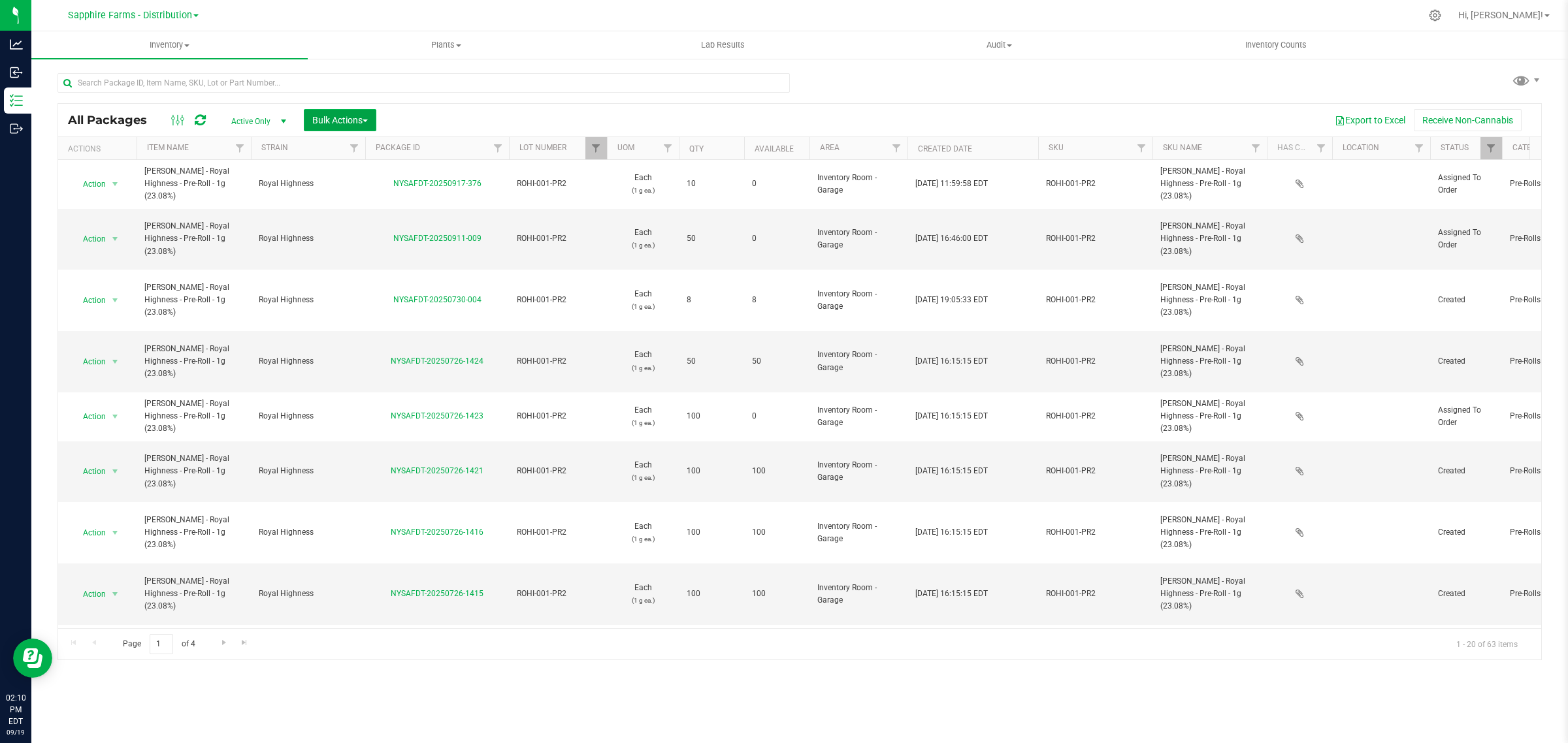
click at [349, 123] on span "Bulk Actions" at bounding box center [339, 120] width 55 height 11
click at [885, 82] on div "All Packages Active Only Active Only Lab Samples Locked All Bulk Actions Add to…" at bounding box center [800, 360] width 1484 height 600
click at [1493, 147] on span "Filter" at bounding box center [1491, 148] width 11 height 11
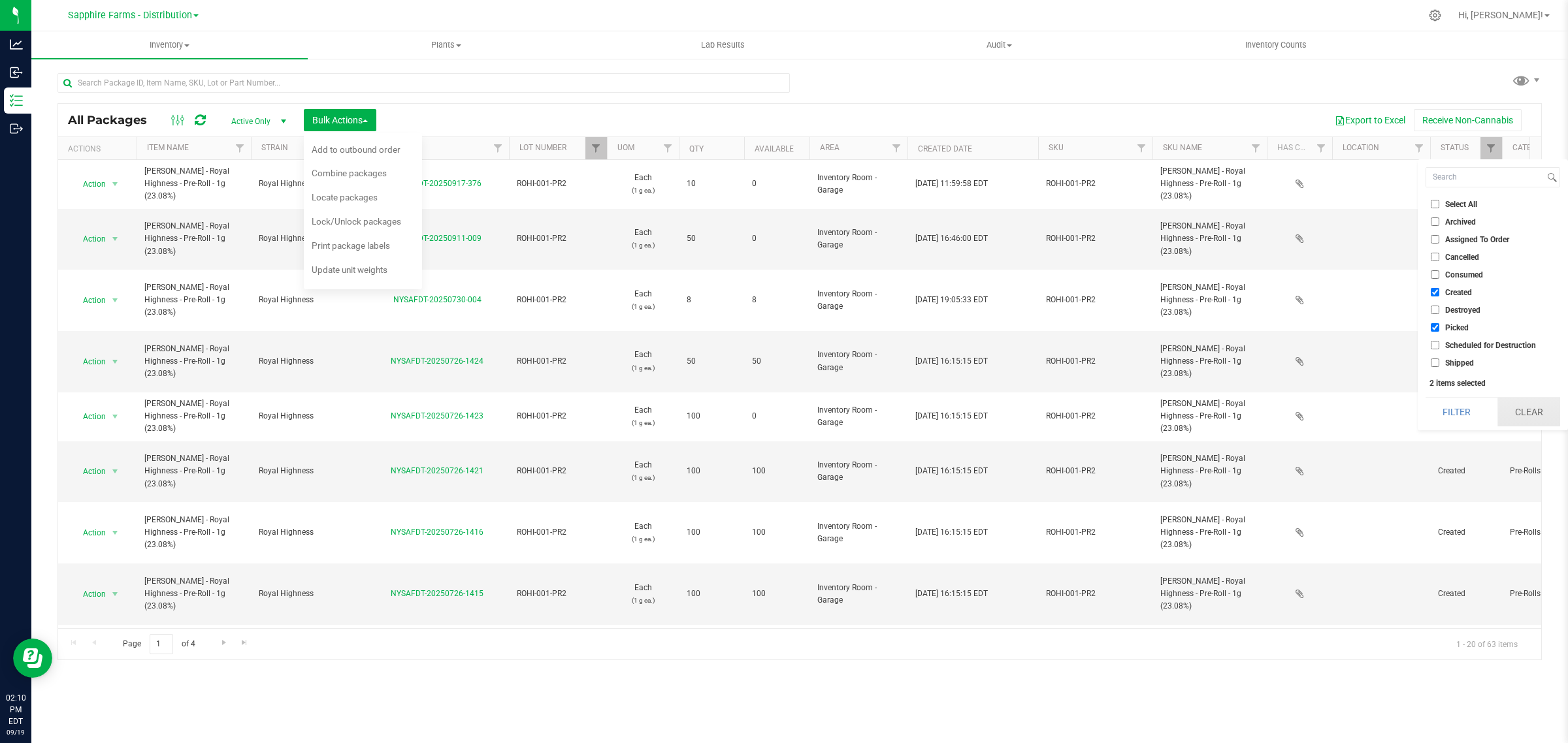
click at [1522, 417] on button "Clear" at bounding box center [1529, 412] width 63 height 29
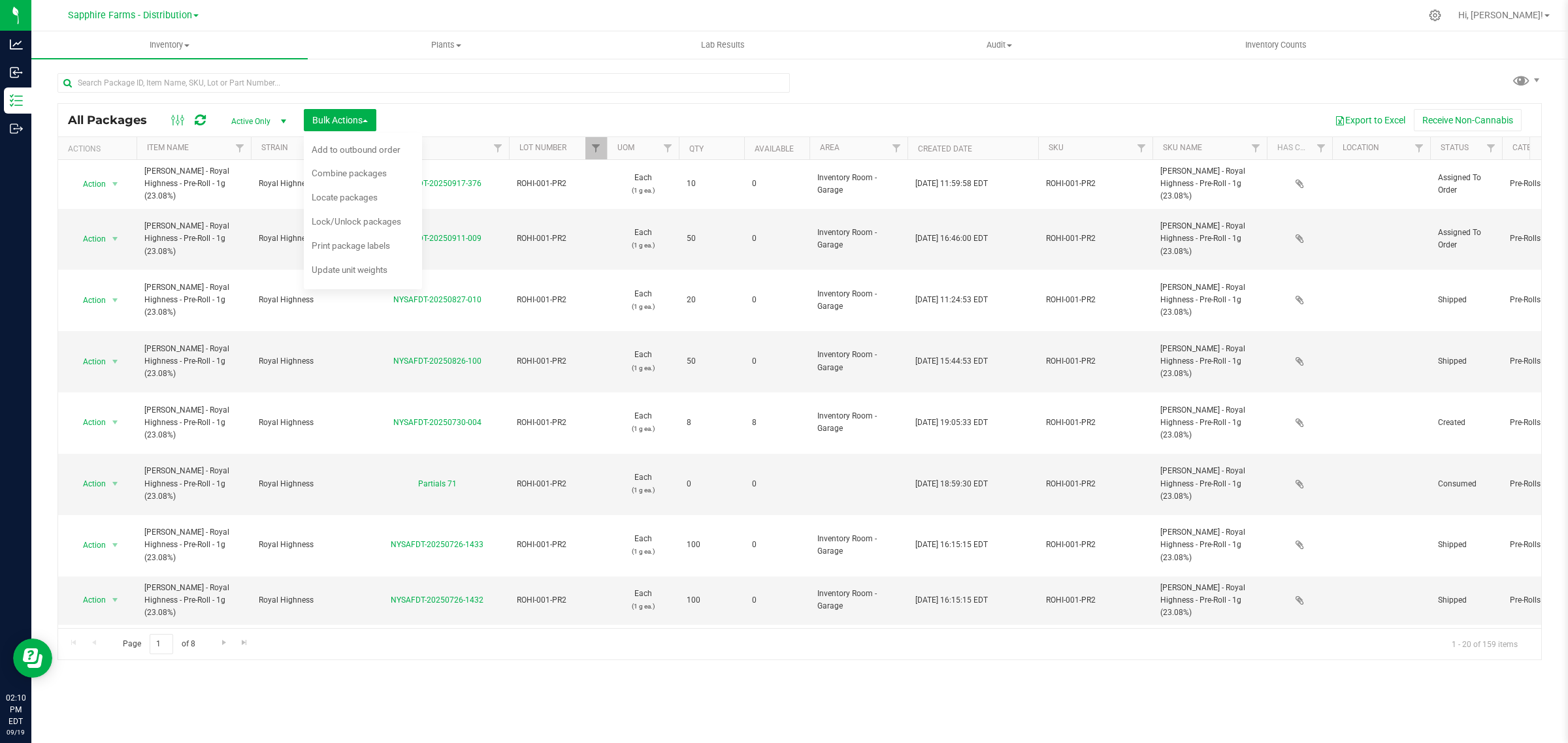
click at [775, 125] on div "Export to Excel Receive Non-Cannabis" at bounding box center [959, 120] width 1145 height 22
click at [354, 198] on span "Locate packages" at bounding box center [344, 197] width 66 height 11
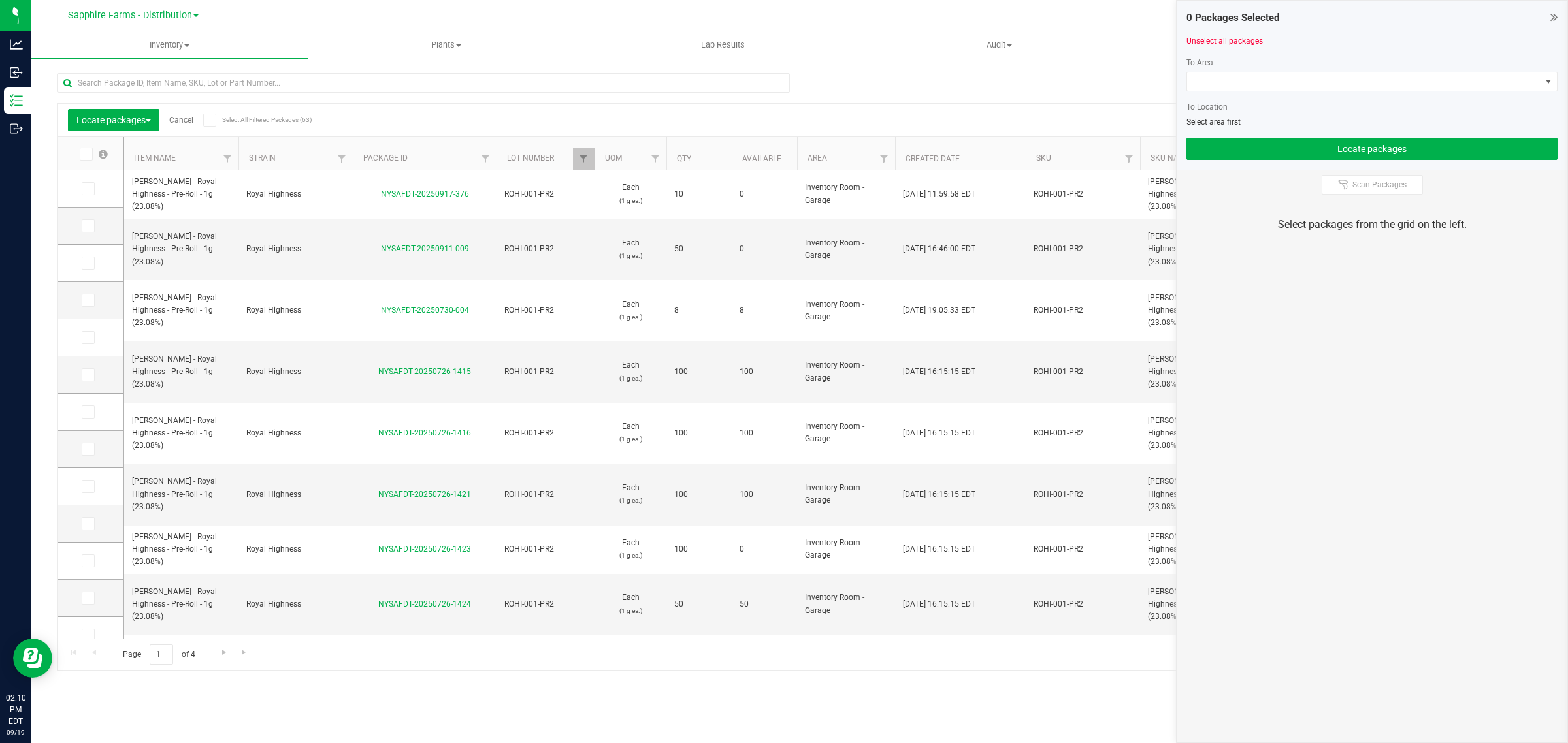
click at [209, 120] on icon at bounding box center [209, 120] width 8 height 0
click at [0, 0] on input "Select All Filtered Packages (63)" at bounding box center [0, 0] width 0 height 0
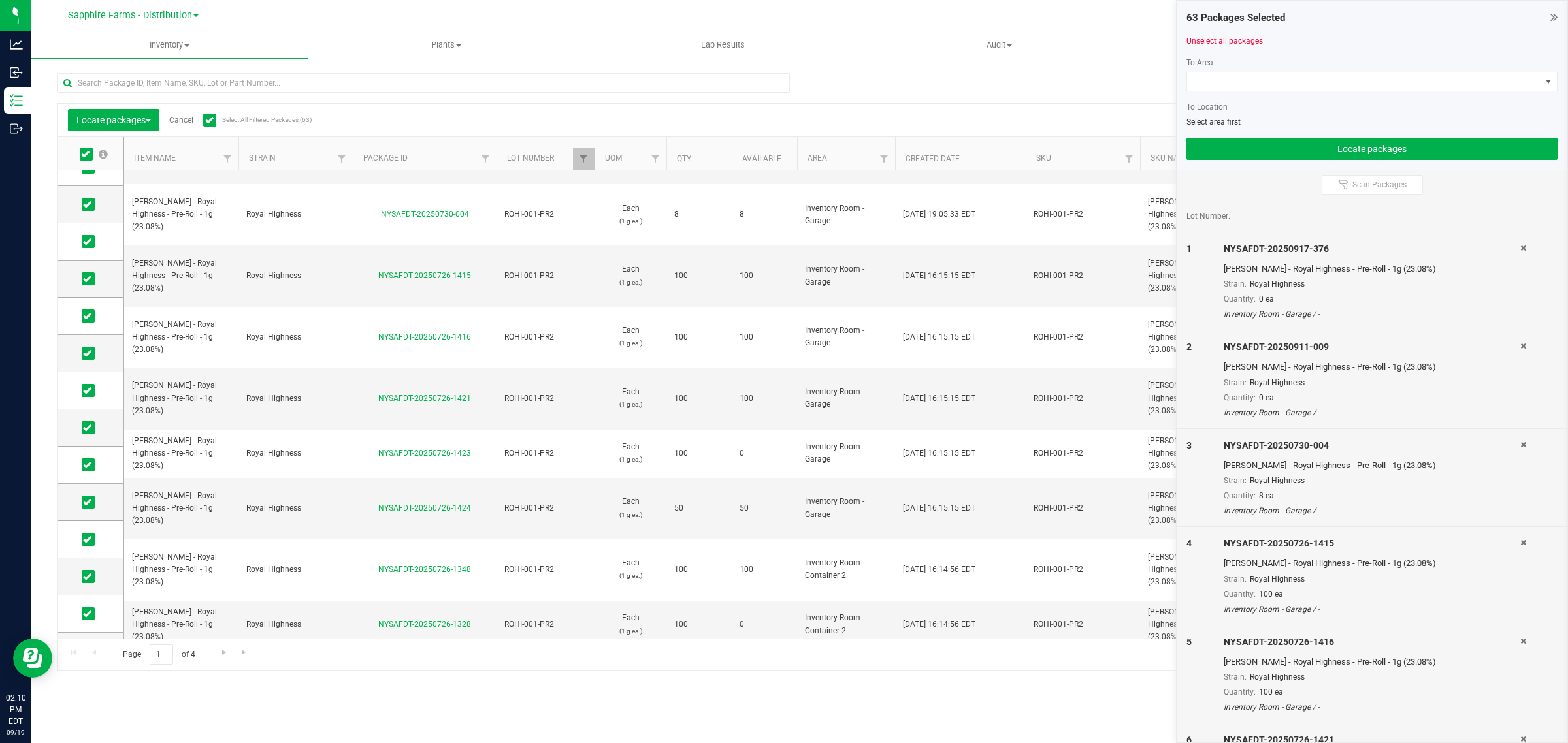
scroll to position [274, 0]
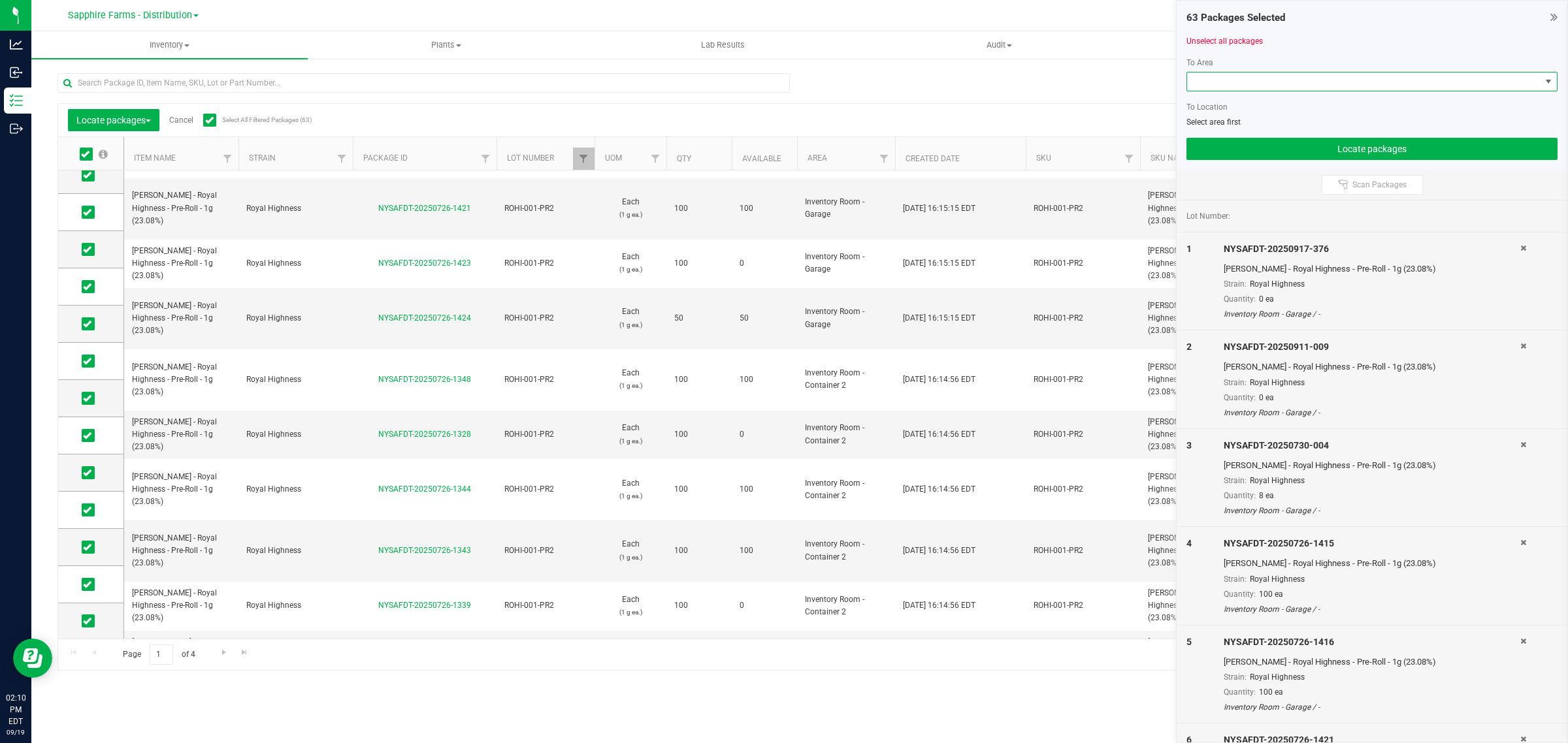
click at [1239, 77] on span at bounding box center [1365, 82] width 354 height 18
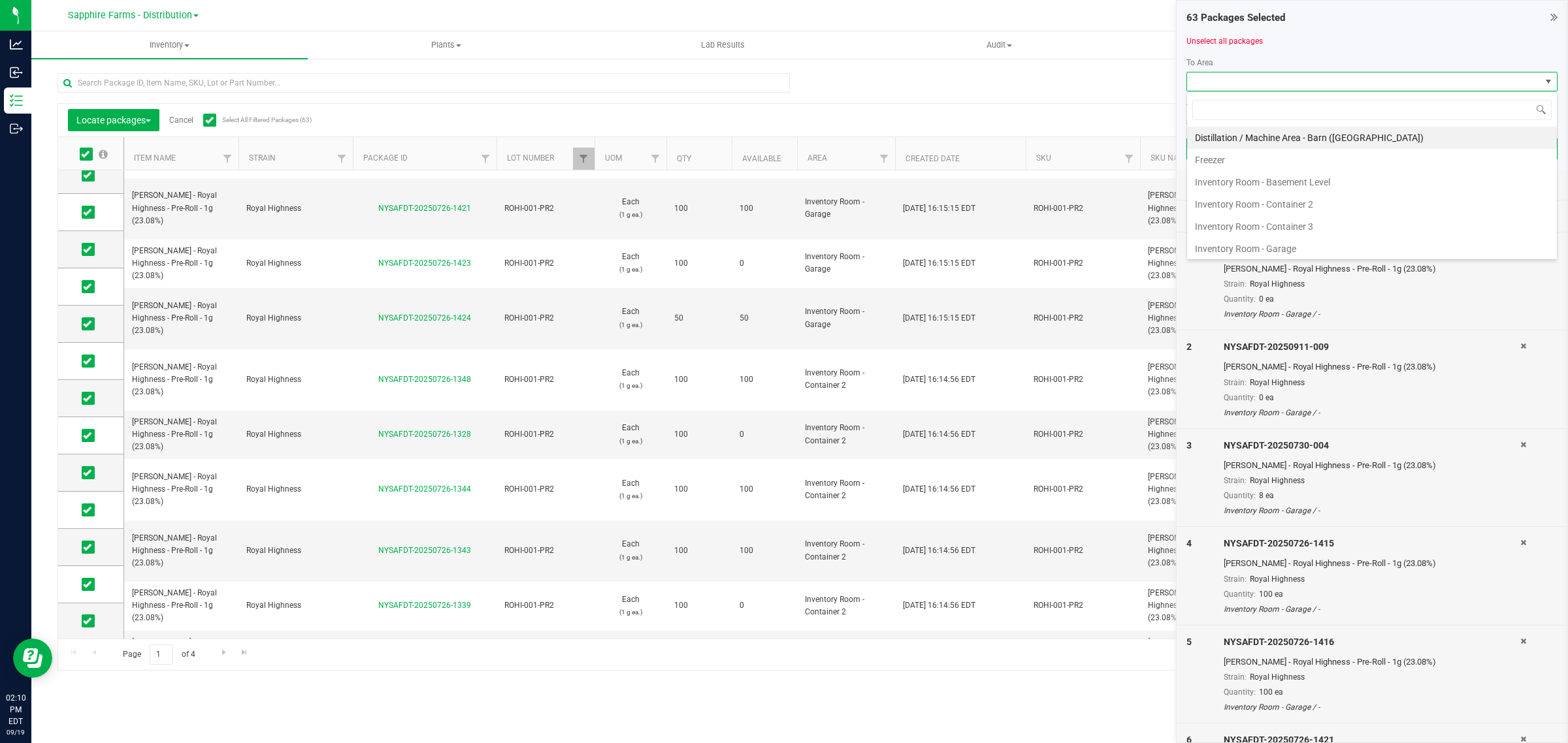
scroll to position [20, 371]
click at [1268, 250] on li "Inventory Room - Garage" at bounding box center [1372, 248] width 370 height 22
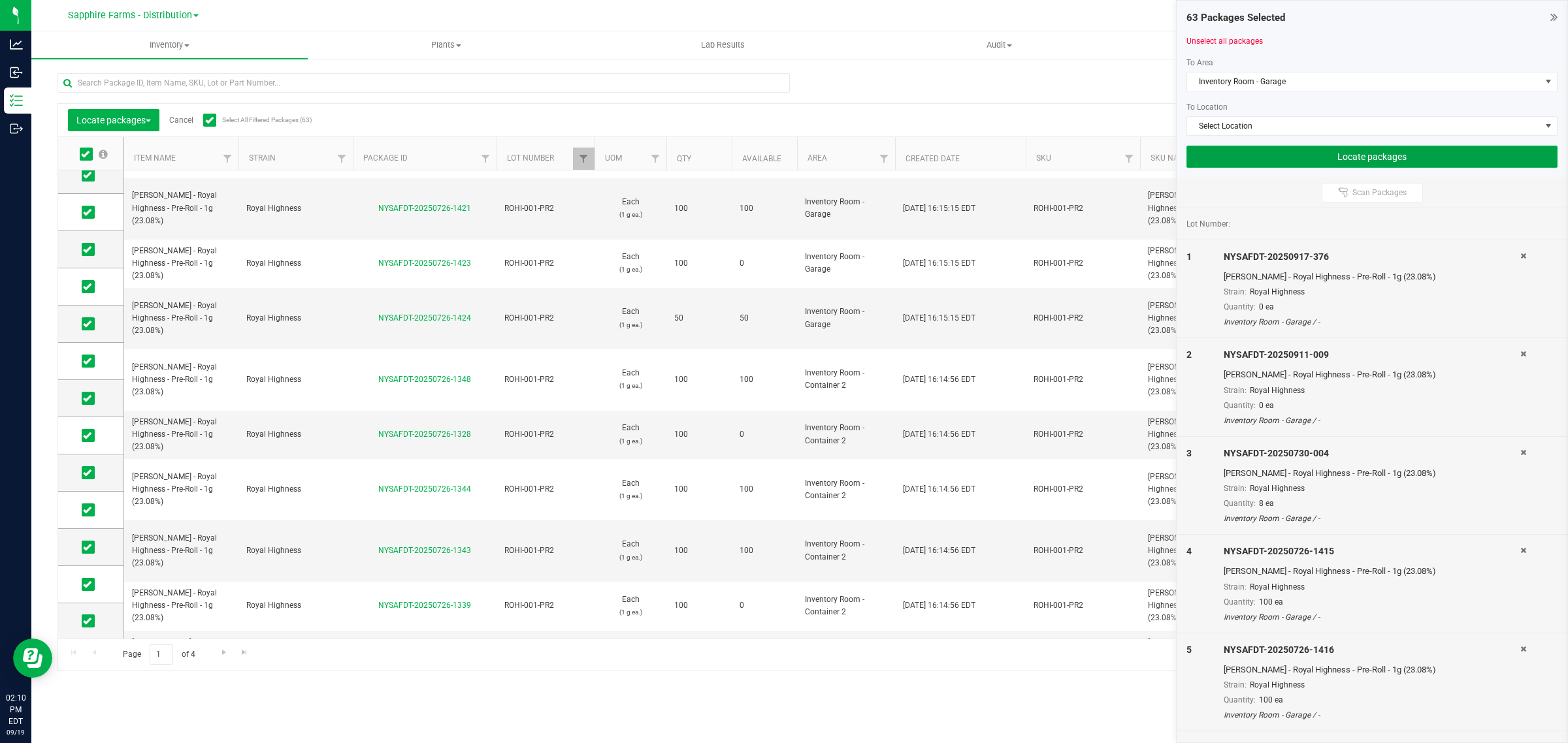
click at [1279, 154] on button "Locate packages" at bounding box center [1372, 156] width 371 height 22
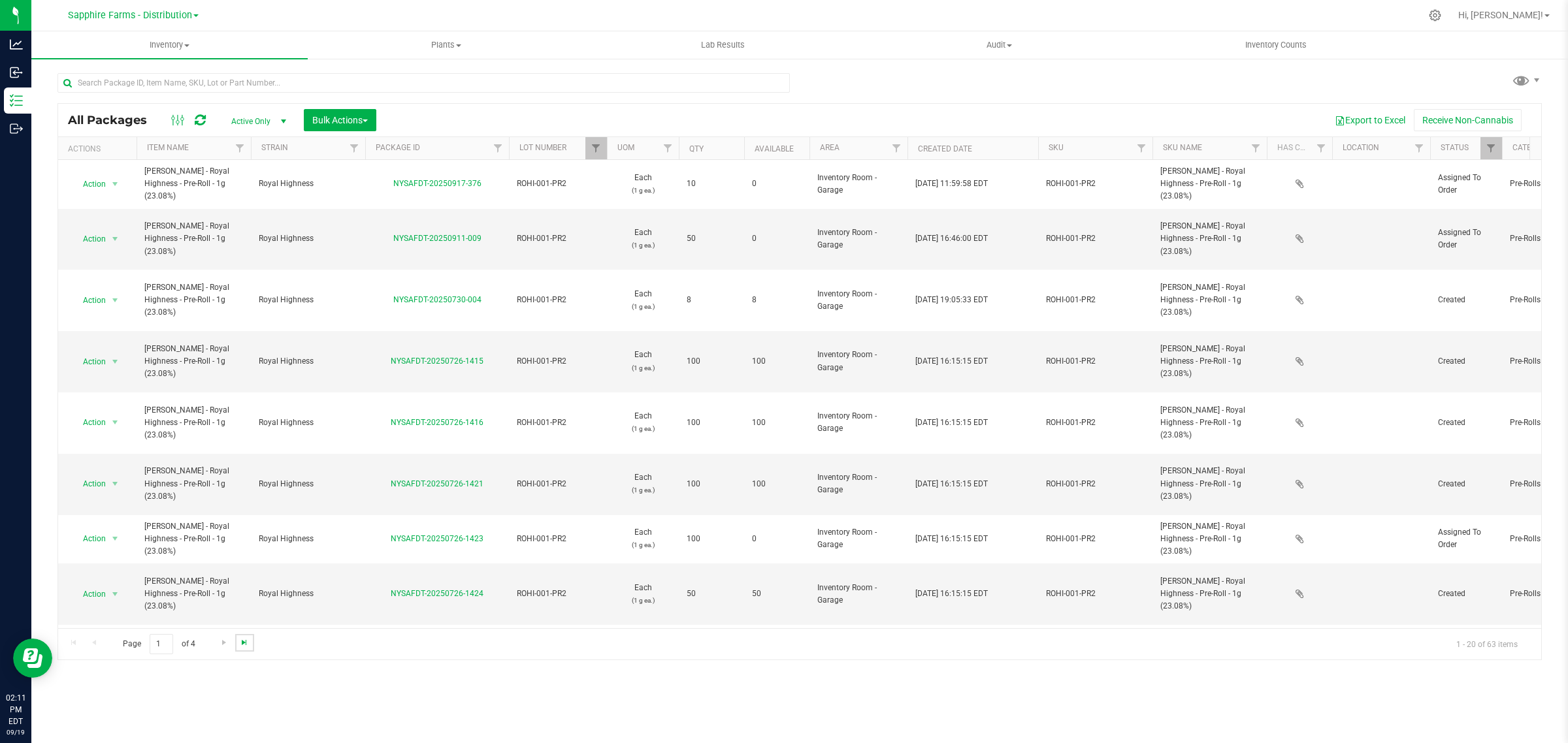
click at [243, 647] on span "Go to the last page" at bounding box center [245, 643] width 11 height 11
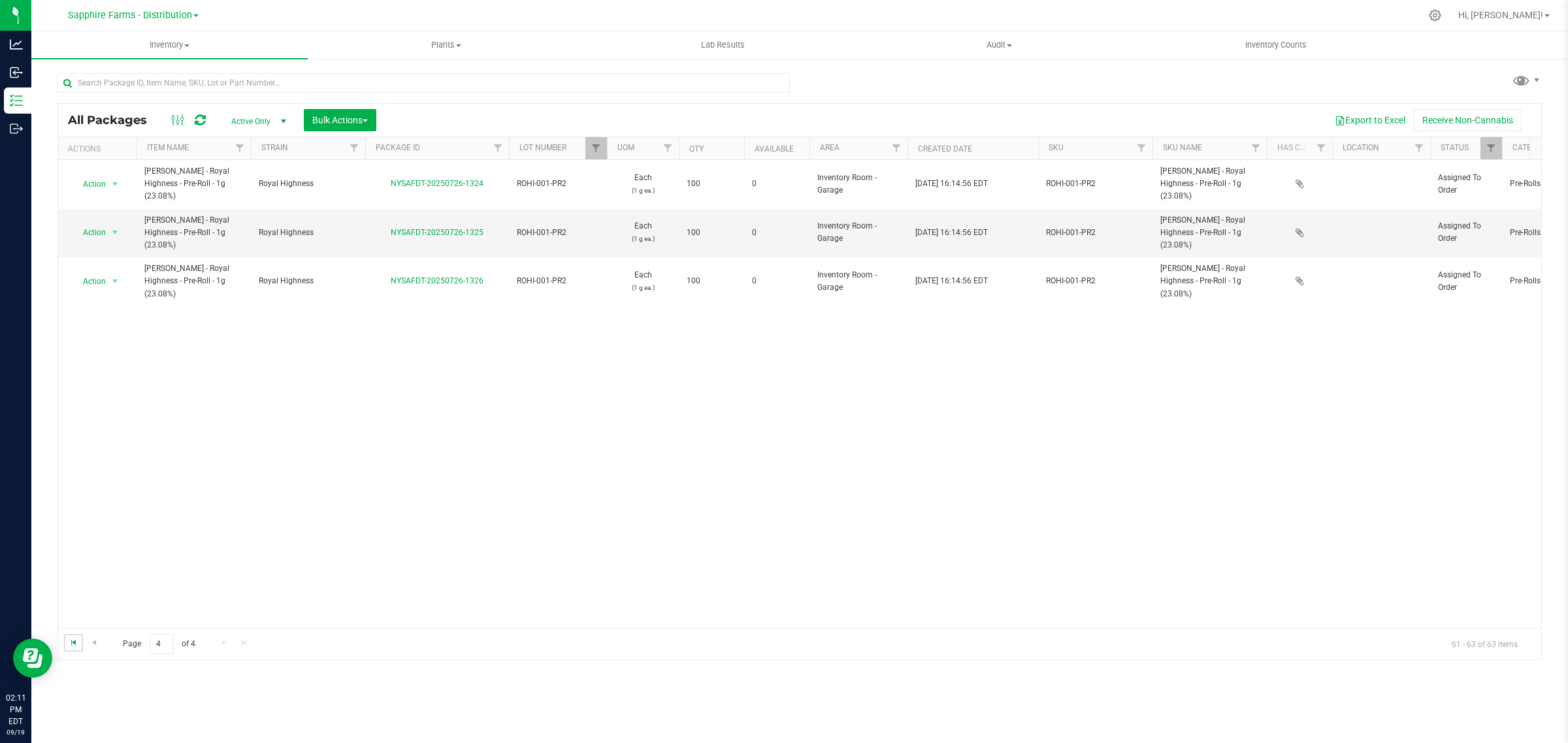
click at [73, 641] on span "Go to the first page" at bounding box center [74, 643] width 11 height 11
